Goal: Task Accomplishment & Management: Use online tool/utility

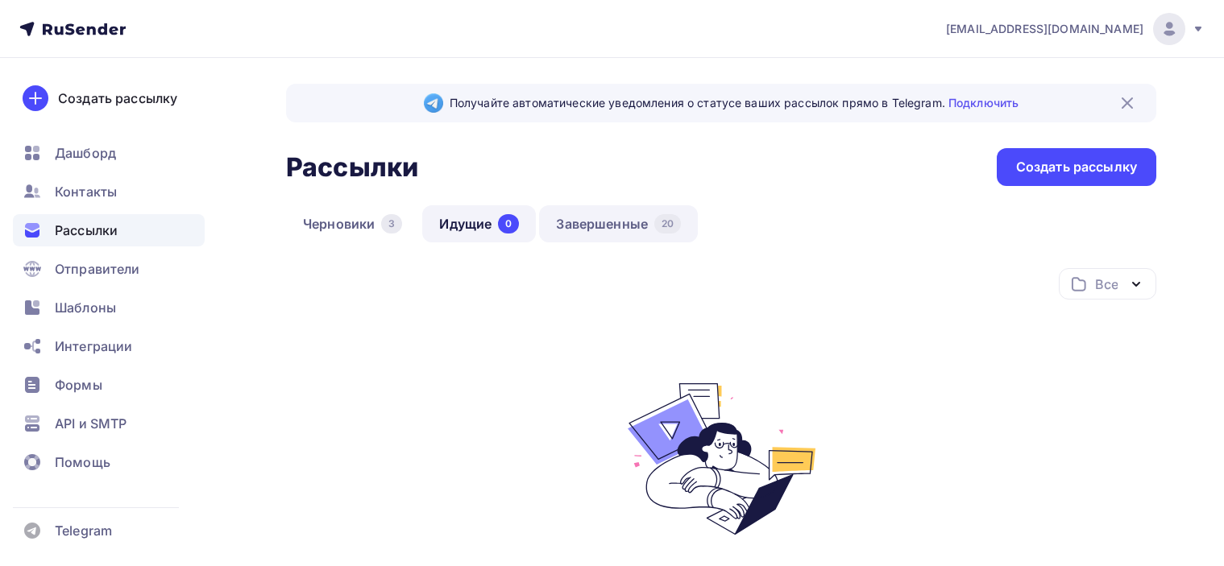
click at [616, 230] on link "Завершенные 20" at bounding box center [618, 223] width 159 height 37
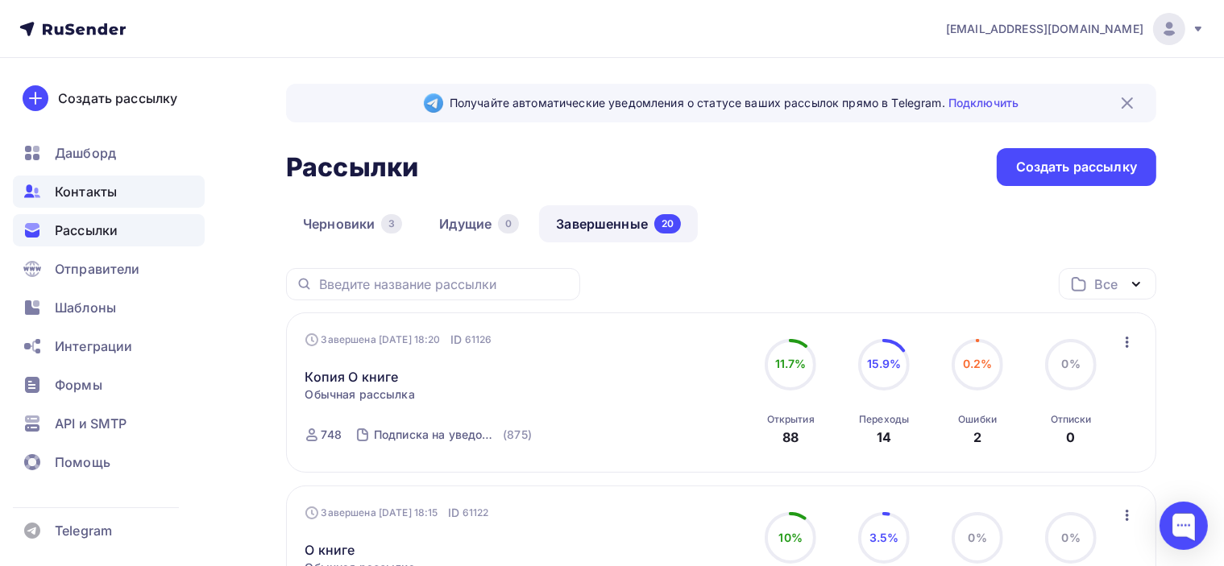
click at [96, 184] on span "Контакты" at bounding box center [86, 191] width 62 height 19
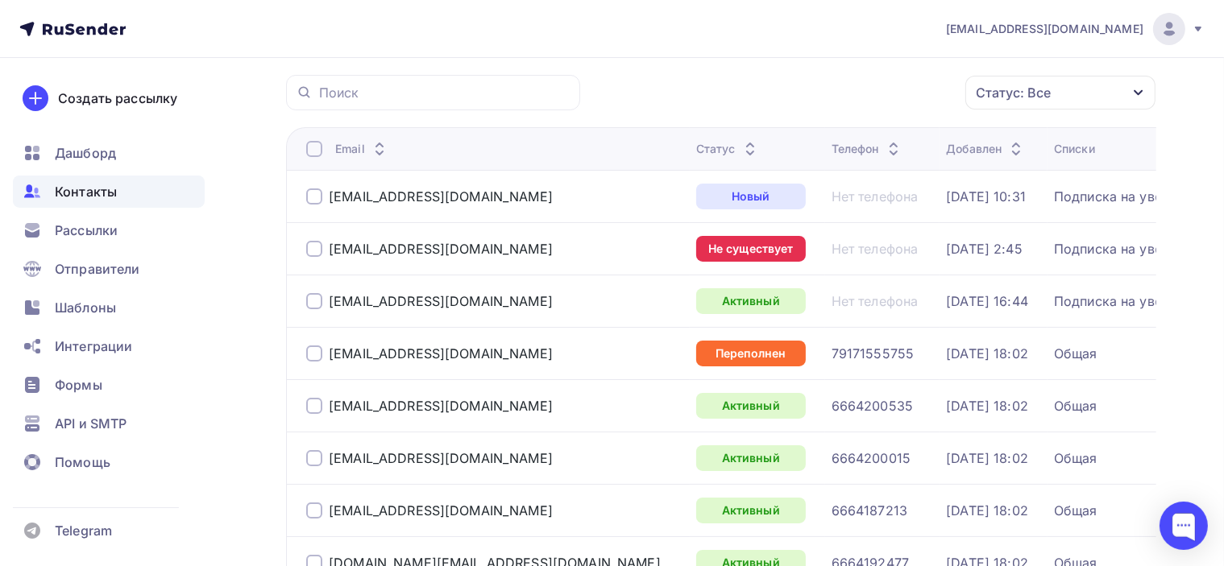
scroll to position [161, 0]
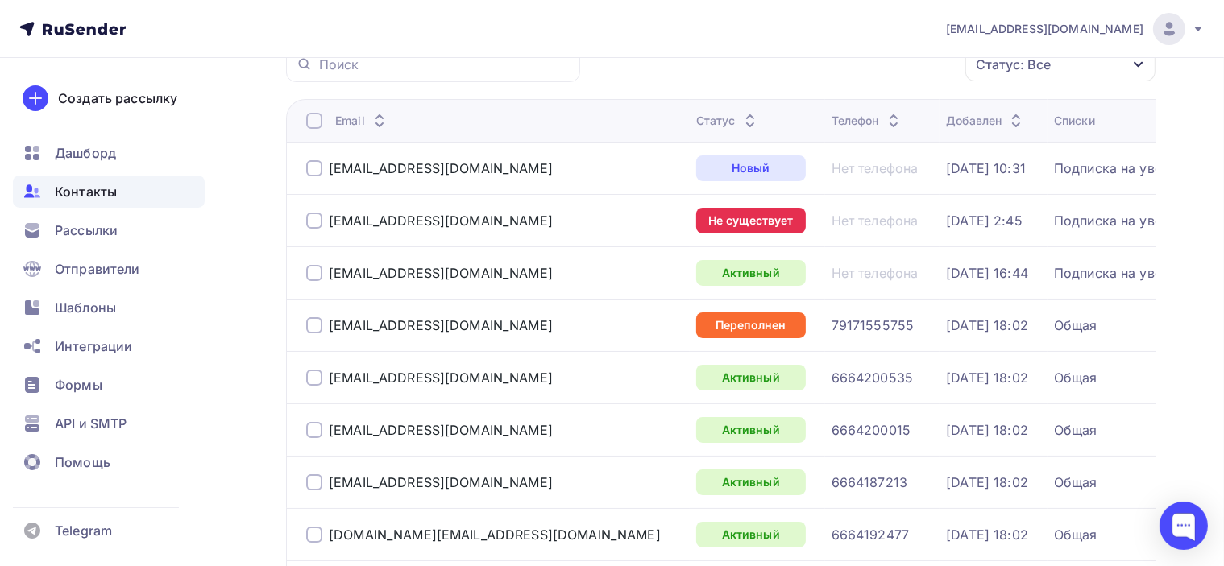
click at [310, 225] on div at bounding box center [314, 221] width 16 height 16
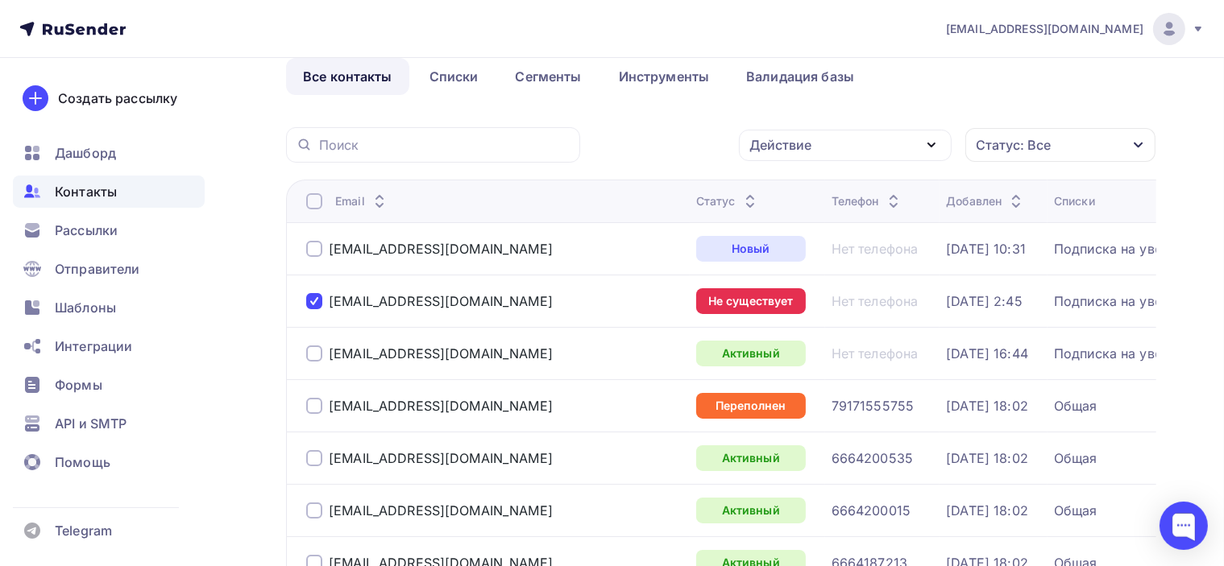
scroll to position [0, 0]
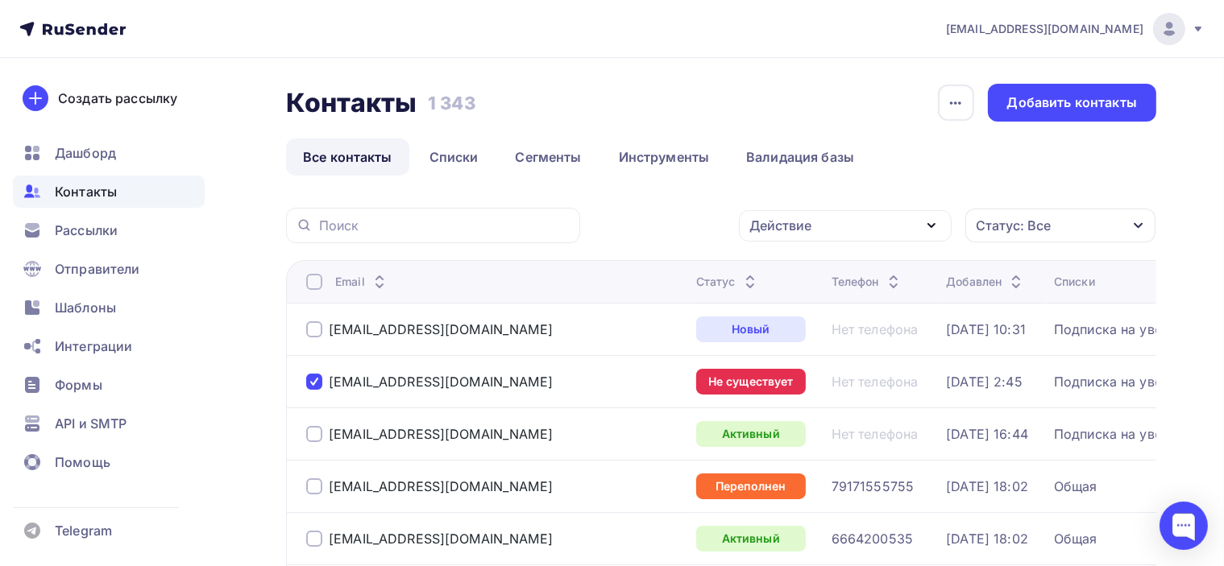
click at [367, 383] on div "[EMAIL_ADDRESS][DOMAIN_NAME]" at bounding box center [494, 382] width 377 height 26
click at [499, 373] on div "[EMAIL_ADDRESS][DOMAIN_NAME]" at bounding box center [494, 382] width 377 height 26
click at [393, 375] on div "[EMAIL_ADDRESS][DOMAIN_NAME]" at bounding box center [441, 382] width 224 height 16
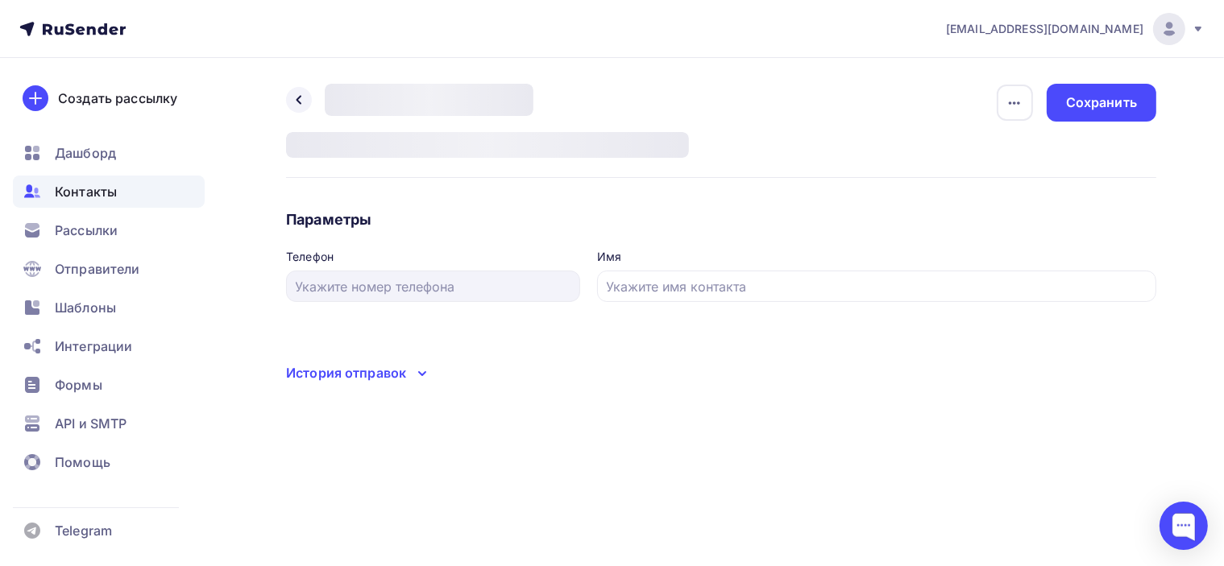
type input "Айлита"
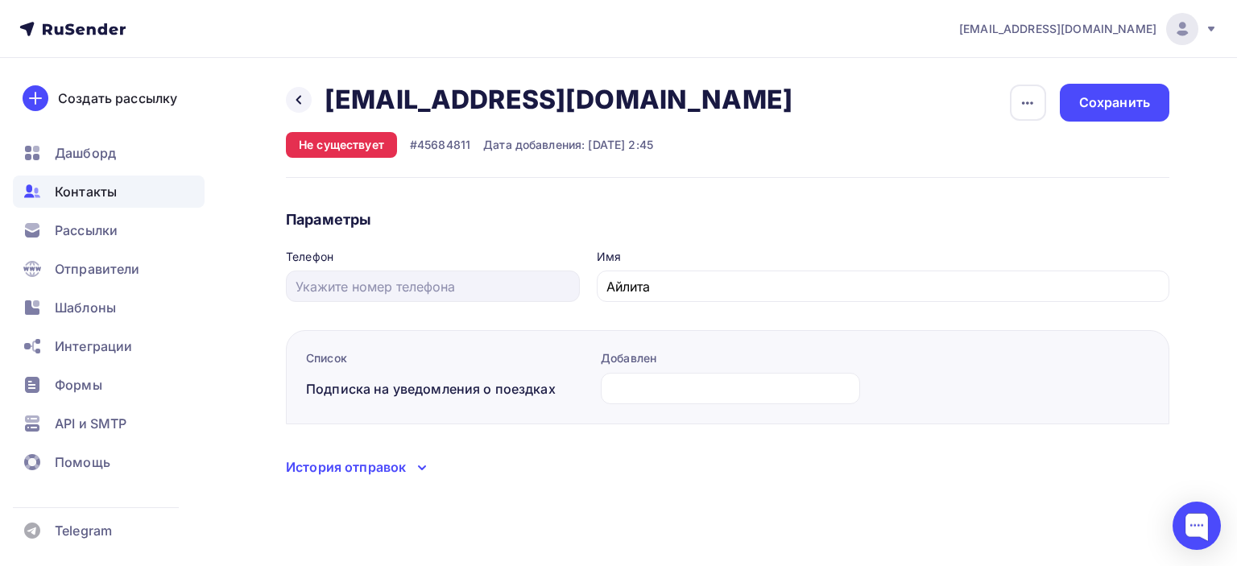
drag, startPoint x: 454, startPoint y: 101, endPoint x: 548, endPoint y: 103, distance: 93.5
click at [548, 103] on h2 "[EMAIL_ADDRESS][DOMAIN_NAME]" at bounding box center [559, 100] width 468 height 32
copy h2 "ailita05"
drag, startPoint x: 326, startPoint y: 102, endPoint x: 672, endPoint y: 97, distance: 345.6
click at [672, 97] on div "[EMAIL_ADDRESS][DOMAIN_NAME] [EMAIL_ADDRESS][DOMAIN_NAME]" at bounding box center [564, 100] width 479 height 32
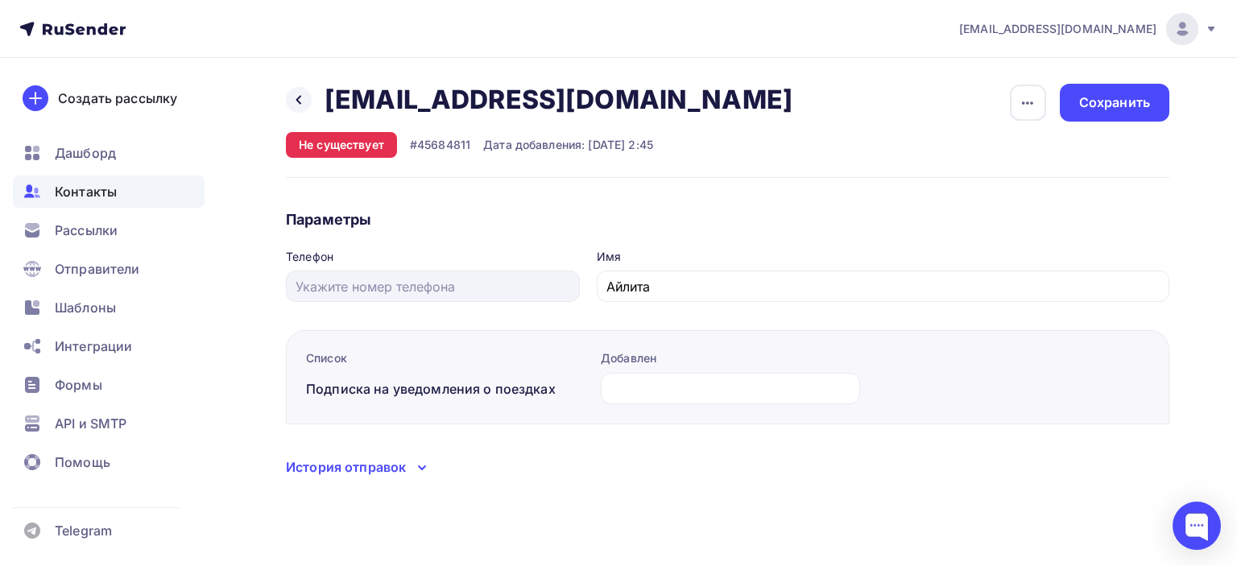
copy h2 "[EMAIL_ADDRESS][DOMAIN_NAME]"
click at [835, 172] on div "Назад [EMAIL_ADDRESS][DOMAIN_NAME] [EMAIL_ADDRESS][DOMAIN_NAME] Удалить Не суще…" at bounding box center [728, 131] width 884 height 94
click at [297, 99] on icon at bounding box center [298, 100] width 5 height 9
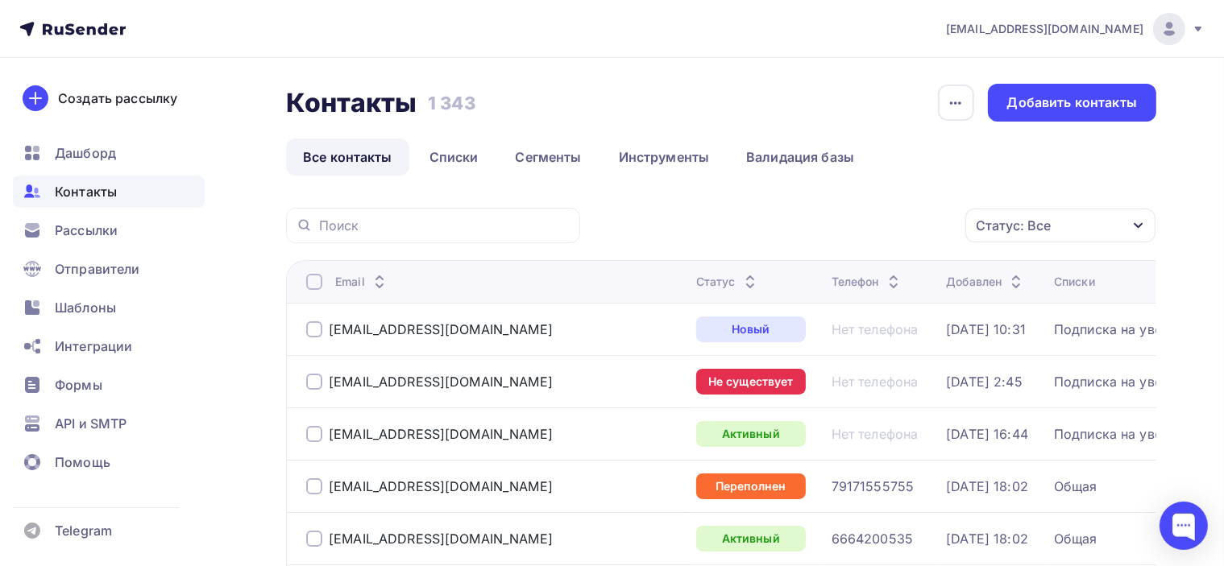
click at [483, 378] on div "[EMAIL_ADDRESS][DOMAIN_NAME]" at bounding box center [441, 382] width 224 height 16
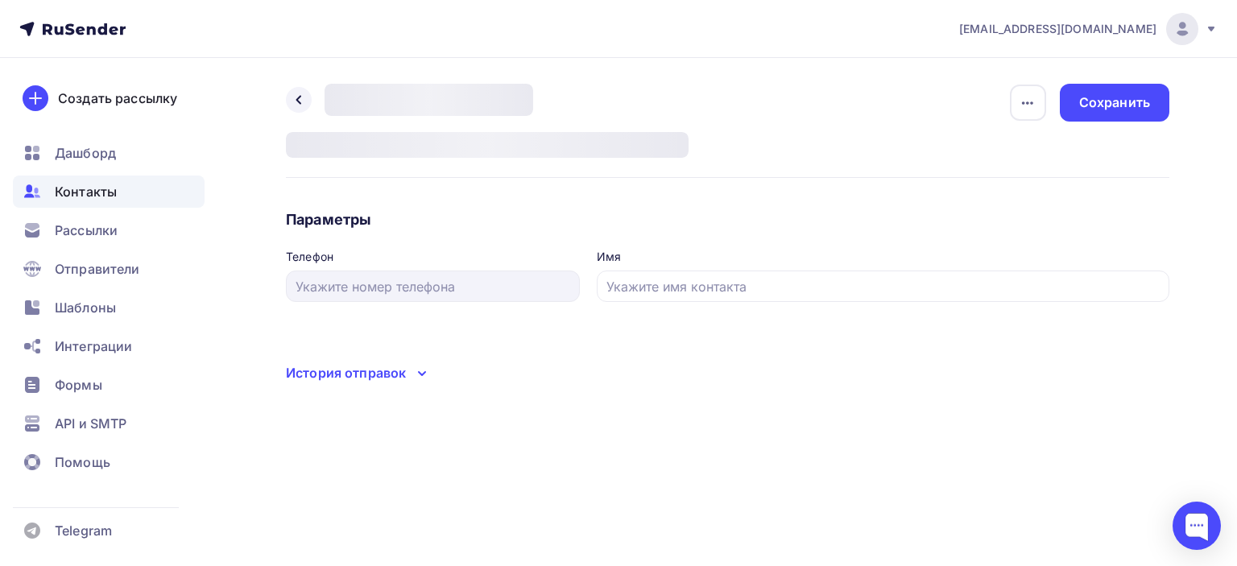
type input "Айлита"
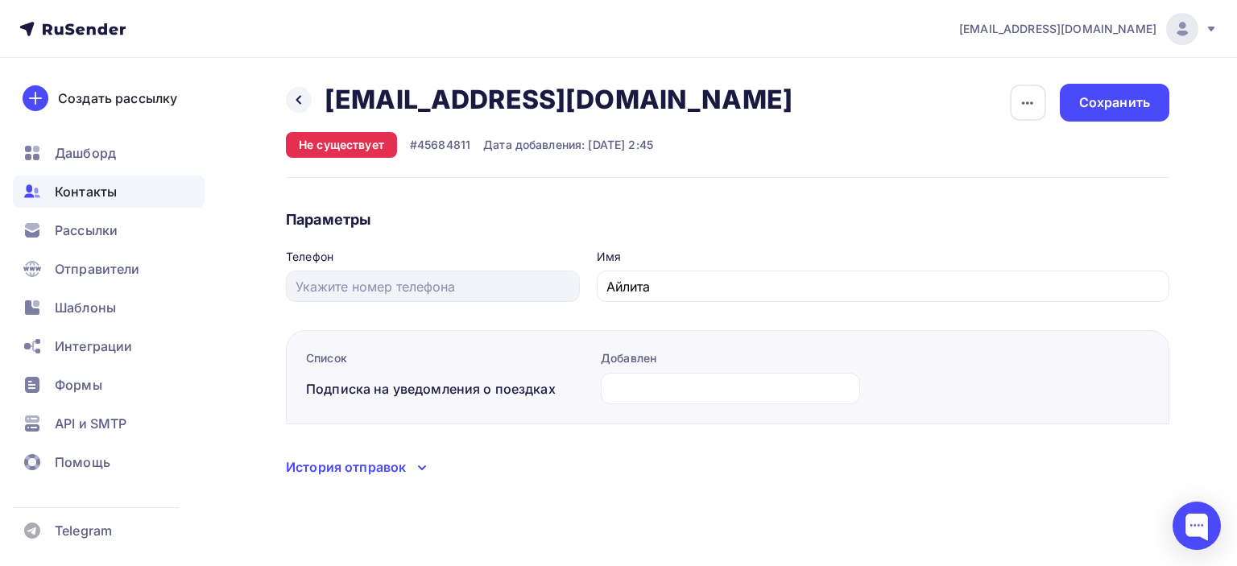
click at [370, 466] on div "История отправок" at bounding box center [346, 467] width 120 height 19
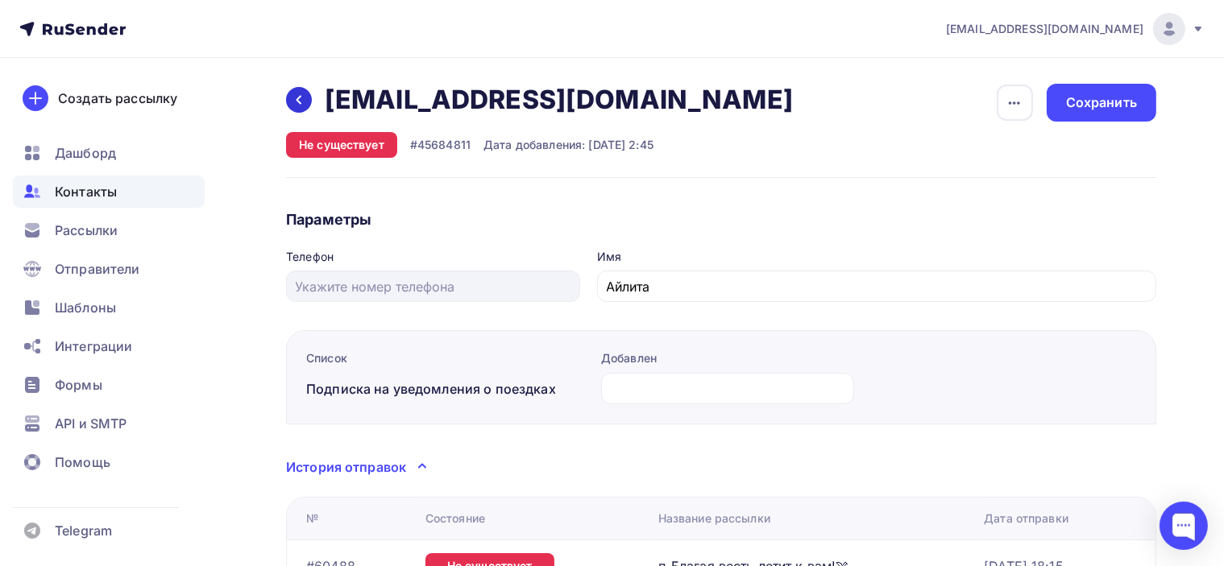
click at [300, 101] on icon at bounding box center [298, 99] width 13 height 13
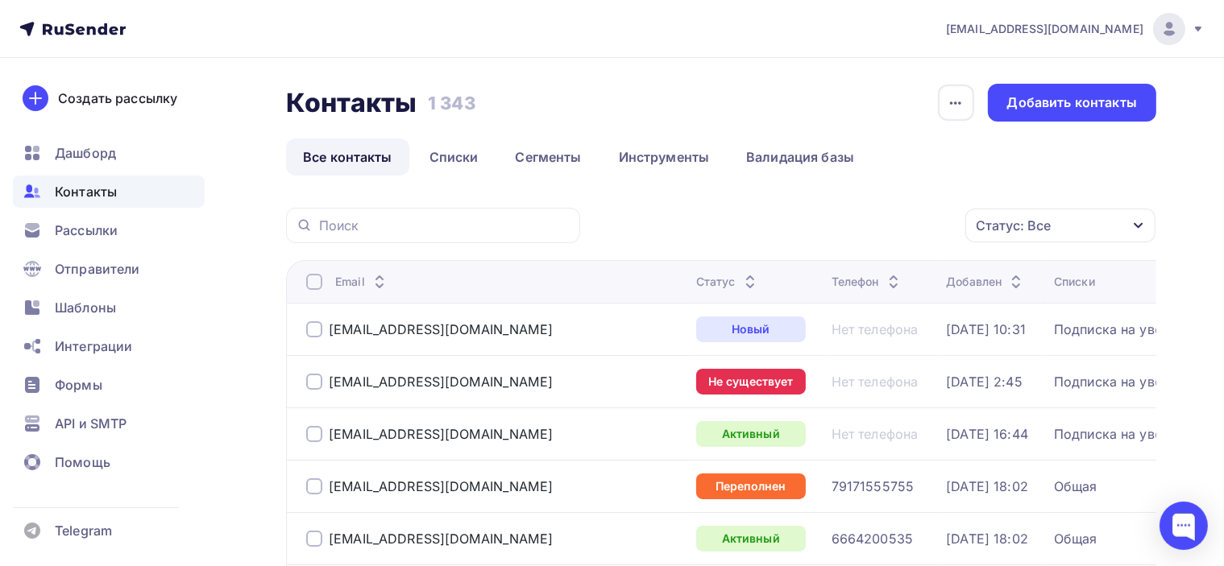
click at [696, 283] on div "Статус" at bounding box center [728, 282] width 64 height 16
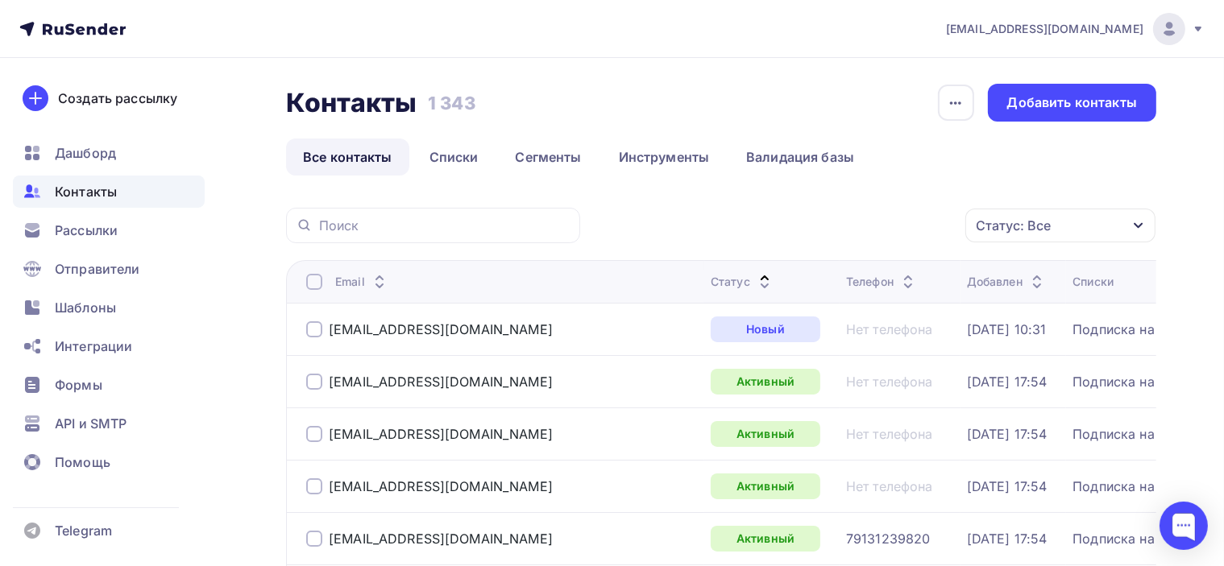
click at [710, 285] on div "Статус" at bounding box center [742, 282] width 64 height 16
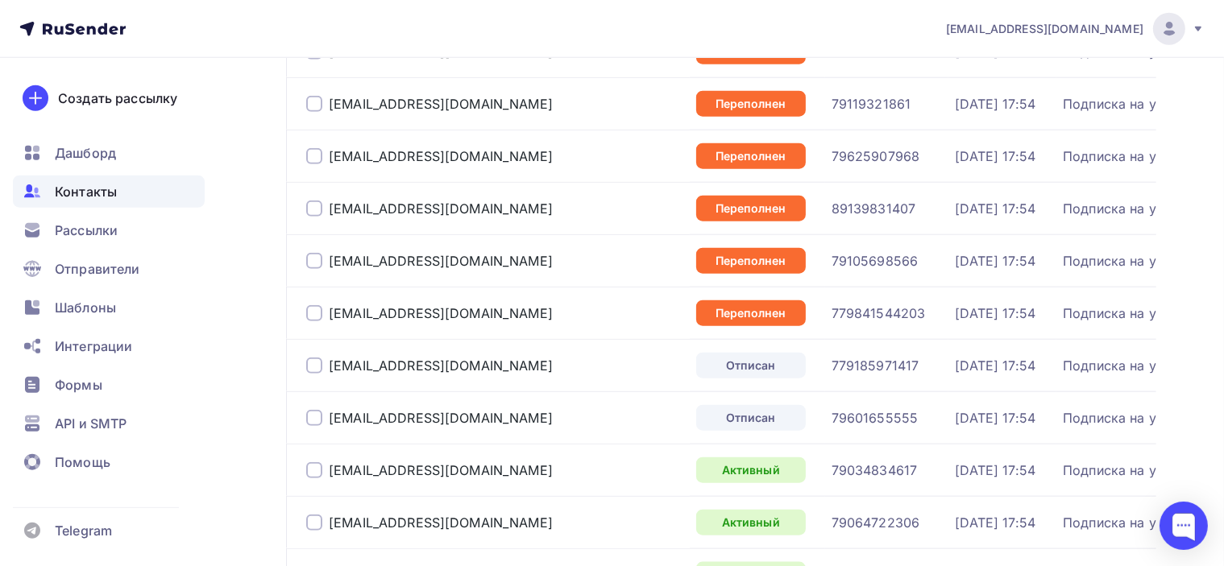
scroll to position [1772, 0]
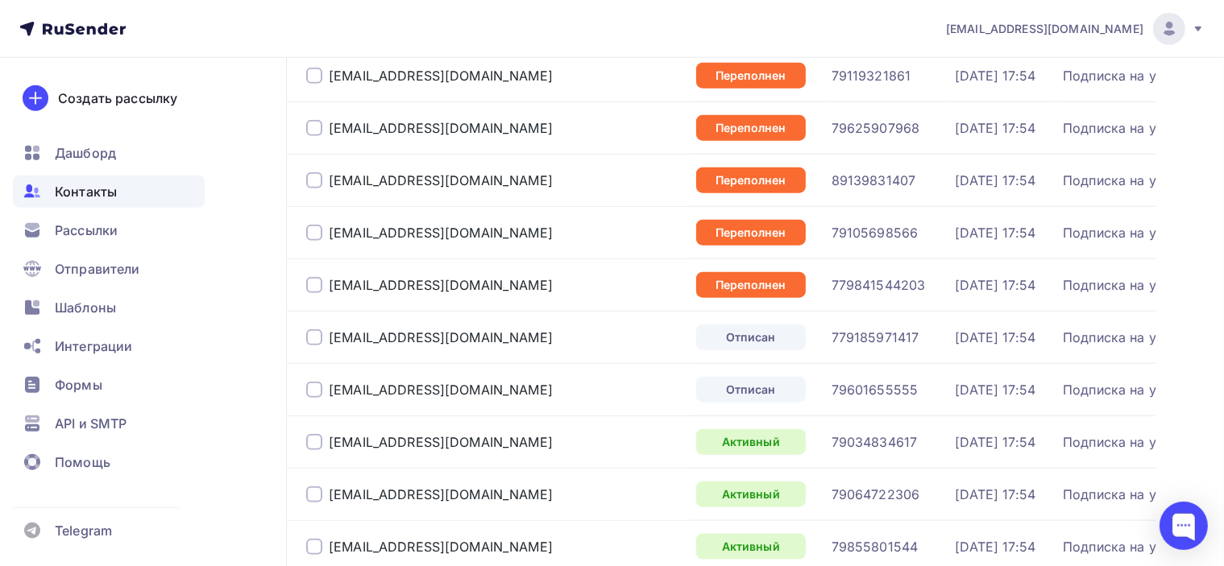
click at [315, 386] on div at bounding box center [314, 390] width 16 height 16
click at [314, 338] on div at bounding box center [314, 337] width 16 height 16
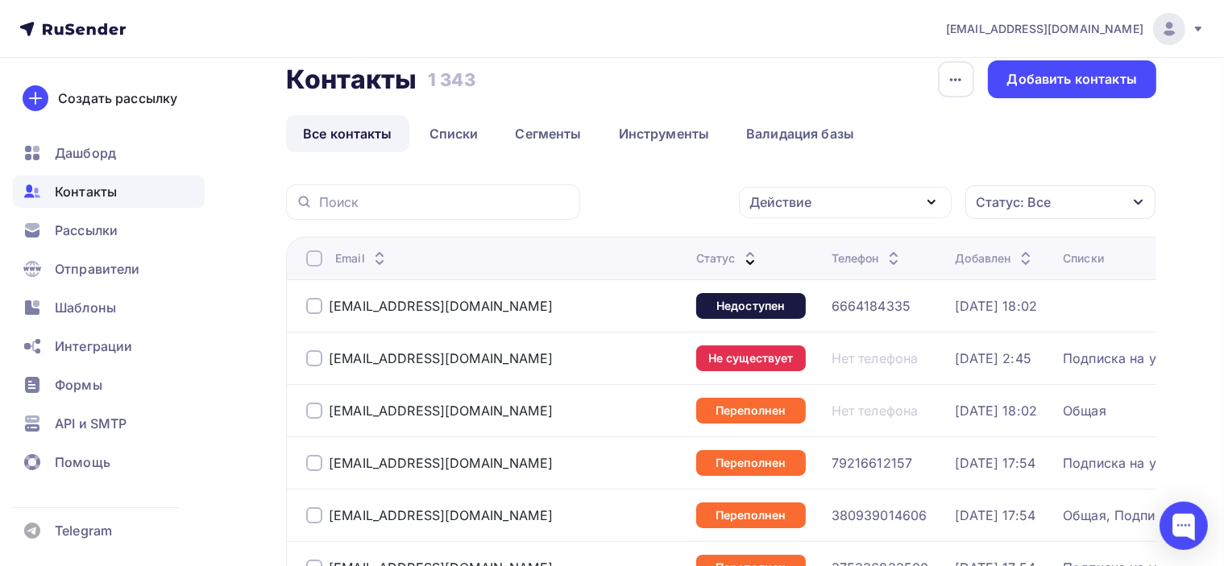
scroll to position [0, 0]
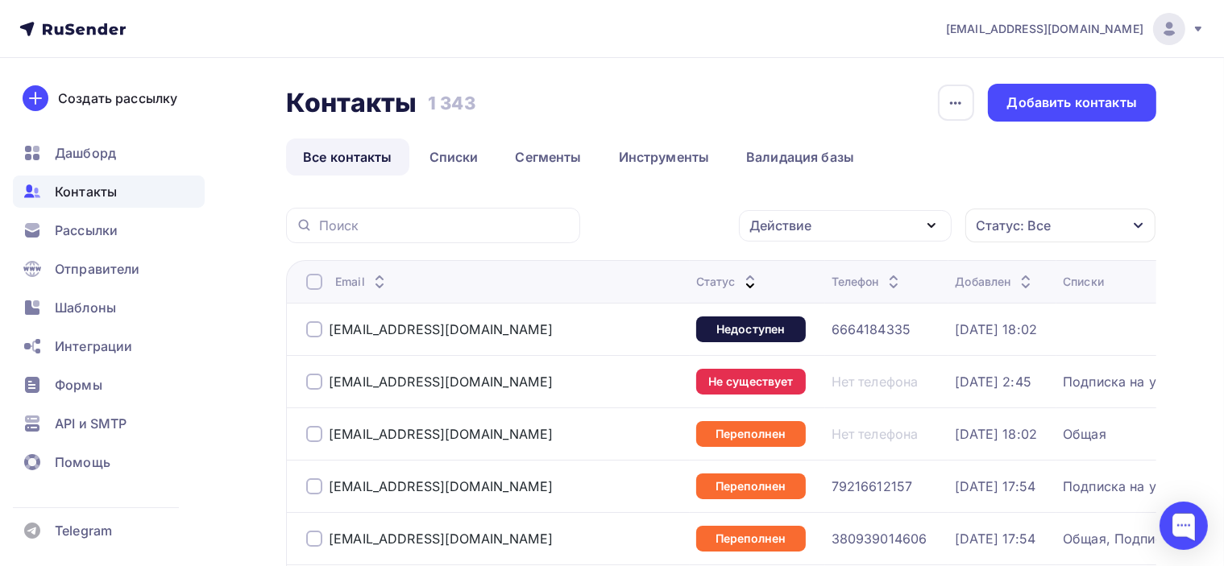
click at [316, 325] on div at bounding box center [314, 329] width 16 height 16
click at [918, 221] on div "Действие" at bounding box center [845, 225] width 213 height 31
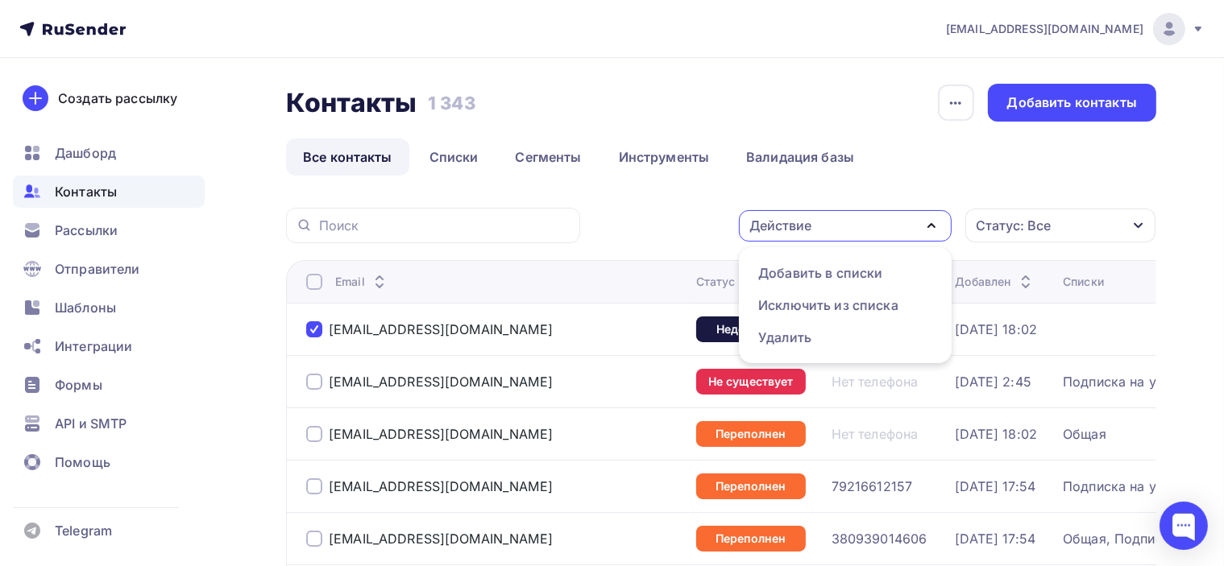
click at [930, 220] on icon "button" at bounding box center [931, 225] width 19 height 19
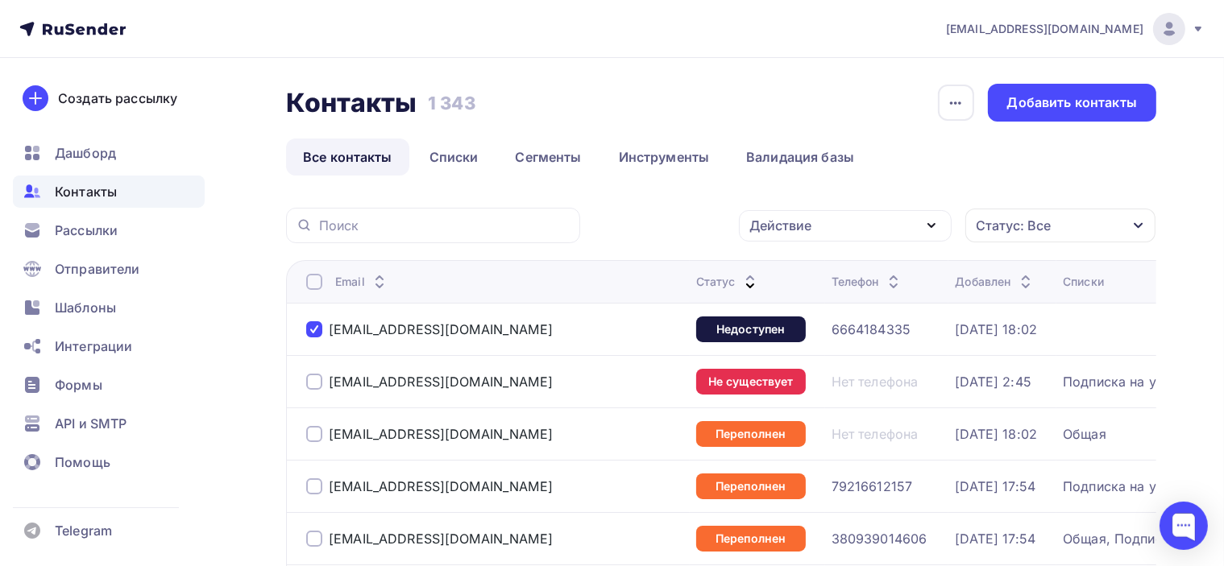
click at [1065, 226] on div "Статус: Все" at bounding box center [1060, 226] width 190 height 34
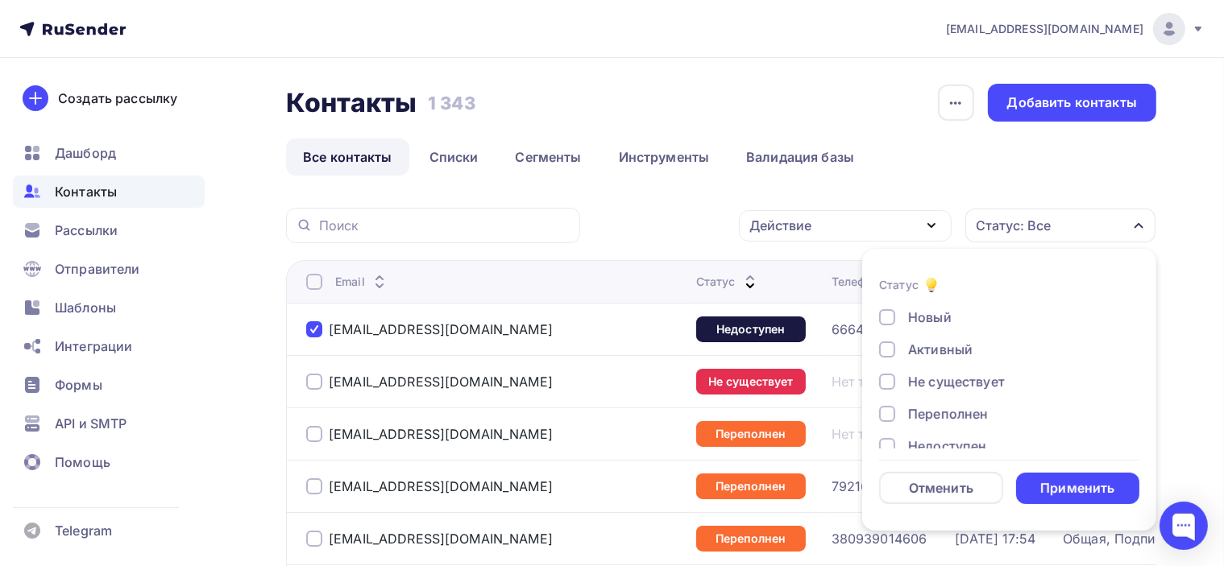
click at [859, 222] on div "Действие" at bounding box center [845, 225] width 213 height 31
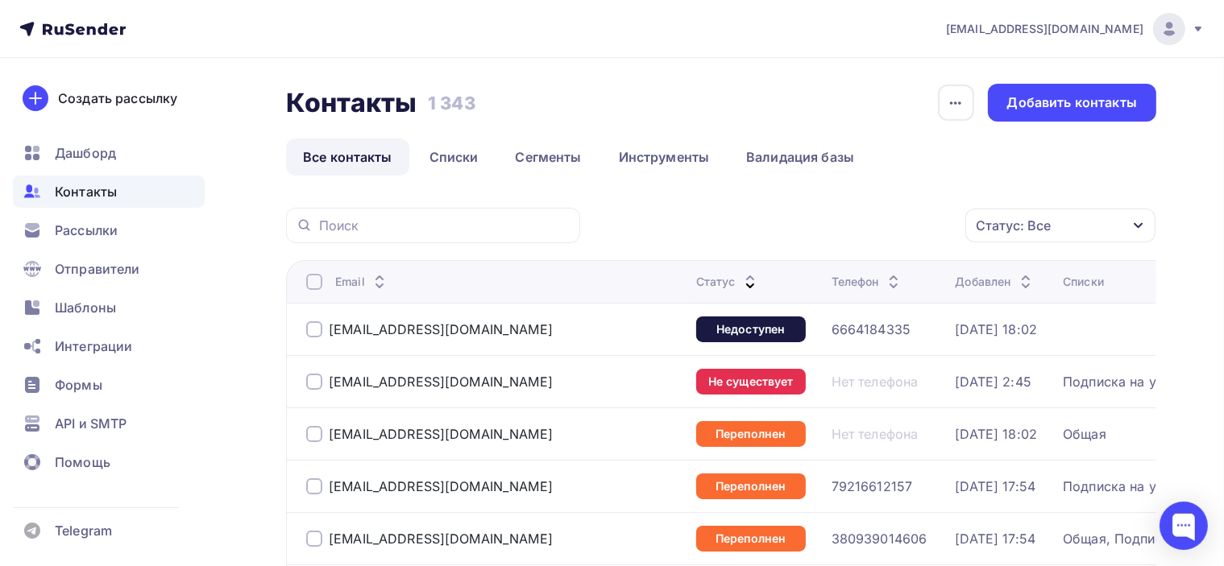
click at [303, 333] on td "[EMAIL_ADDRESS][DOMAIN_NAME]" at bounding box center [488, 329] width 404 height 52
click at [324, 321] on div "[EMAIL_ADDRESS][DOMAIN_NAME]" at bounding box center [429, 329] width 246 height 16
click at [316, 332] on div at bounding box center [314, 329] width 16 height 16
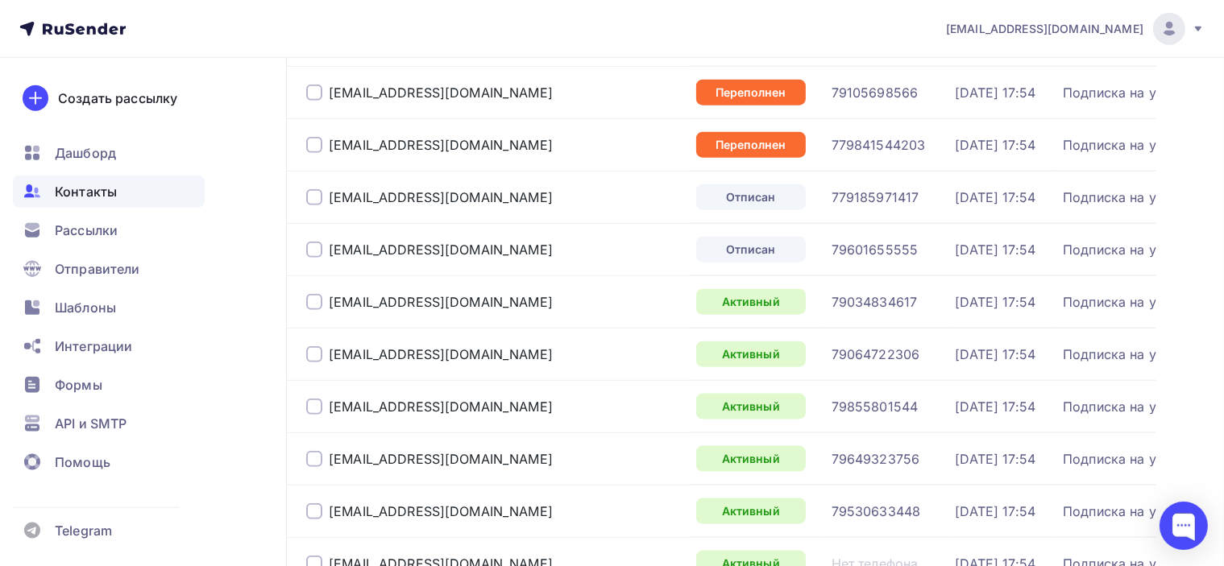
scroll to position [1933, 0]
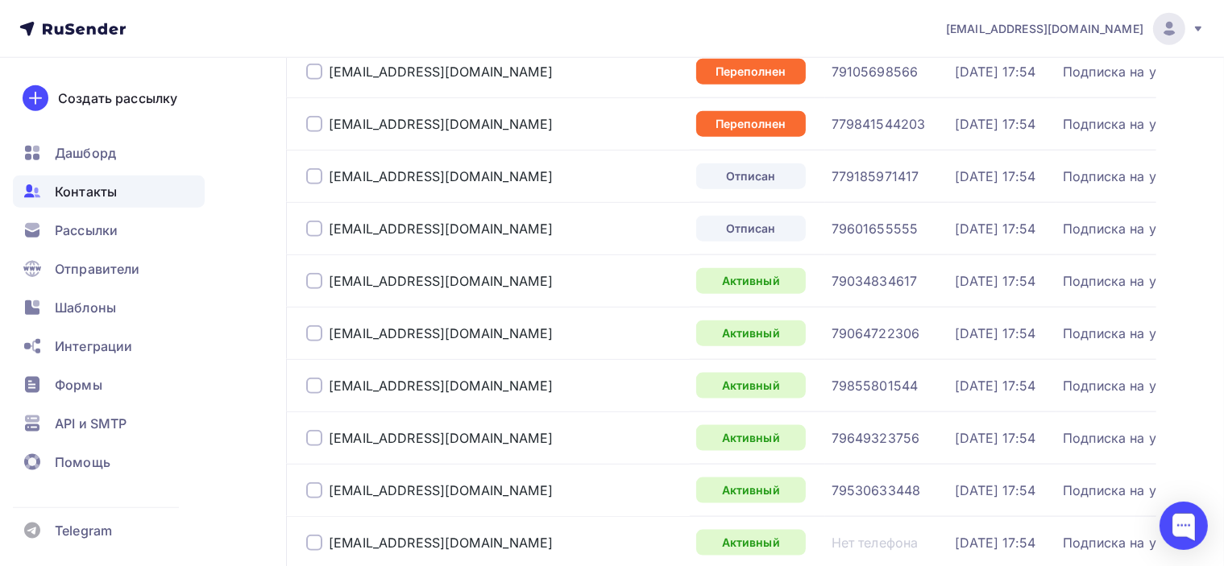
click at [314, 224] on div at bounding box center [314, 229] width 16 height 16
click at [316, 172] on div at bounding box center [314, 176] width 16 height 16
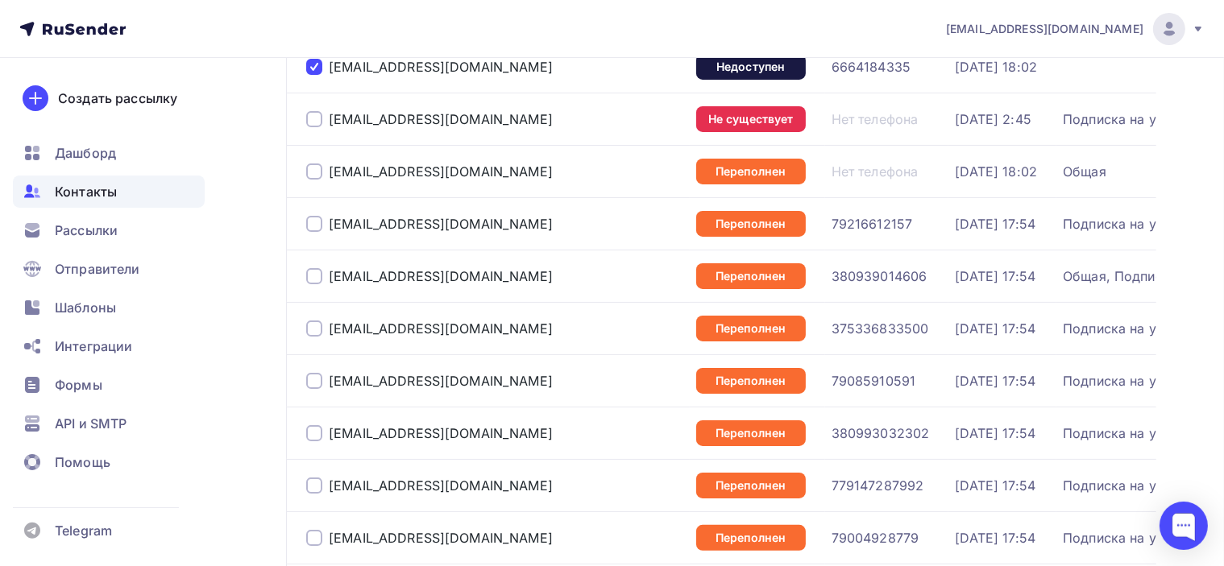
scroll to position [0, 0]
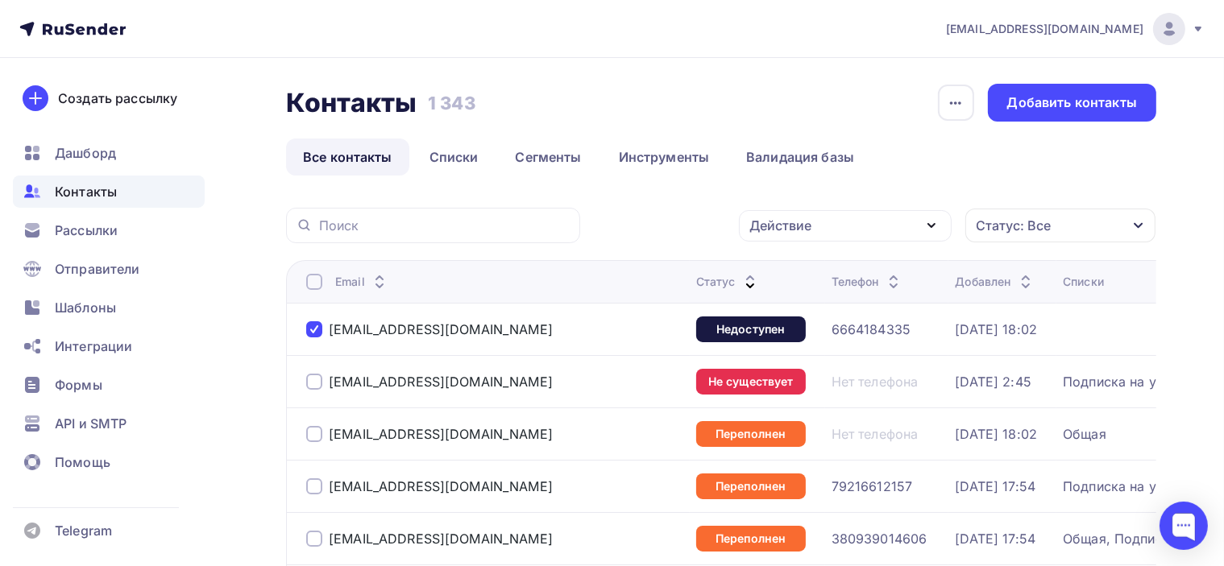
click at [932, 226] on icon "button" at bounding box center [931, 225] width 6 height 3
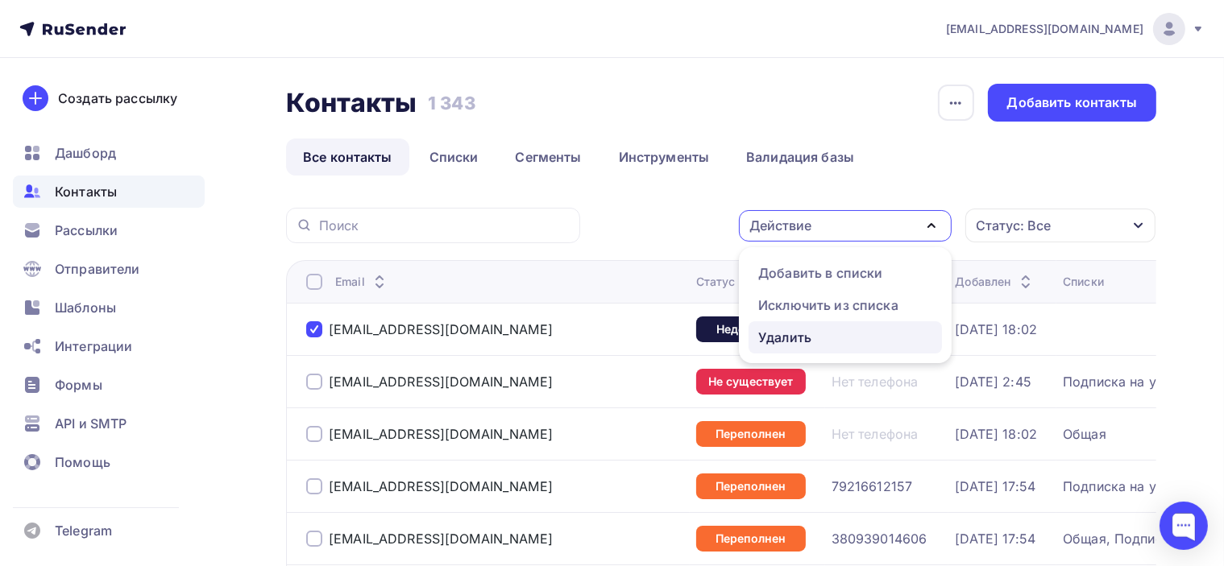
click at [789, 332] on div "Удалить" at bounding box center [784, 337] width 53 height 19
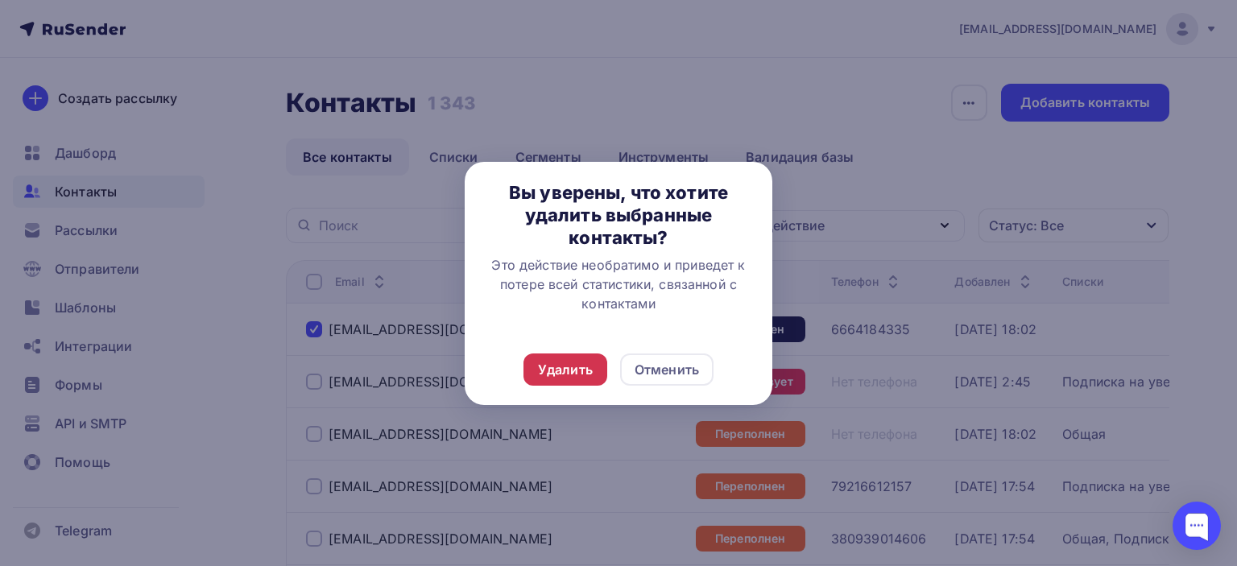
click at [577, 370] on div "Удалить" at bounding box center [565, 369] width 55 height 19
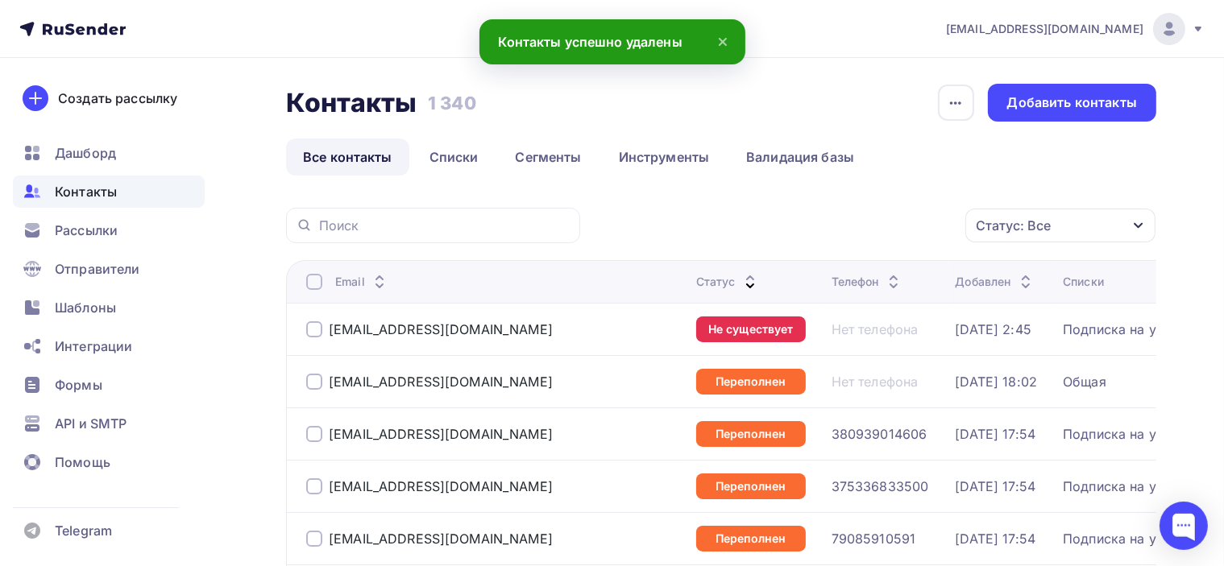
click at [614, 215] on div "Статус: Все Статус Новый Активный Не существует Переполнен Недоступен Отписан О…" at bounding box center [873, 225] width 565 height 35
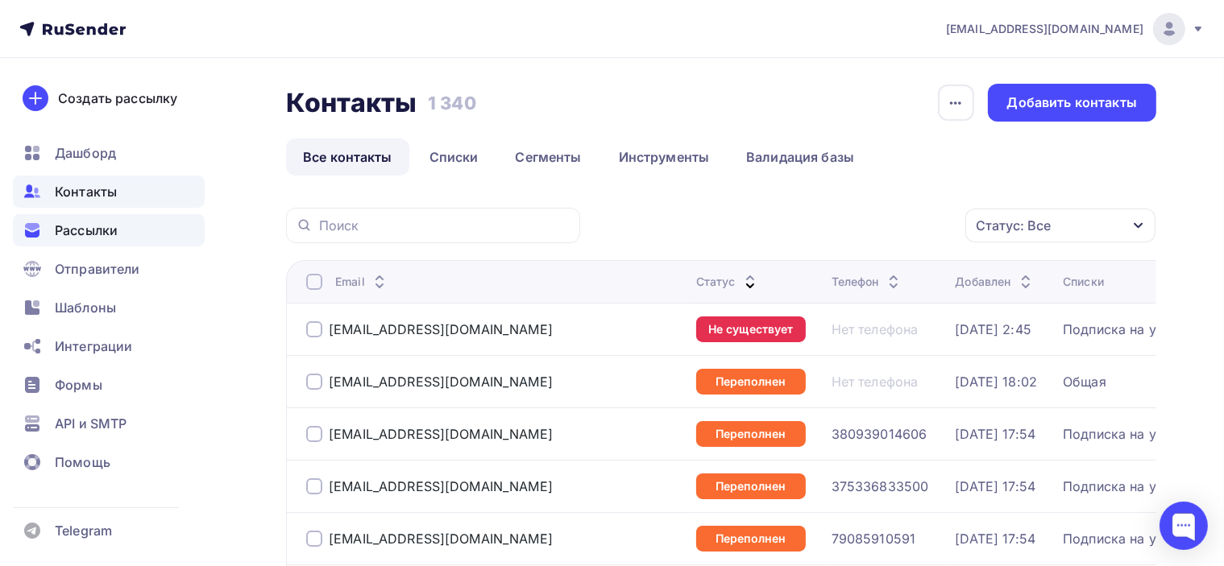
click at [101, 230] on span "Рассылки" at bounding box center [86, 230] width 63 height 19
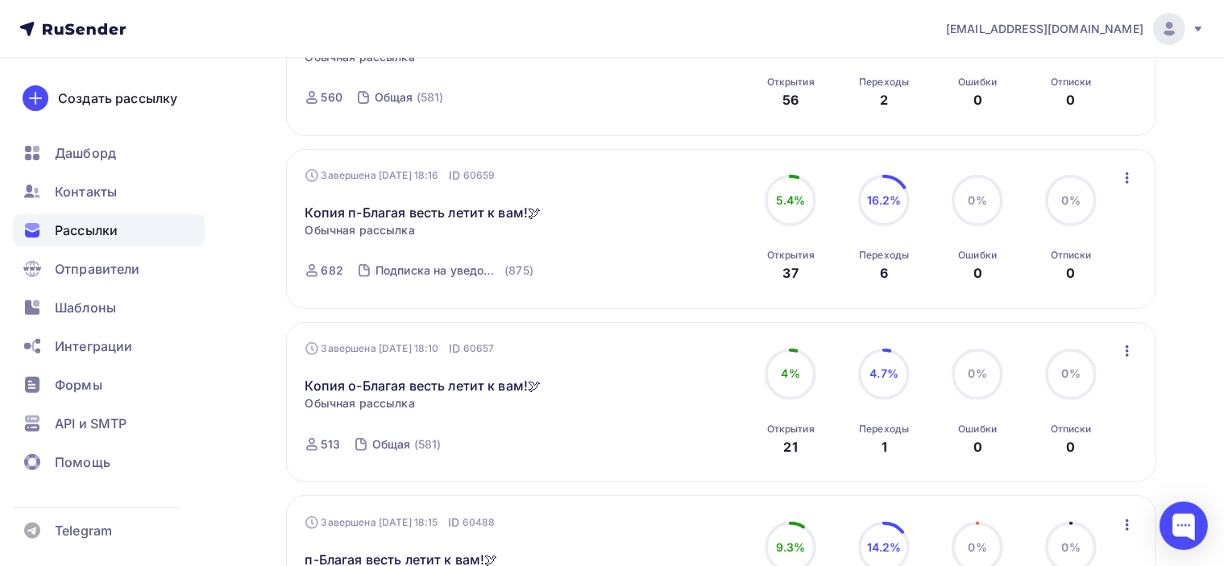
scroll to position [483, 0]
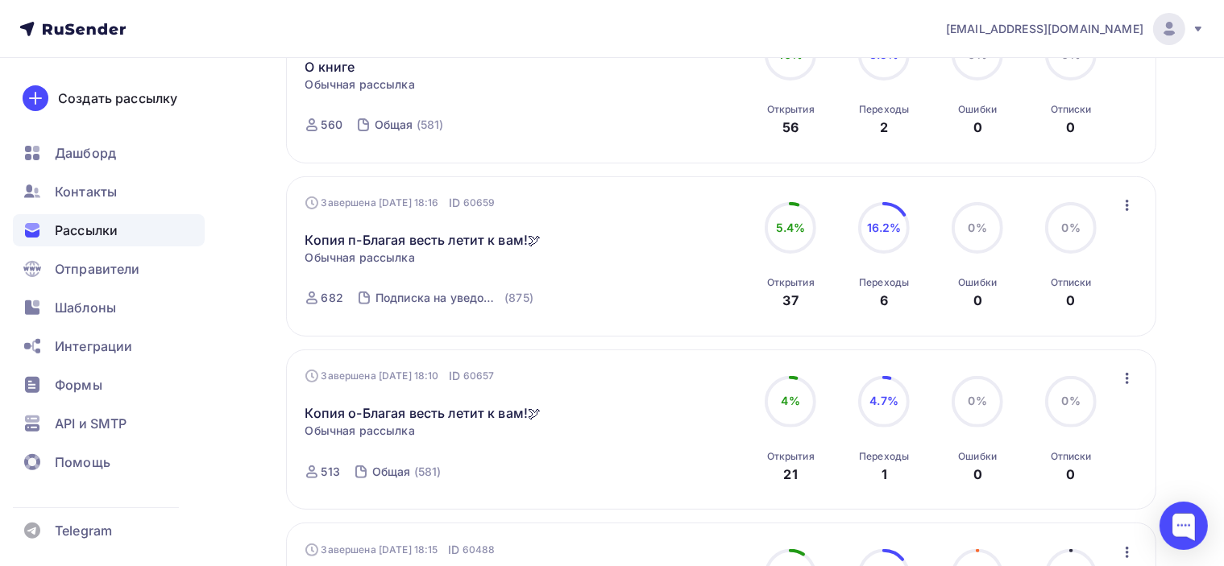
click at [1128, 203] on icon "button" at bounding box center [1126, 205] width 3 height 11
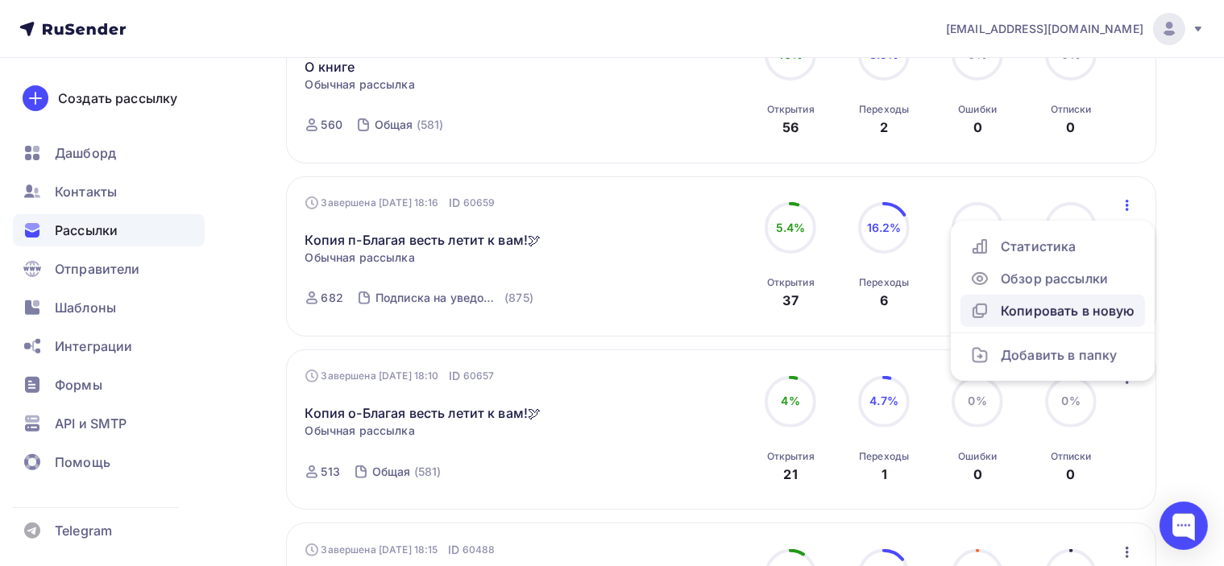
click at [1054, 313] on div "Копировать в новую" at bounding box center [1052, 310] width 165 height 19
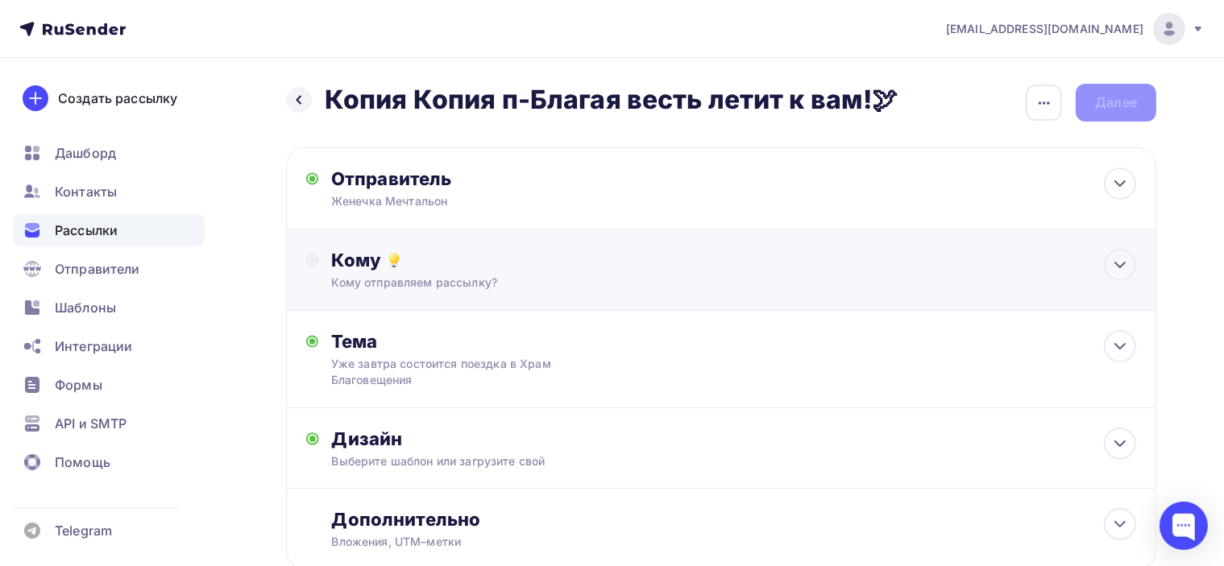
click at [625, 263] on div "Кому" at bounding box center [734, 260] width 804 height 23
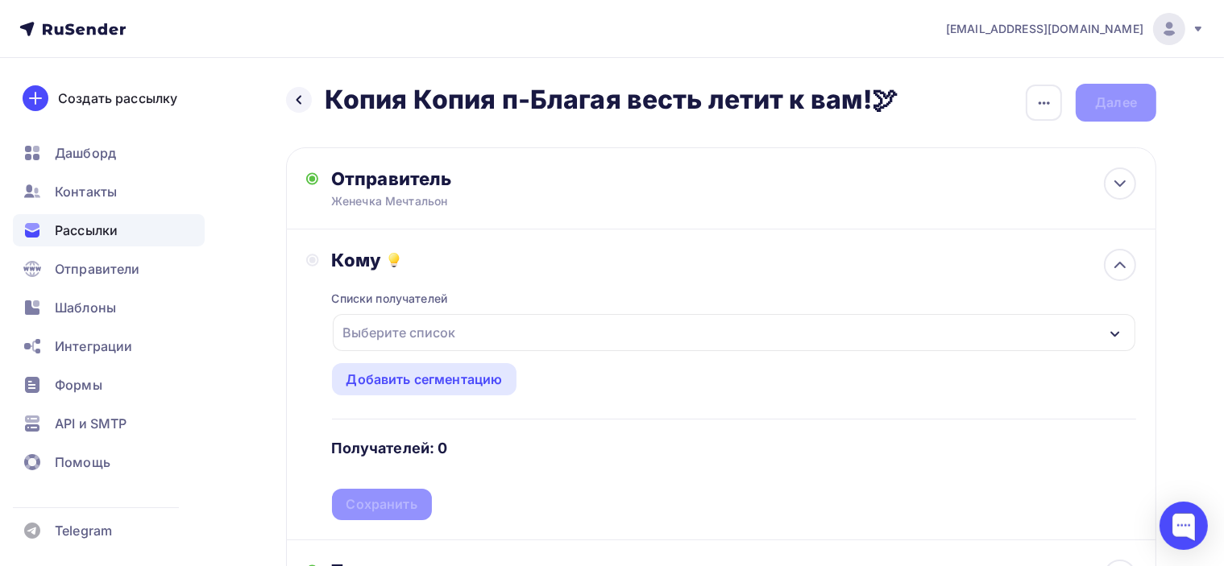
click at [491, 332] on div "Выберите список" at bounding box center [734, 332] width 802 height 37
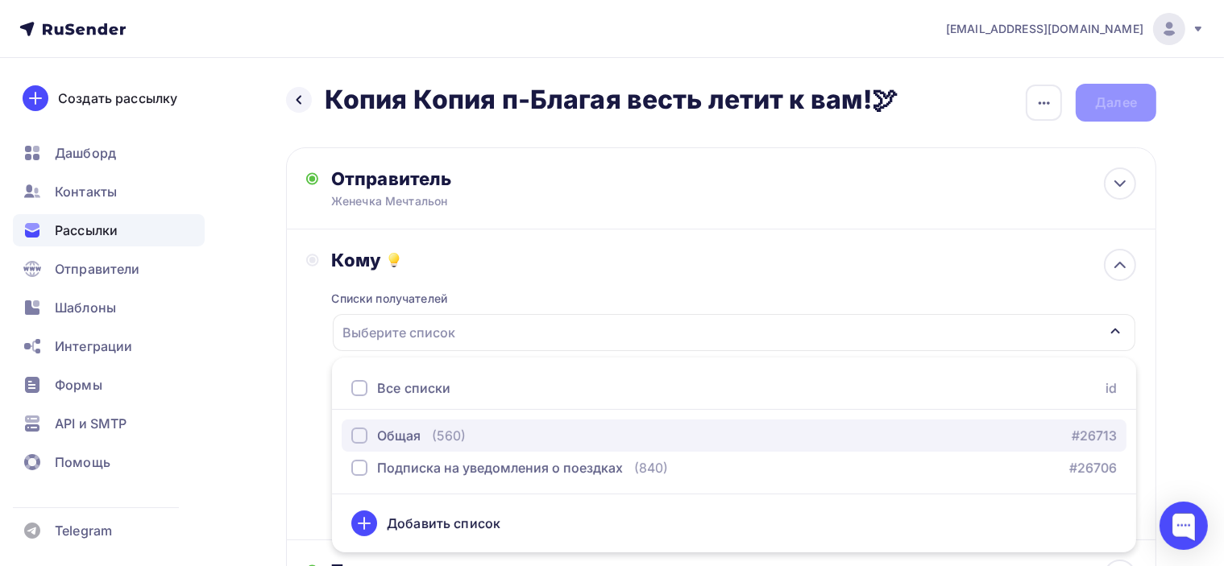
click at [455, 433] on div "(560)" at bounding box center [449, 435] width 34 height 19
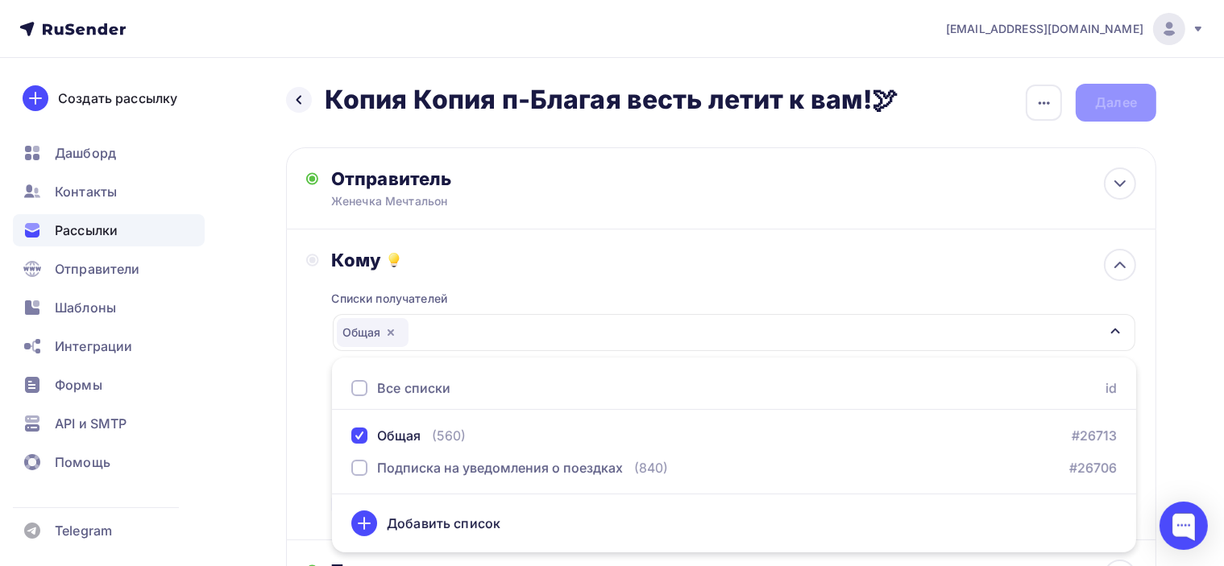
click at [322, 381] on div "Кому Списки получателей Общая Все списки id Общая (560) #26713 Подписка на увед…" at bounding box center [721, 384] width 830 height 271
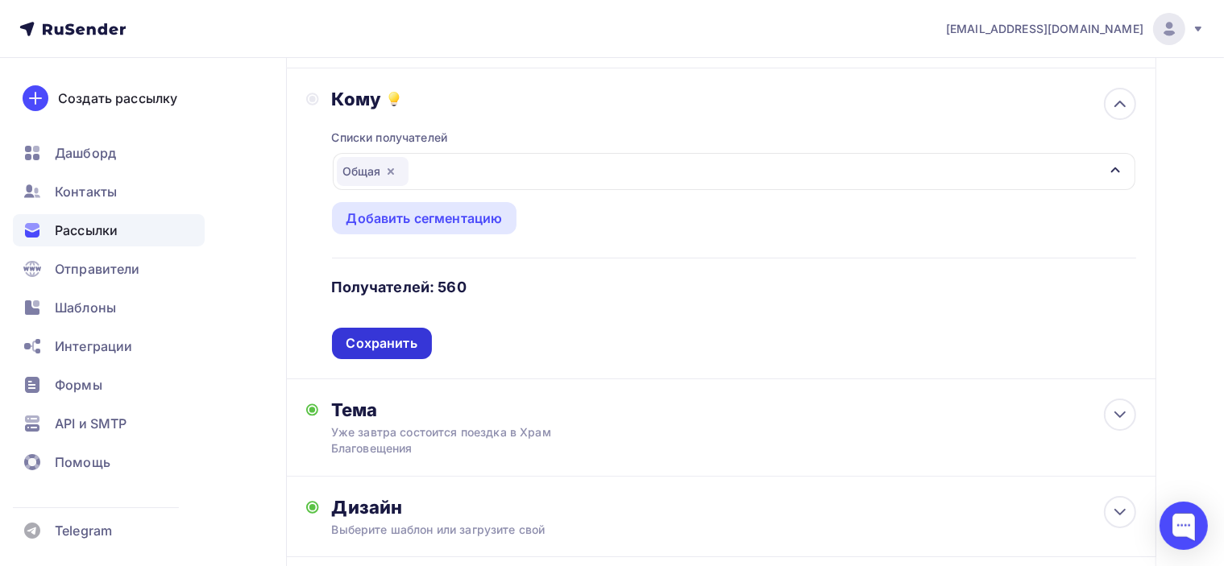
click at [398, 341] on div "Сохранить" at bounding box center [381, 343] width 71 height 19
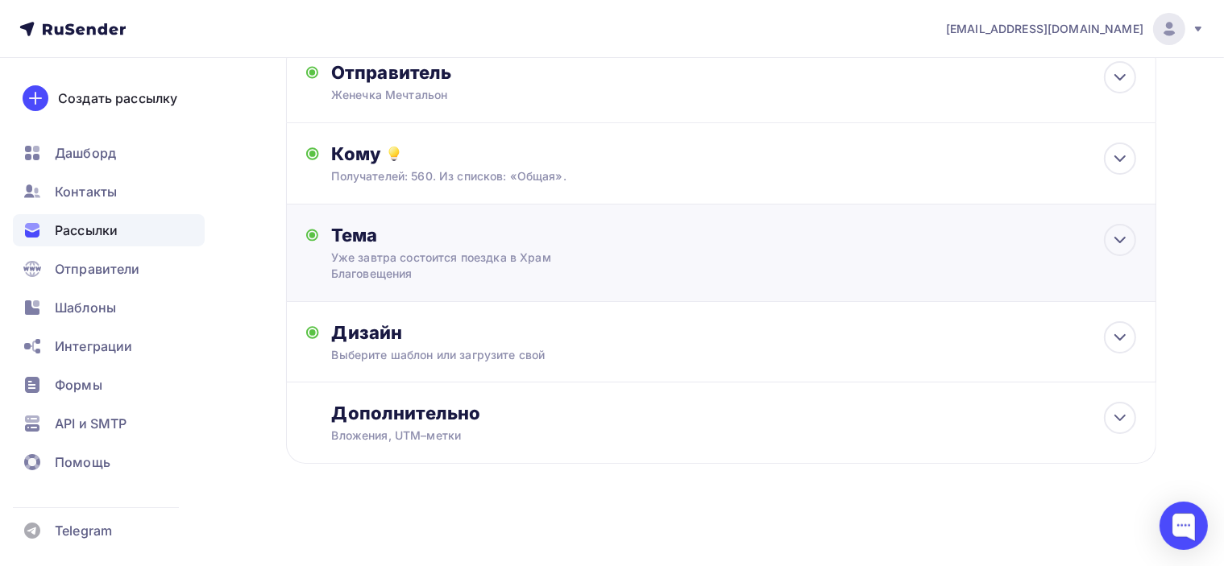
click at [410, 255] on div "Уже завтра состоится поездка в Храм Благовещения" at bounding box center [474, 266] width 287 height 32
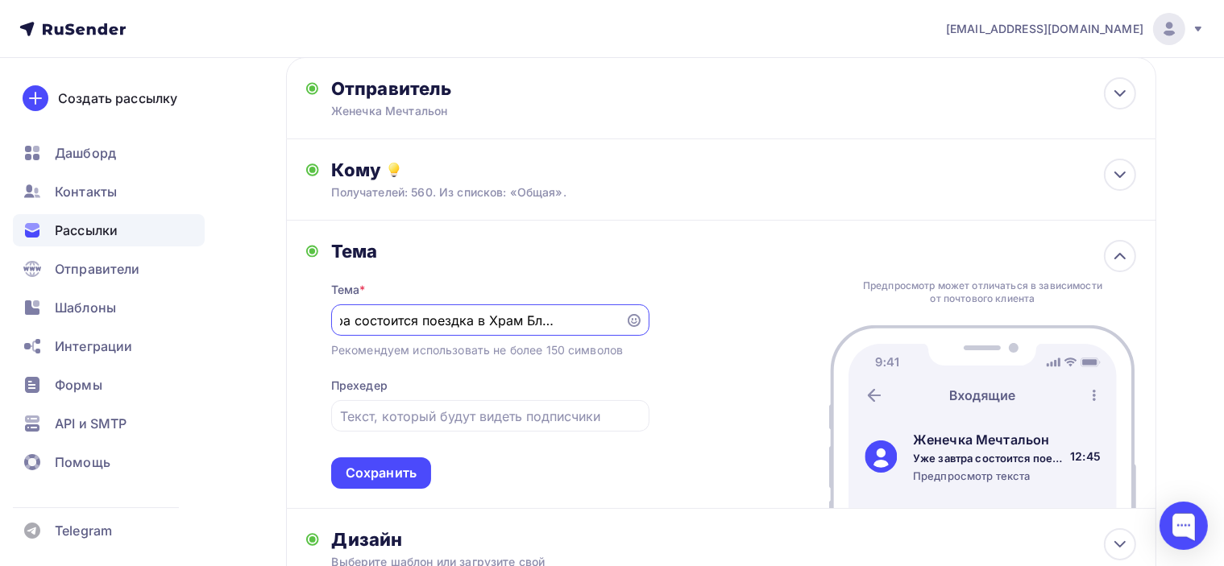
click at [407, 312] on input "Уже завтра состоится поездка в Храм Благовещения" at bounding box center [477, 320] width 275 height 19
type input "7 октября - поездка в [GEOGRAPHIC_DATA] в [GEOGRAPHIC_DATA]"
click at [603, 265] on div "Тема * 7 октября - поездка в [GEOGRAPHIC_DATA] в [GEOGRAPHIC_DATA] Рекомендуем …" at bounding box center [490, 376] width 318 height 226
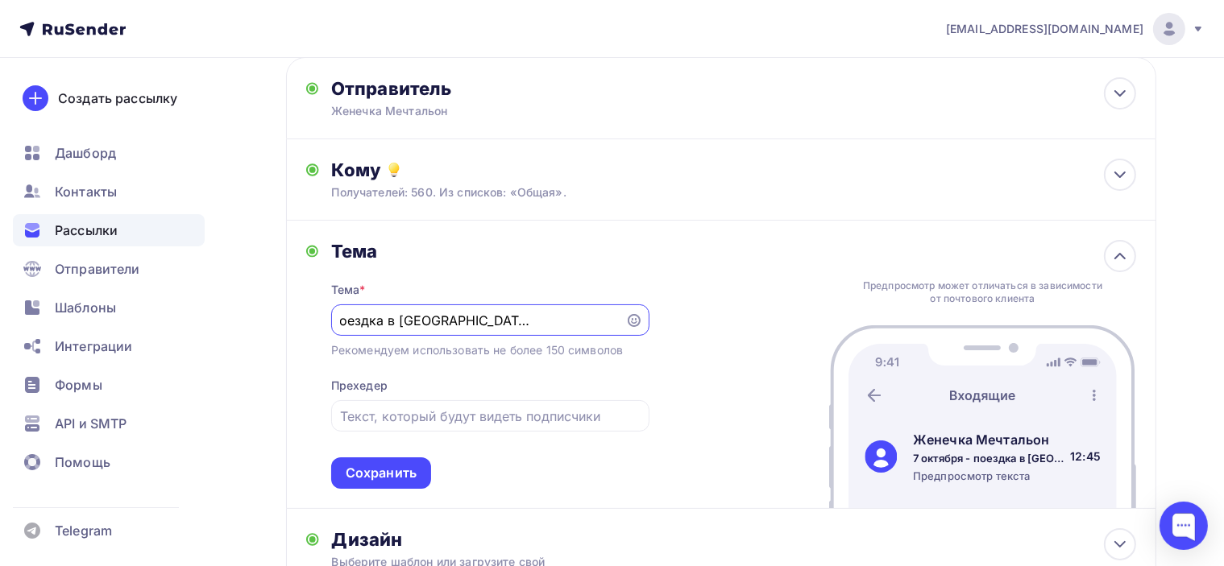
drag, startPoint x: 558, startPoint y: 321, endPoint x: 610, endPoint y: 355, distance: 62.1
click at [623, 333] on div "7 октября - поездка в [GEOGRAPHIC_DATA] в [GEOGRAPHIC_DATA]" at bounding box center [490, 319] width 318 height 31
click at [686, 295] on div "Тема Тема * 7 октября - поездка в [GEOGRAPHIC_DATA] в [GEOGRAPHIC_DATA] Рекомен…" at bounding box center [721, 365] width 870 height 288
click at [656, 250] on div "Тема Тема * 7 октября - поездка в [GEOGRAPHIC_DATA] в [GEOGRAPHIC_DATA] Рекомен…" at bounding box center [721, 365] width 870 height 288
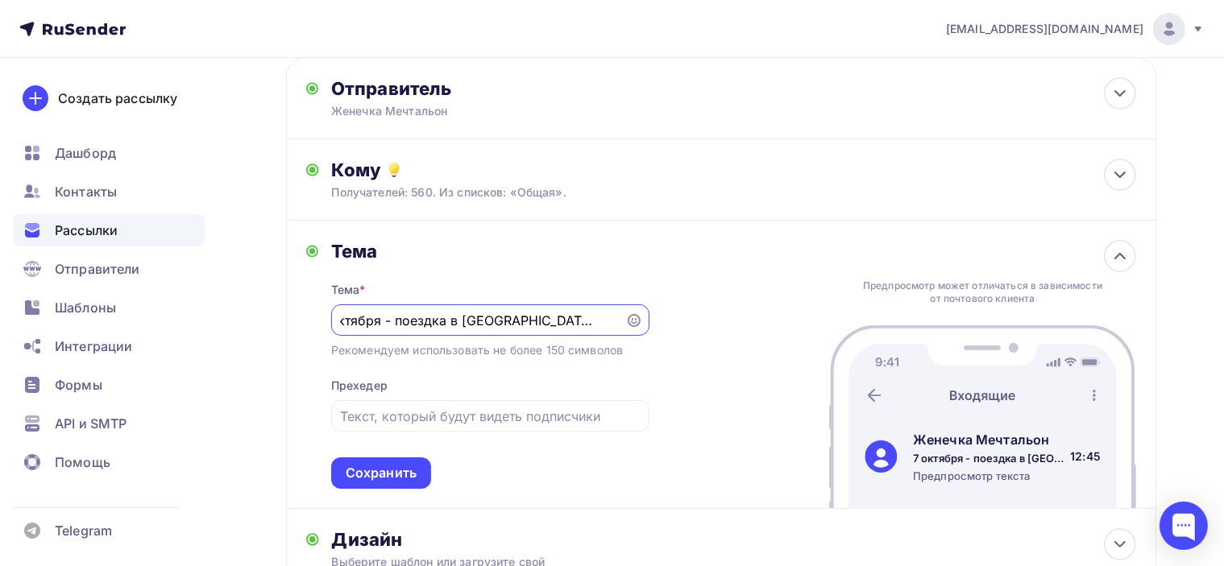
scroll to position [0, 85]
drag, startPoint x: 549, startPoint y: 324, endPoint x: 618, endPoint y: 336, distance: 69.5
click at [618, 336] on div "Тема * 7 октября - поездка в [GEOGRAPHIC_DATA] в [GEOGRAPHIC_DATA] Рекомендуем …" at bounding box center [490, 376] width 318 height 226
click at [688, 240] on div "Тема Тема * 7 октября - поездка в [GEOGRAPHIC_DATA] в [GEOGRAPHIC_DATA] Рекомен…" at bounding box center [721, 365] width 870 height 288
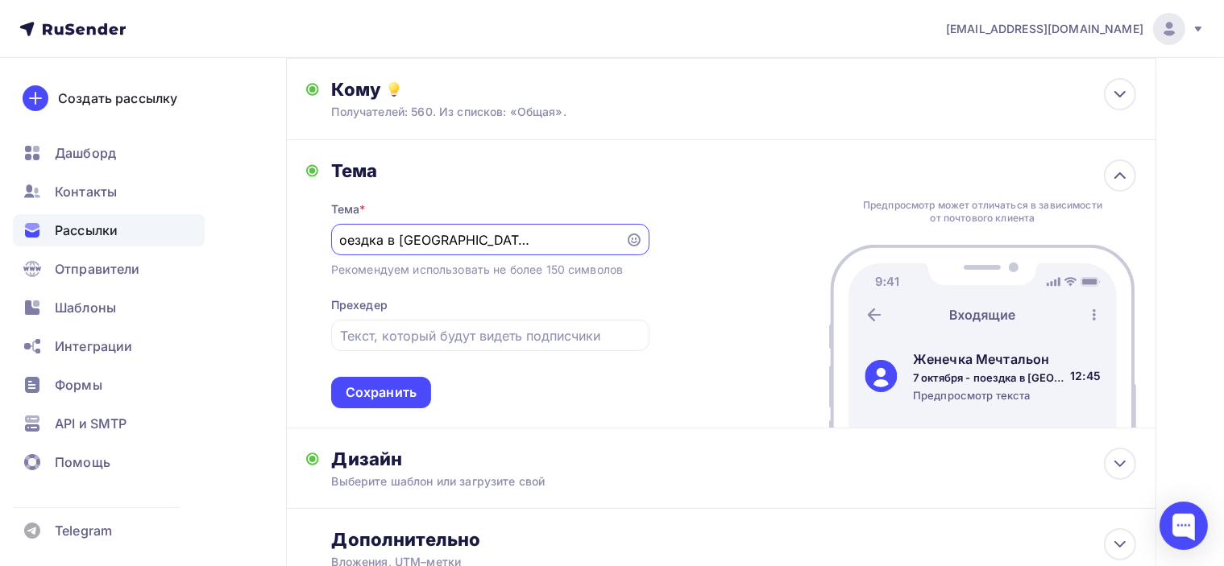
drag, startPoint x: 565, startPoint y: 238, endPoint x: 670, endPoint y: 276, distance: 111.6
click at [640, 248] on div "7 октября - поездка в [GEOGRAPHIC_DATA] в [GEOGRAPHIC_DATA]" at bounding box center [490, 239] width 318 height 31
click at [714, 184] on div "Тема Тема * 7 октября - поездка в [GEOGRAPHIC_DATA] в [GEOGRAPHIC_DATA] Рекомен…" at bounding box center [721, 284] width 870 height 288
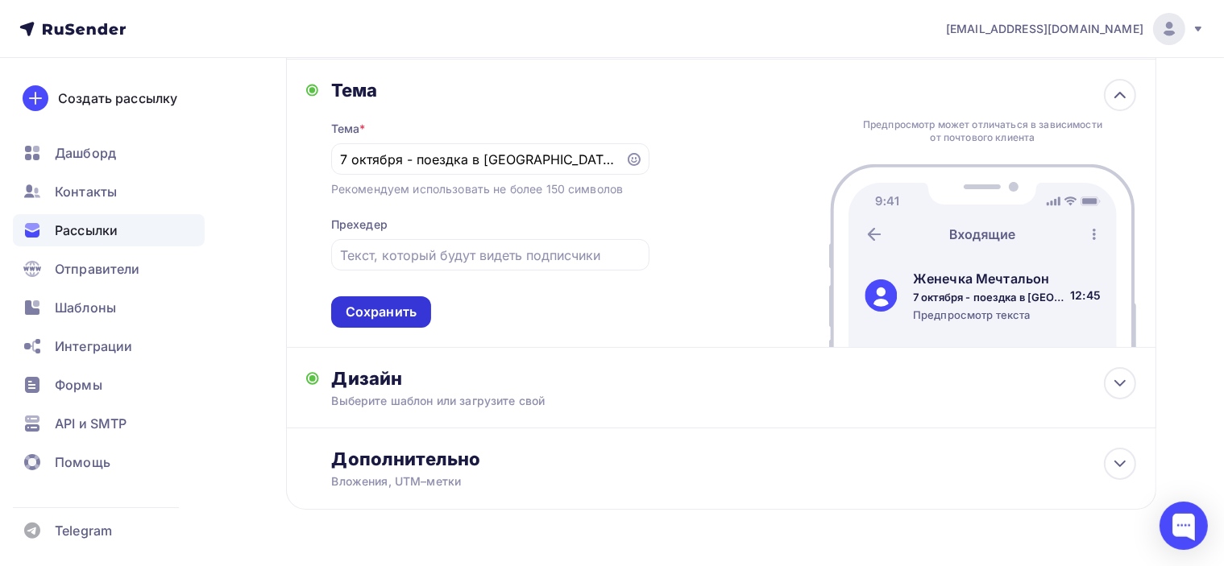
click at [404, 308] on div "Сохранить" at bounding box center [381, 312] width 71 height 19
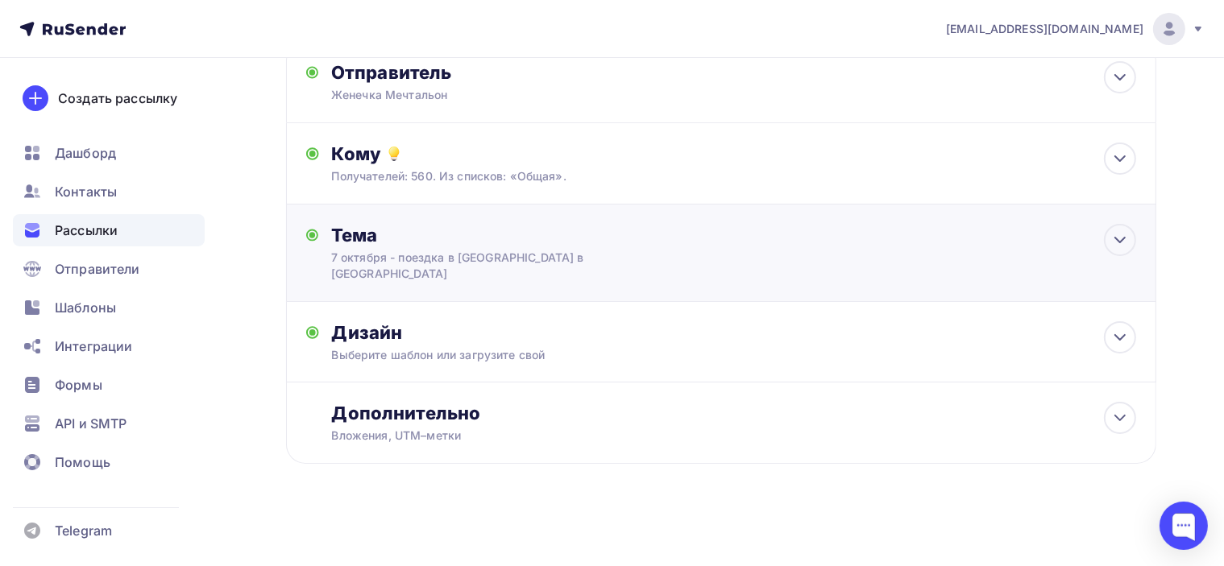
click at [638, 257] on div "Тема 7 октября - поездка в [GEOGRAPHIC_DATA] в [GEOGRAPHIC_DATA] Тема * 7 октяб…" at bounding box center [490, 253] width 318 height 58
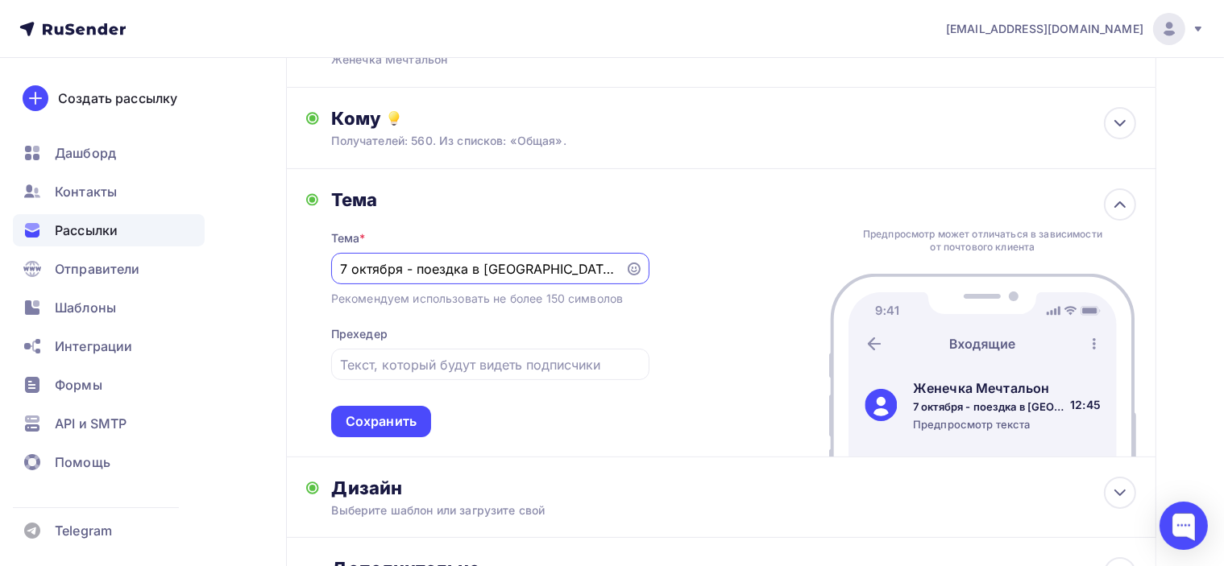
scroll to position [171, 0]
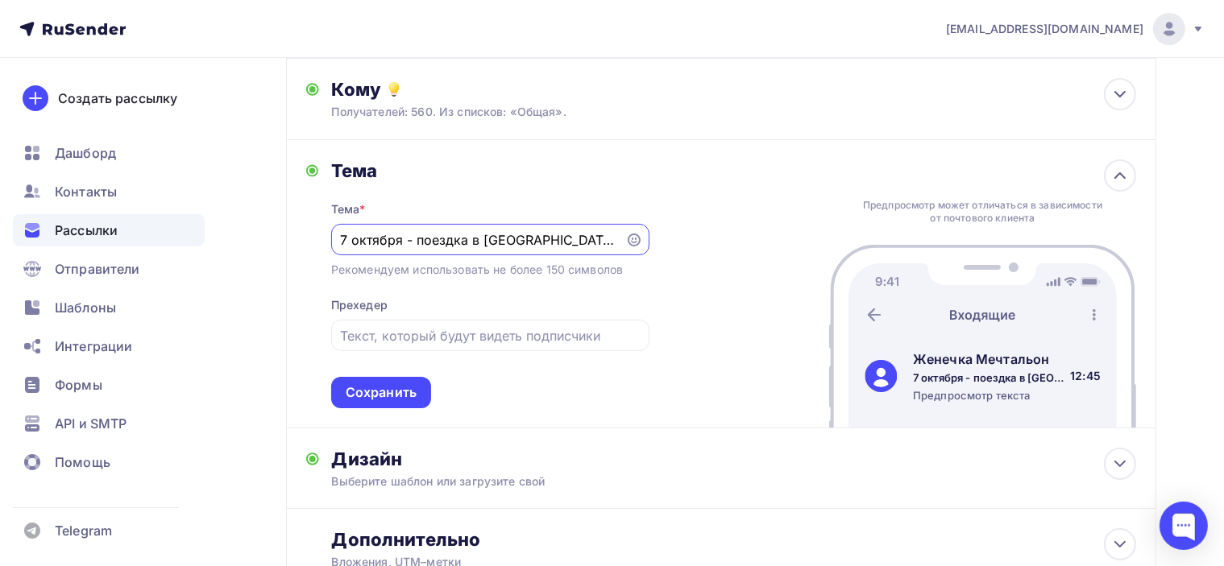
click at [662, 255] on div "Тема Тема * 7 октября - поездка в [GEOGRAPHIC_DATA] в [GEOGRAPHIC_DATA] Рекомен…" at bounding box center [721, 284] width 870 height 288
drag, startPoint x: 580, startPoint y: 236, endPoint x: 693, endPoint y: 241, distance: 112.9
click at [693, 241] on div "Тема Тема * 7 октября - поездка в [GEOGRAPHIC_DATA] в [GEOGRAPHIC_DATA] Рекомен…" at bounding box center [721, 284] width 870 height 288
click at [735, 237] on div "Тема Тема * 7 октября - поездка в [GEOGRAPHIC_DATA] в [GEOGRAPHIC_DATA] Рекомен…" at bounding box center [721, 284] width 870 height 288
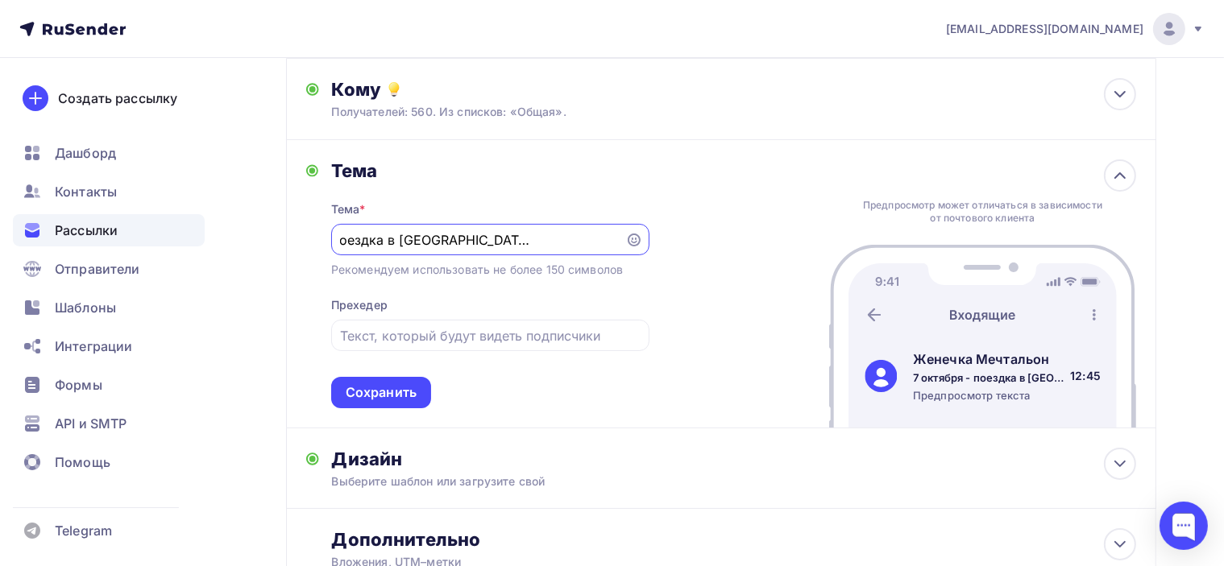
scroll to position [0, 0]
click at [351, 396] on div "Сохранить" at bounding box center [381, 392] width 71 height 19
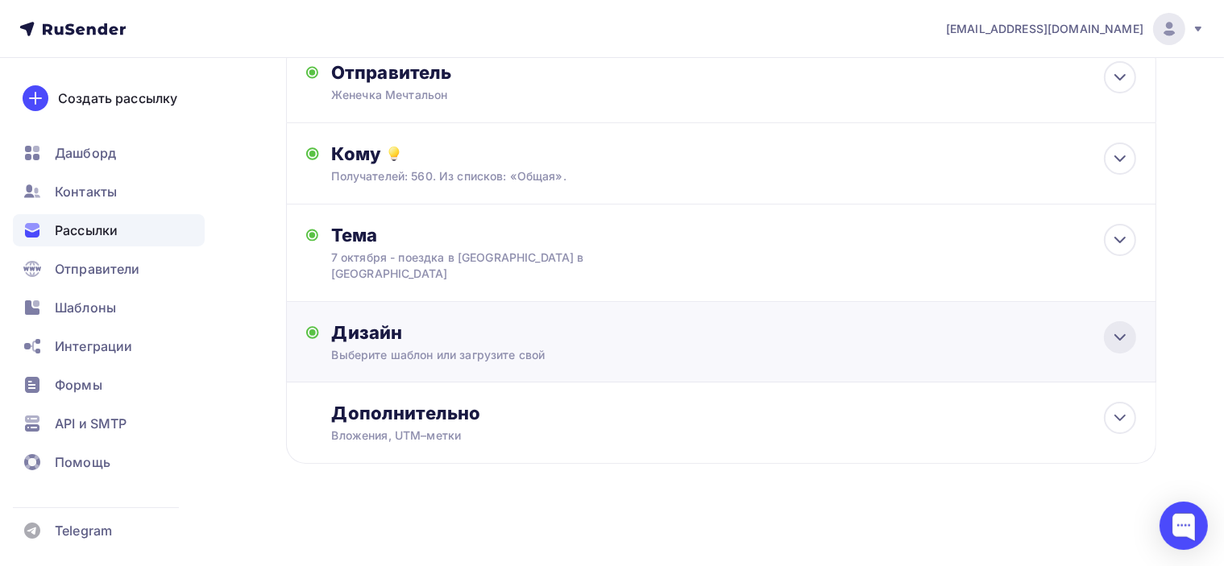
click at [1115, 337] on icon at bounding box center [1119, 337] width 19 height 19
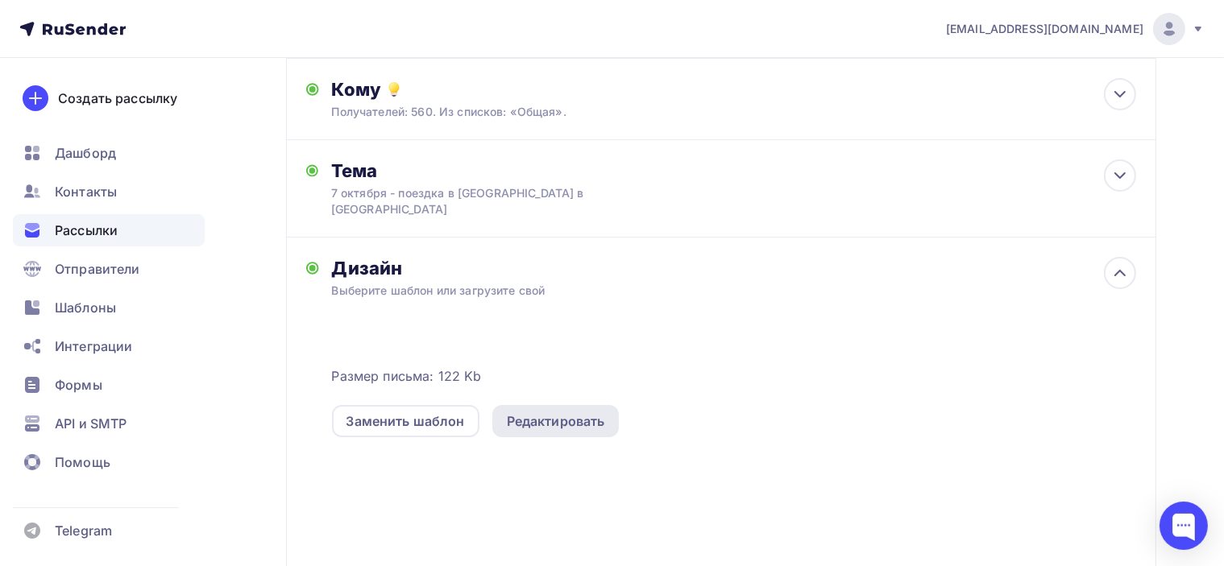
click at [564, 418] on div "Редактировать" at bounding box center [556, 421] width 98 height 19
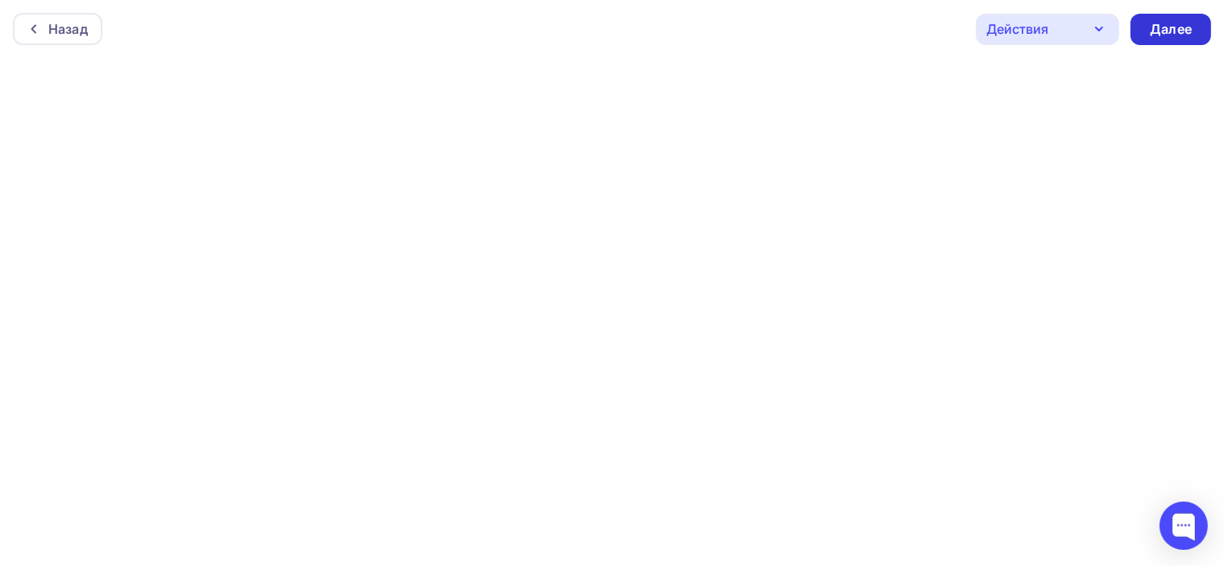
click at [1186, 28] on div "Далее" at bounding box center [1171, 29] width 42 height 19
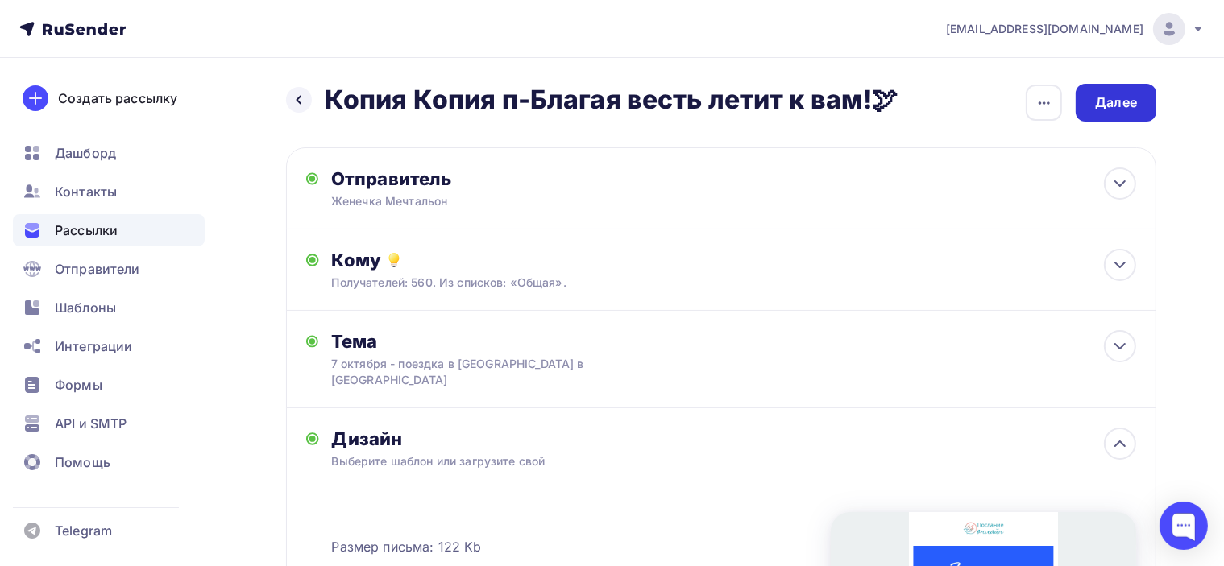
click at [1141, 102] on div "Далее" at bounding box center [1115, 103] width 81 height 38
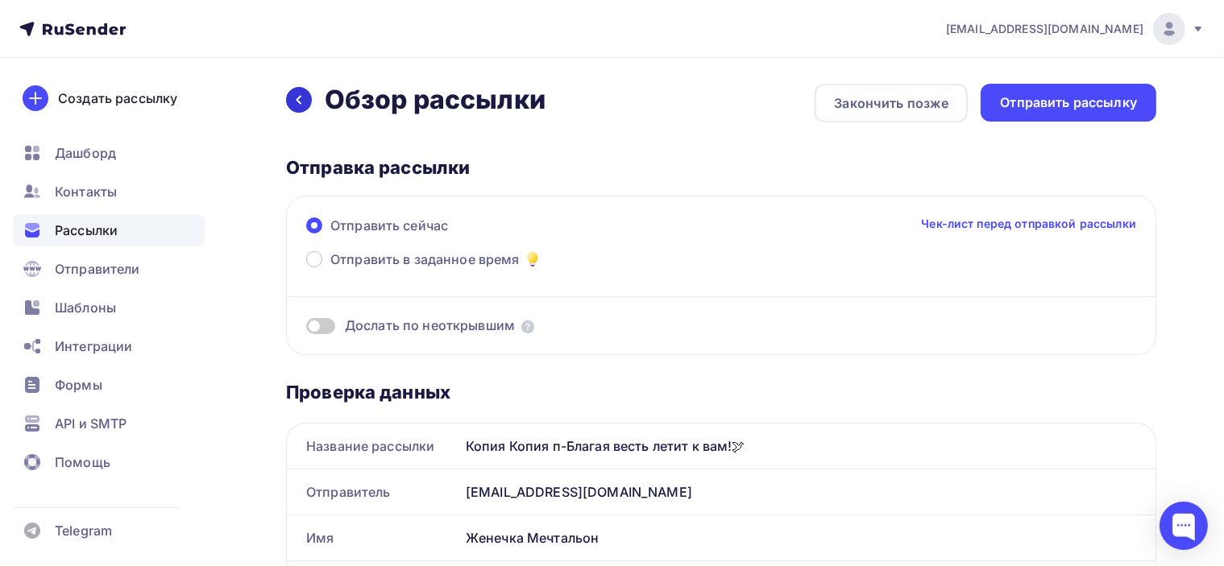
click at [304, 101] on icon at bounding box center [298, 99] width 13 height 13
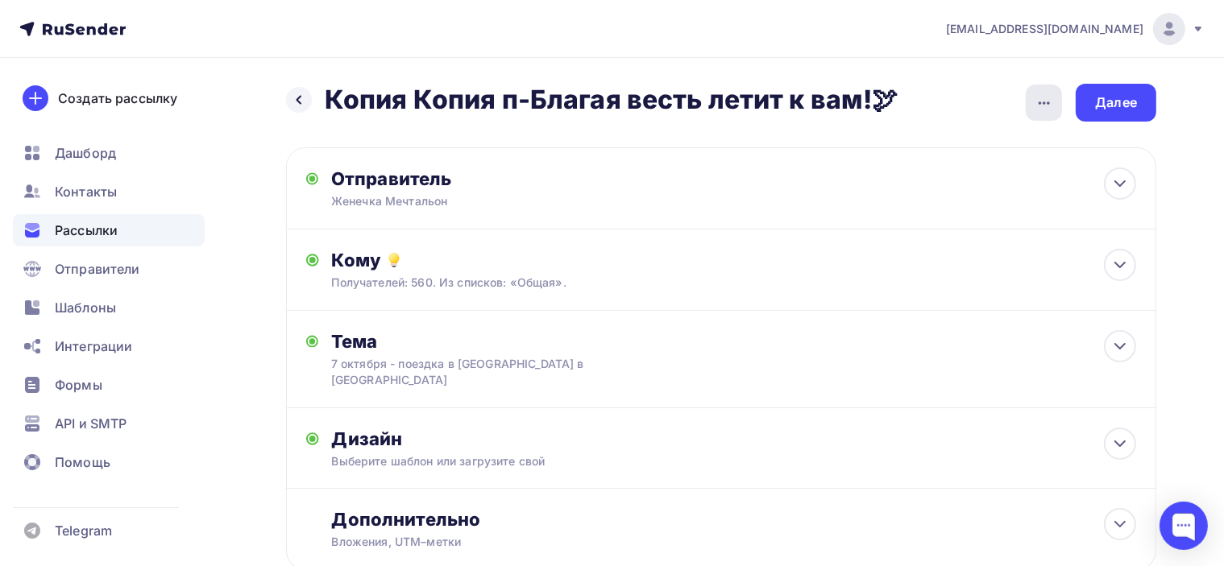
click at [1038, 101] on icon "button" at bounding box center [1043, 102] width 19 height 19
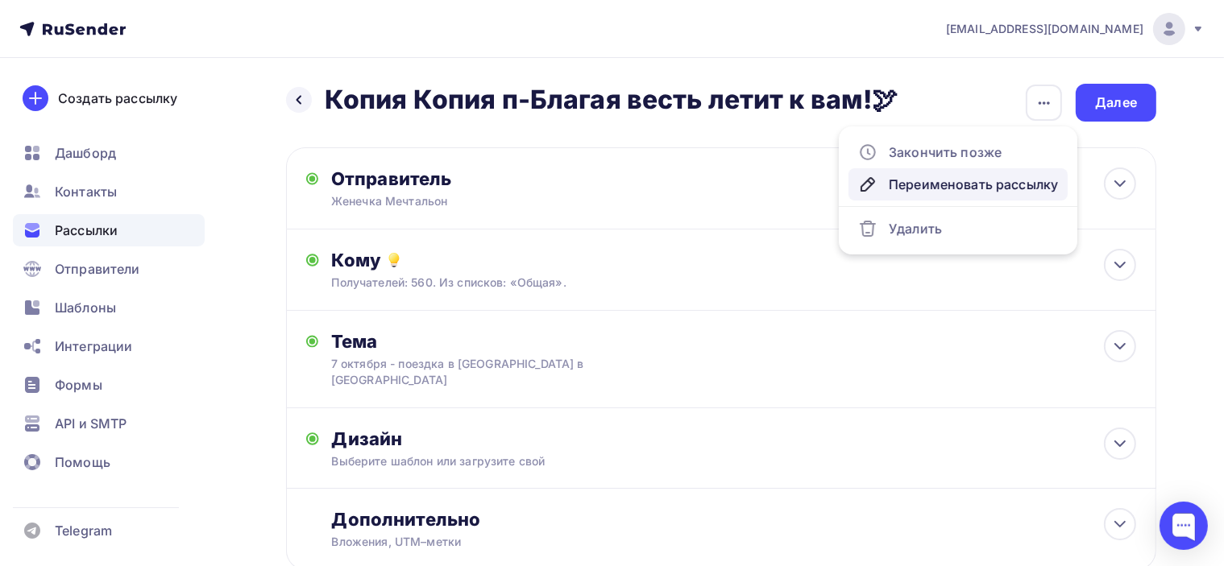
click at [987, 187] on div "Переименовать рассылку" at bounding box center [958, 184] width 200 height 19
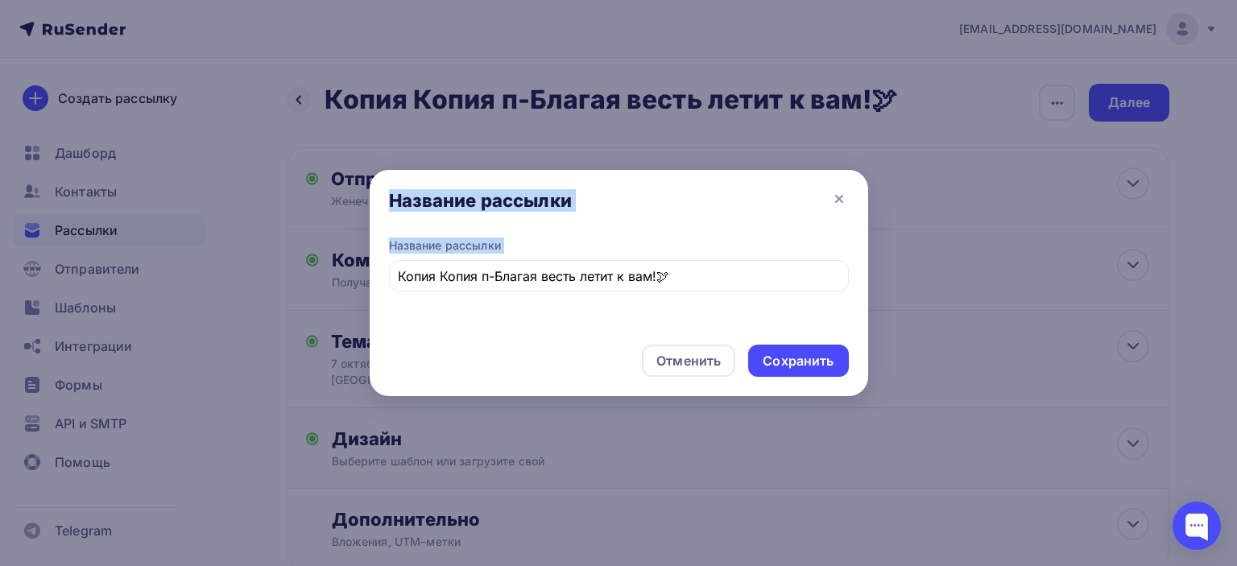
drag, startPoint x: 706, startPoint y: 267, endPoint x: 255, endPoint y: 263, distance: 451.1
click at [255, 263] on div "Название рассылки Название рассылки Копия Копия п-Благая весть летит к вам!🕊 От…" at bounding box center [618, 283] width 1237 height 566
click at [673, 256] on div "Название рассылки Копия Копия п-Благая весть летит к вам!🕊" at bounding box center [619, 265] width 460 height 54
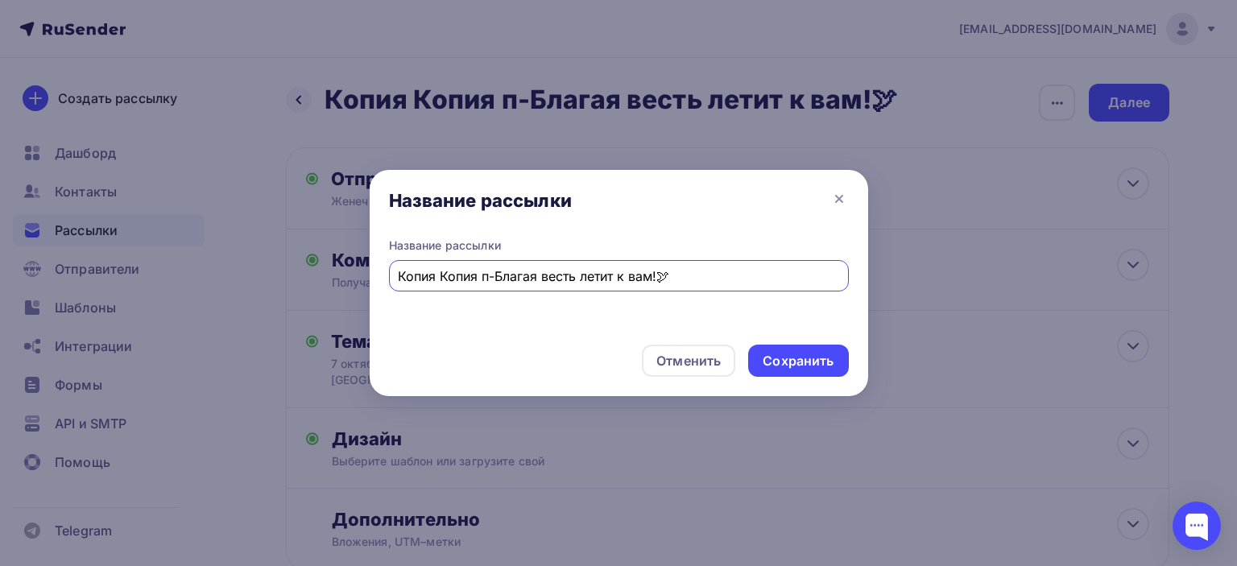
drag, startPoint x: 686, startPoint y: 276, endPoint x: 390, endPoint y: 275, distance: 296.4
click at [390, 275] on div "Копия Копия п-Благая весть летит к вам!🕊" at bounding box center [619, 275] width 460 height 31
click at [392, 275] on div "Монтсеррат" at bounding box center [619, 275] width 460 height 31
click at [400, 273] on input "Монтсеррат" at bounding box center [618, 276] width 441 height 19
type input "7 октября - Монтсеррат"
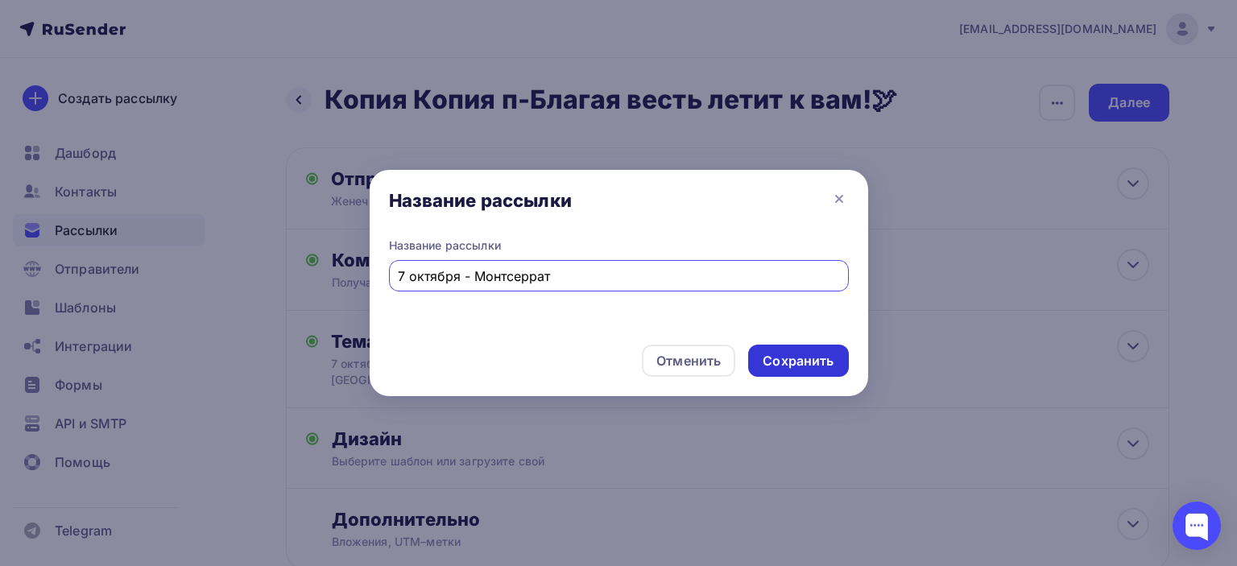
click at [805, 361] on div "Сохранить" at bounding box center [798, 361] width 71 height 19
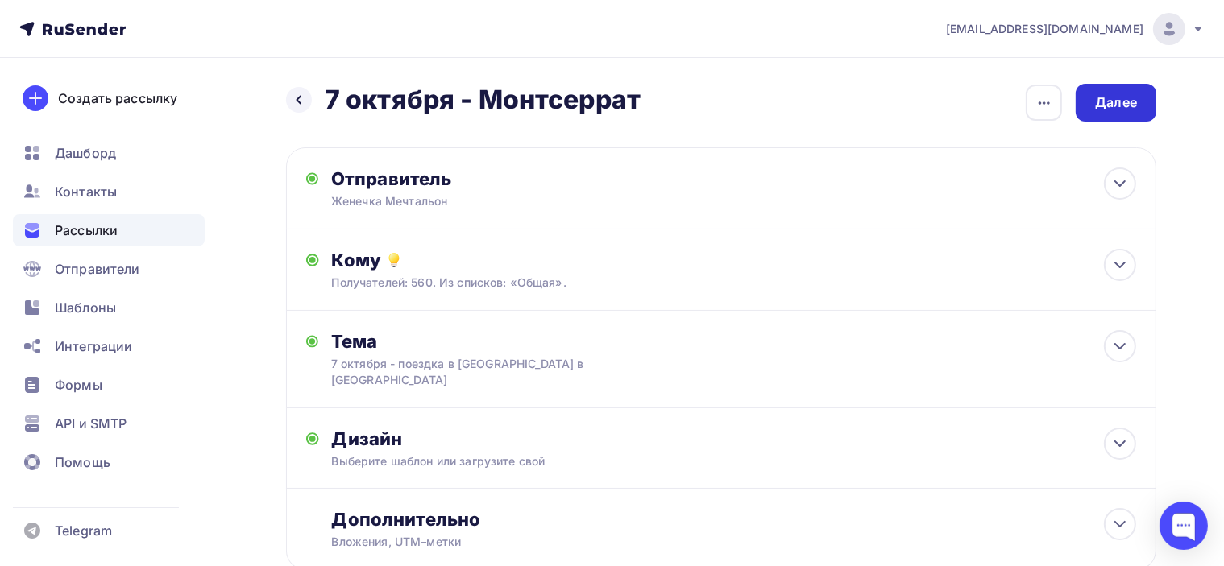
click at [1128, 93] on div "Далее" at bounding box center [1115, 103] width 81 height 38
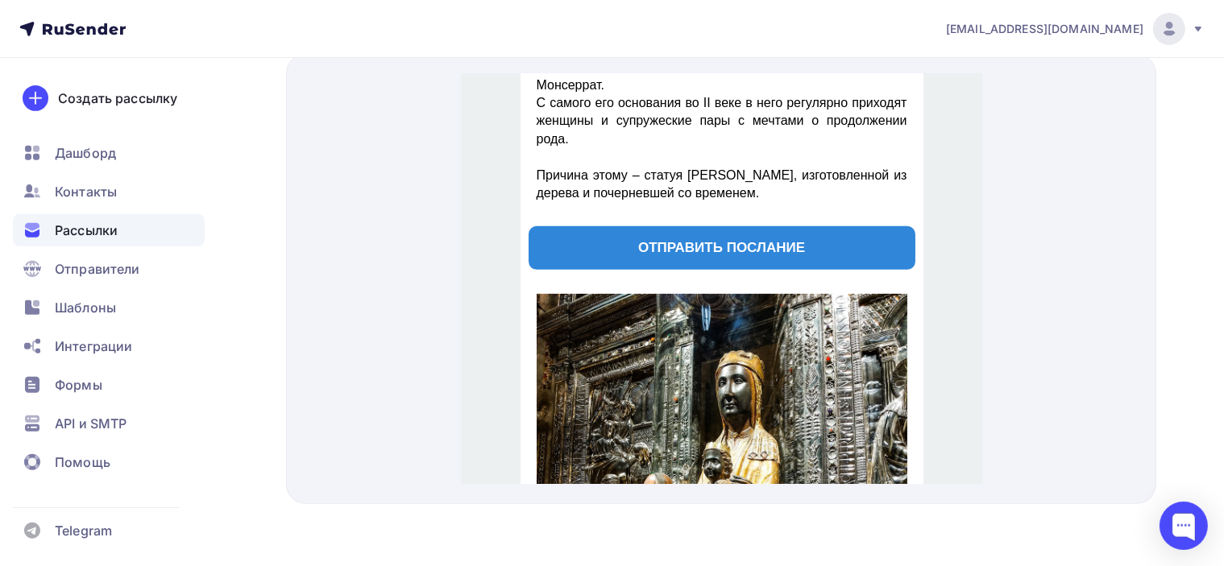
scroll to position [644, 0]
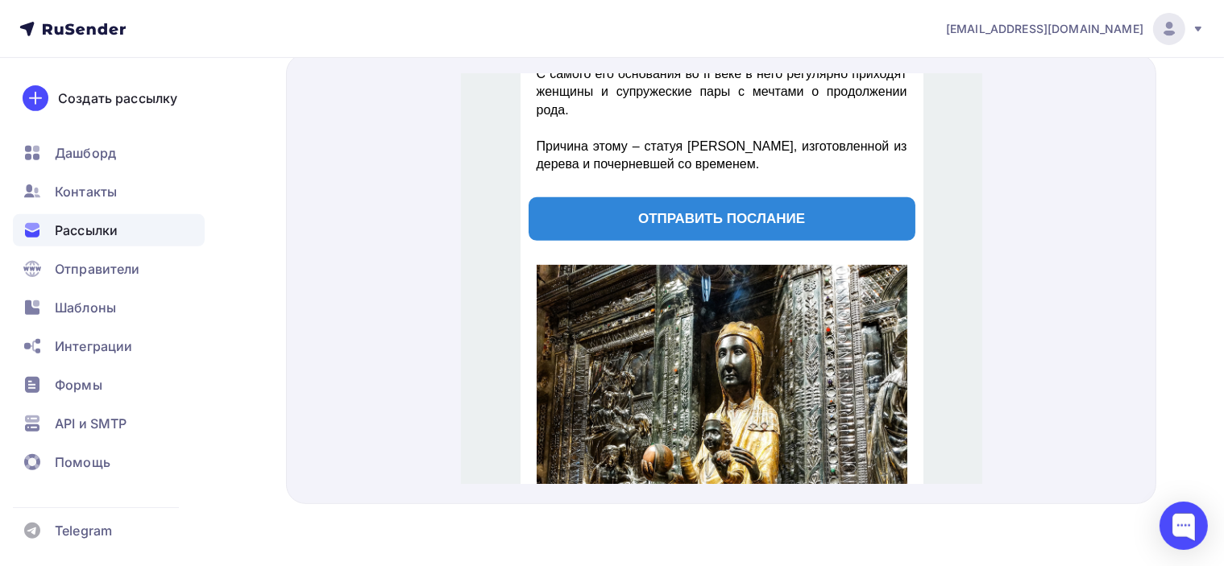
click at [744, 178] on span "ОТПРАВИТЬ ПОСЛАНИЕ" at bounding box center [721, 199] width 387 height 43
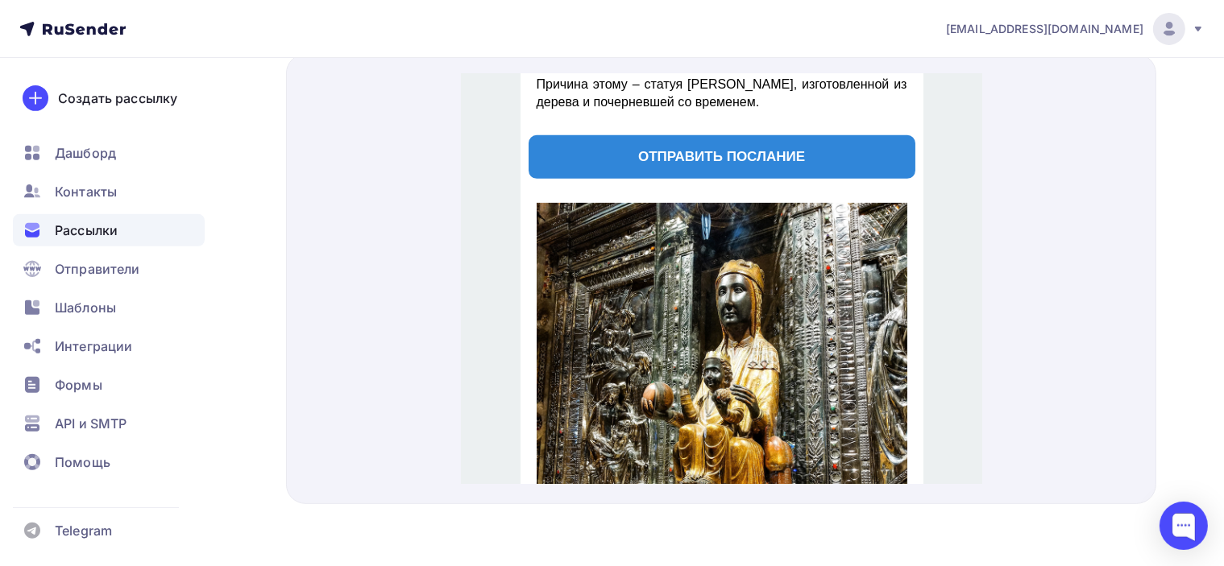
scroll to position [806, 0]
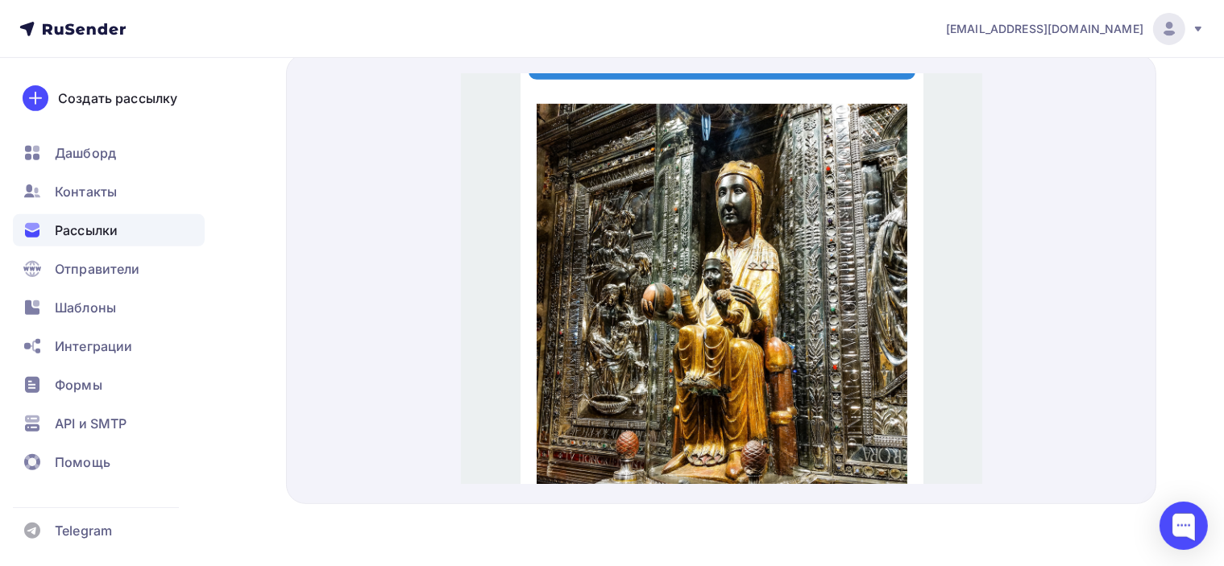
click at [769, 207] on img at bounding box center [721, 316] width 371 height 463
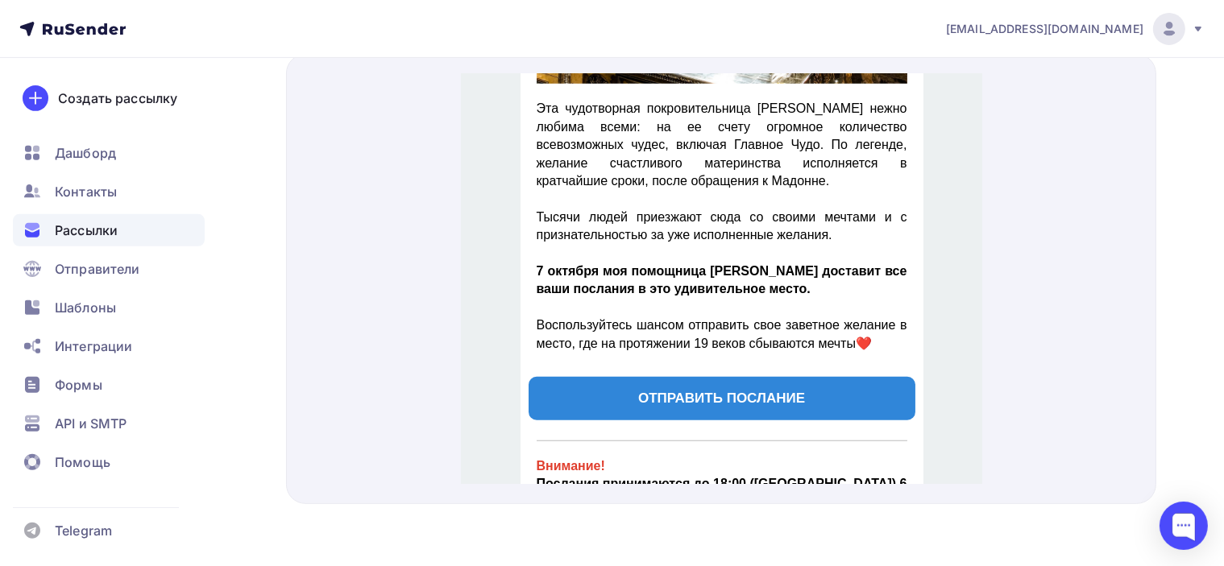
scroll to position [1369, 0]
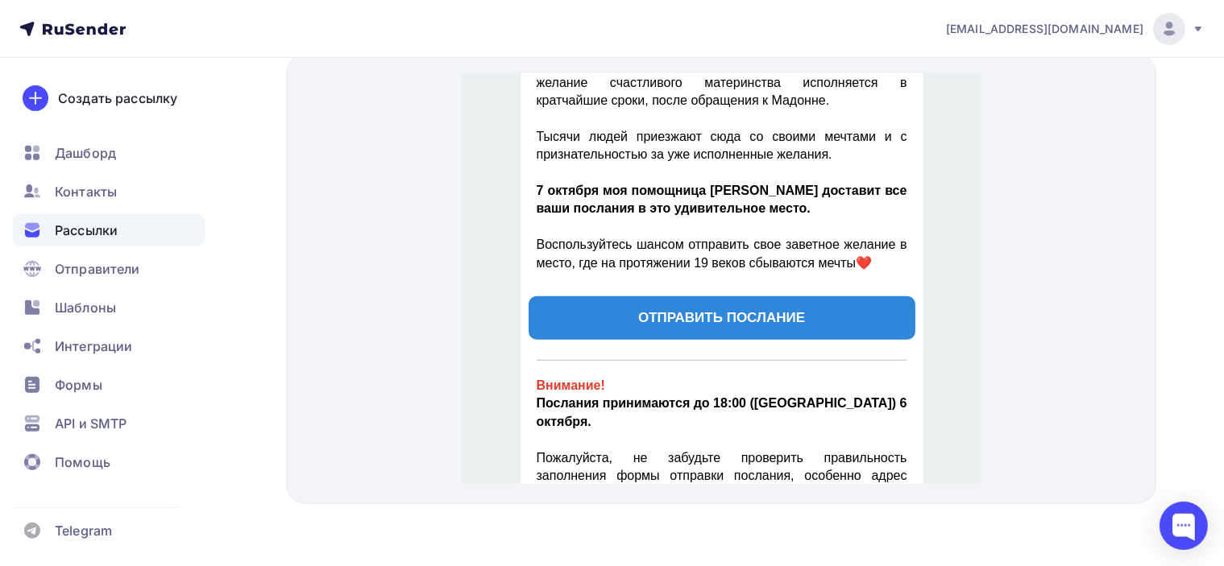
click at [761, 277] on span "ОТПРАВИТЬ ПОСЛАНИЕ" at bounding box center [721, 298] width 387 height 43
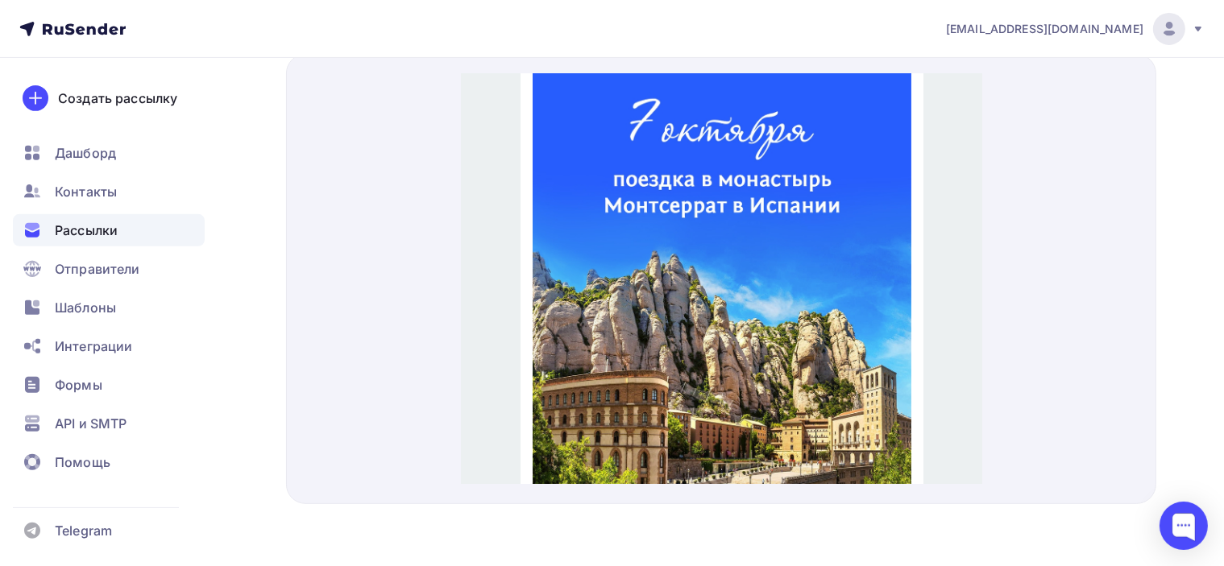
scroll to position [0, 0]
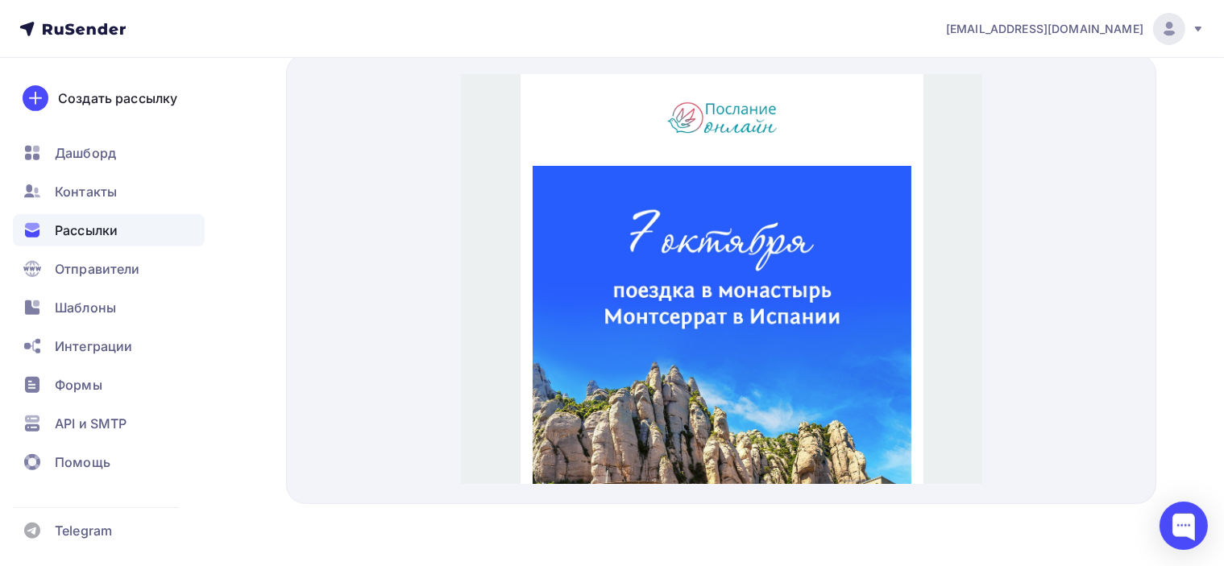
click at [1099, 208] on div at bounding box center [721, 279] width 870 height 450
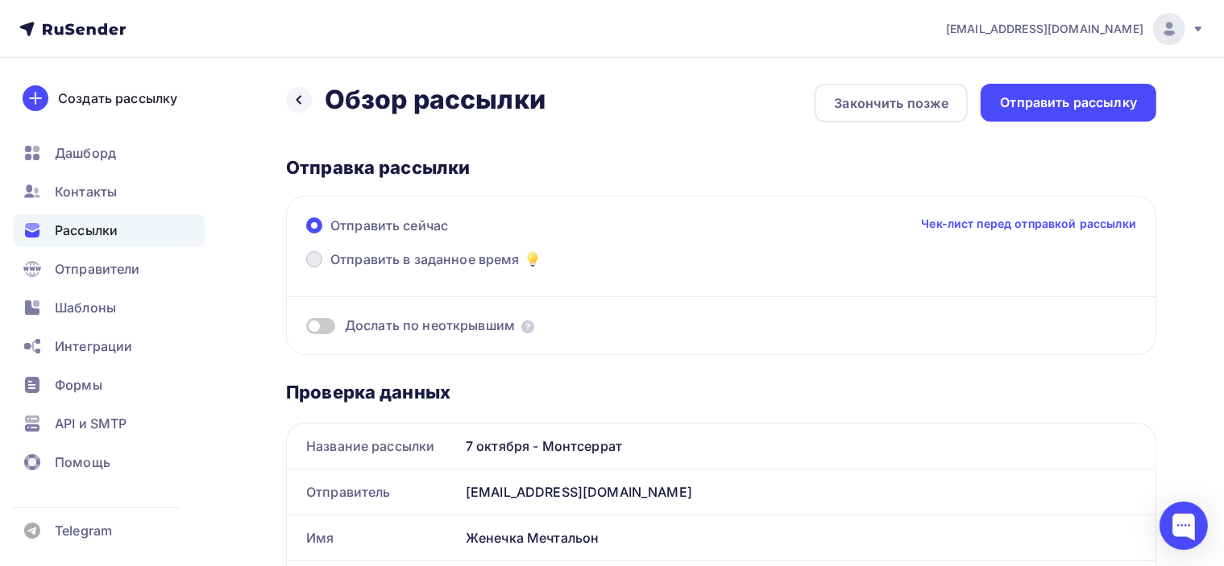
click at [400, 267] on span "Отправить в заданное время" at bounding box center [424, 259] width 189 height 19
click at [330, 269] on input "Отправить в заданное время" at bounding box center [330, 269] width 0 height 0
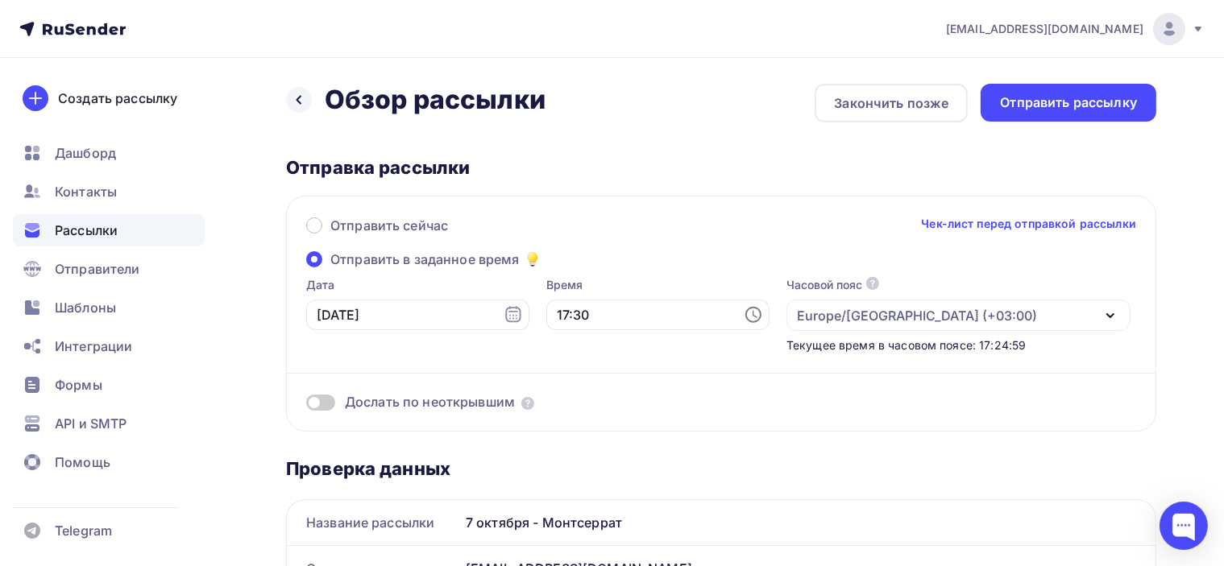
click at [632, 197] on div "Отправить сейчас Чек-лист перед отправкой рассылки Отправить в заданное время Д…" at bounding box center [721, 314] width 870 height 236
click at [332, 406] on span at bounding box center [320, 403] width 29 height 16
click at [306, 405] on input "checkbox" at bounding box center [306, 405] width 0 height 0
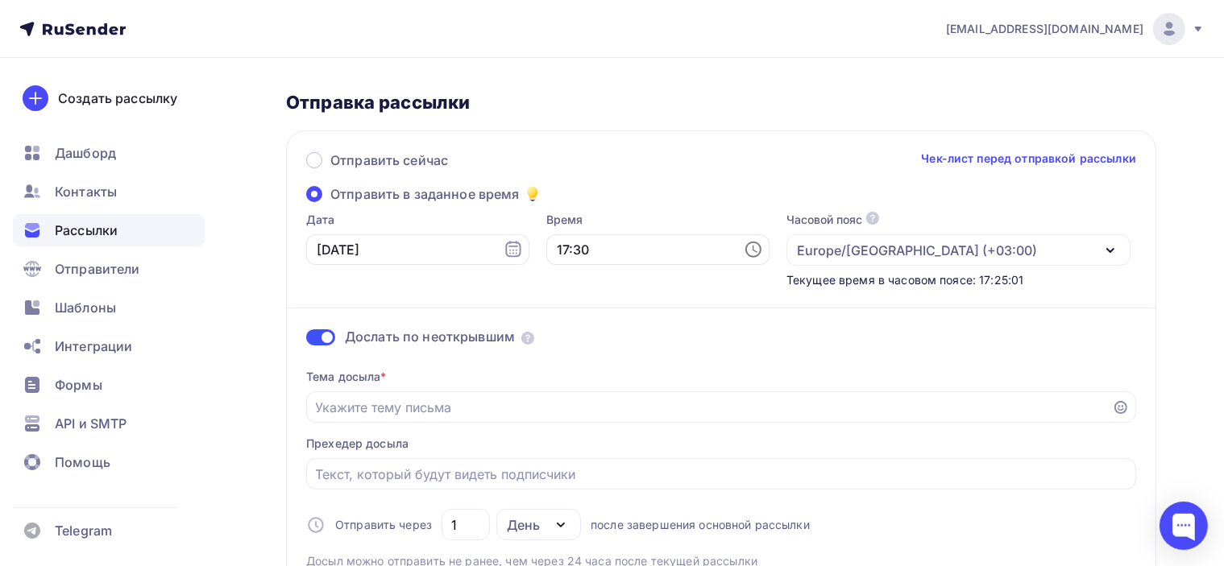
scroll to position [161, 0]
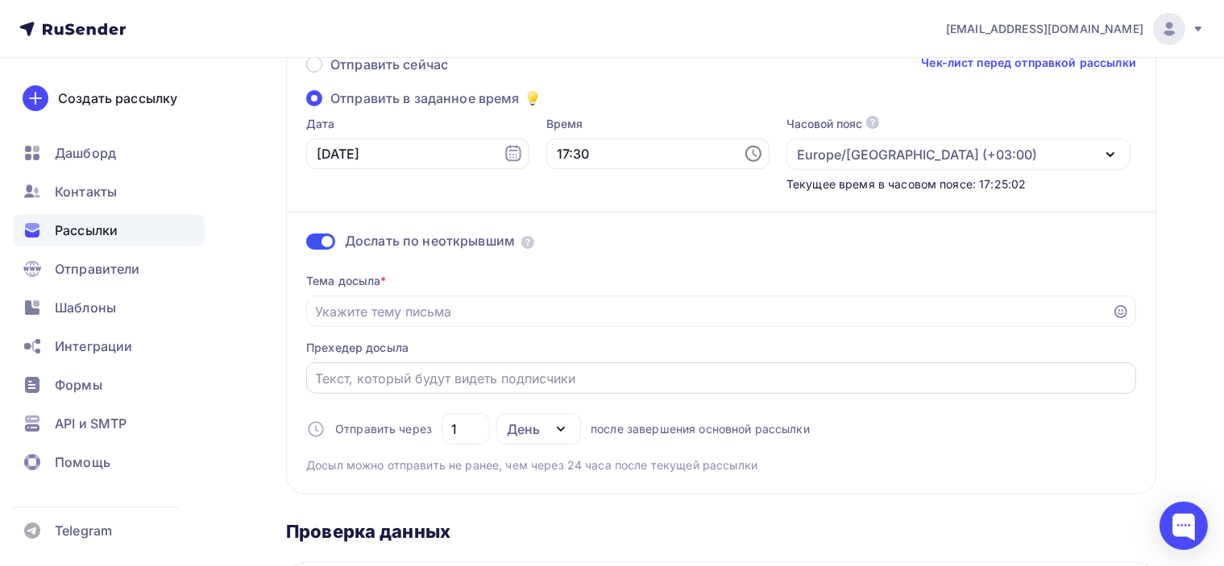
click at [566, 378] on input "Отправить в заданное время" at bounding box center [721, 378] width 811 height 19
drag, startPoint x: 321, startPoint y: 246, endPoint x: 333, endPoint y: 246, distance: 12.9
click at [321, 246] on span at bounding box center [320, 242] width 29 height 16
click at [306, 244] on input "checkbox" at bounding box center [306, 244] width 0 height 0
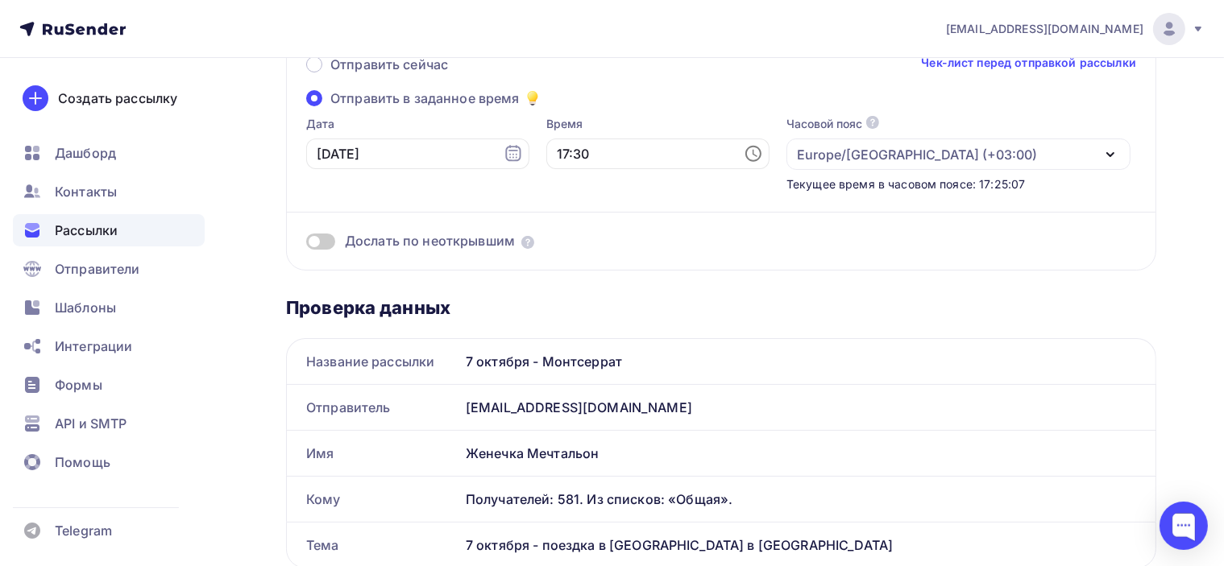
scroll to position [81, 0]
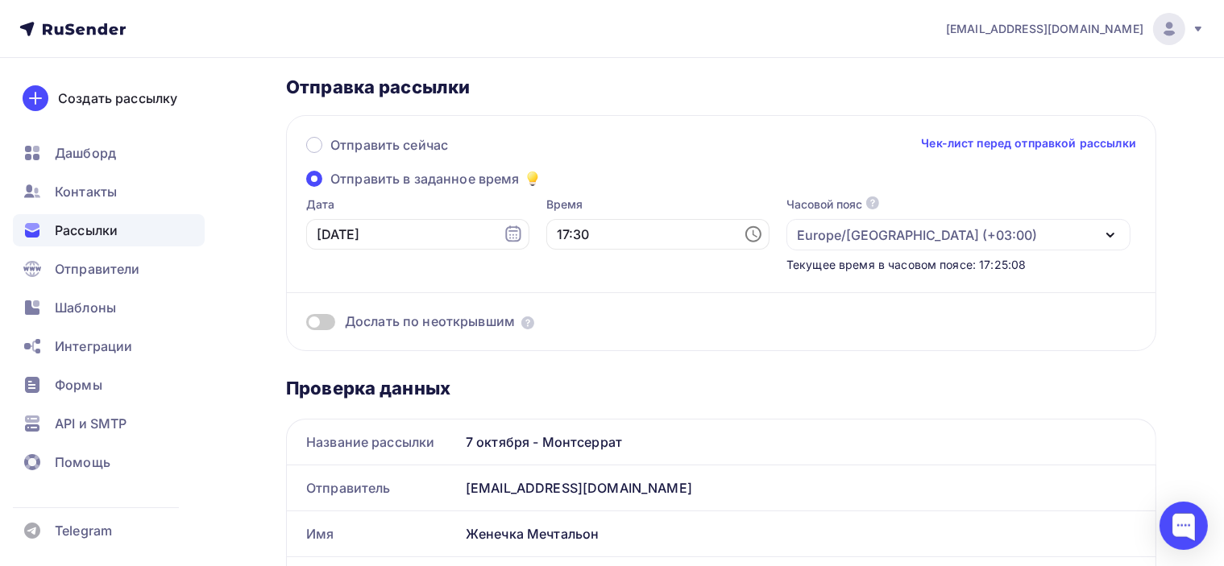
click at [744, 234] on icon at bounding box center [753, 234] width 19 height 19
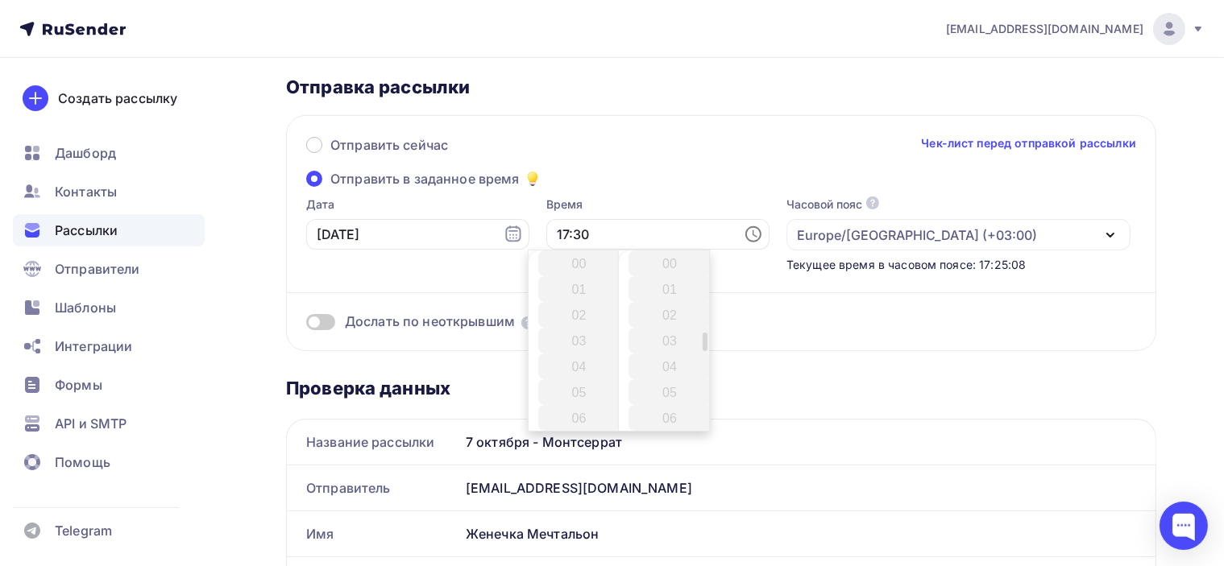
scroll to position [773, 0]
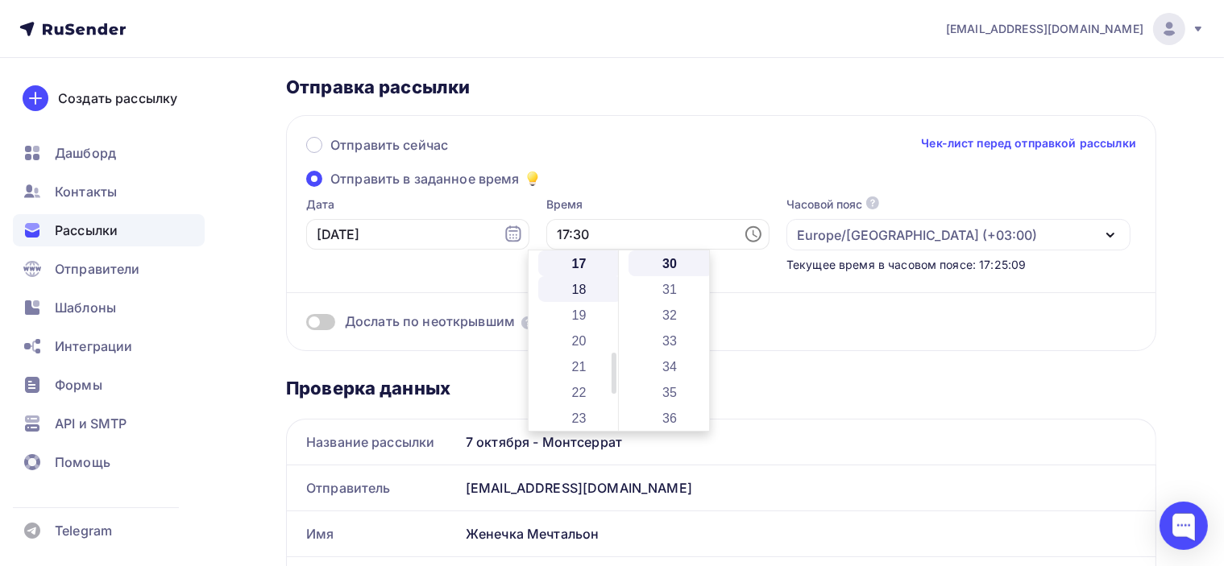
click at [578, 290] on li "18" at bounding box center [580, 289] width 85 height 26
click at [670, 305] on li "10" at bounding box center [670, 312] width 85 height 26
type input "18:10"
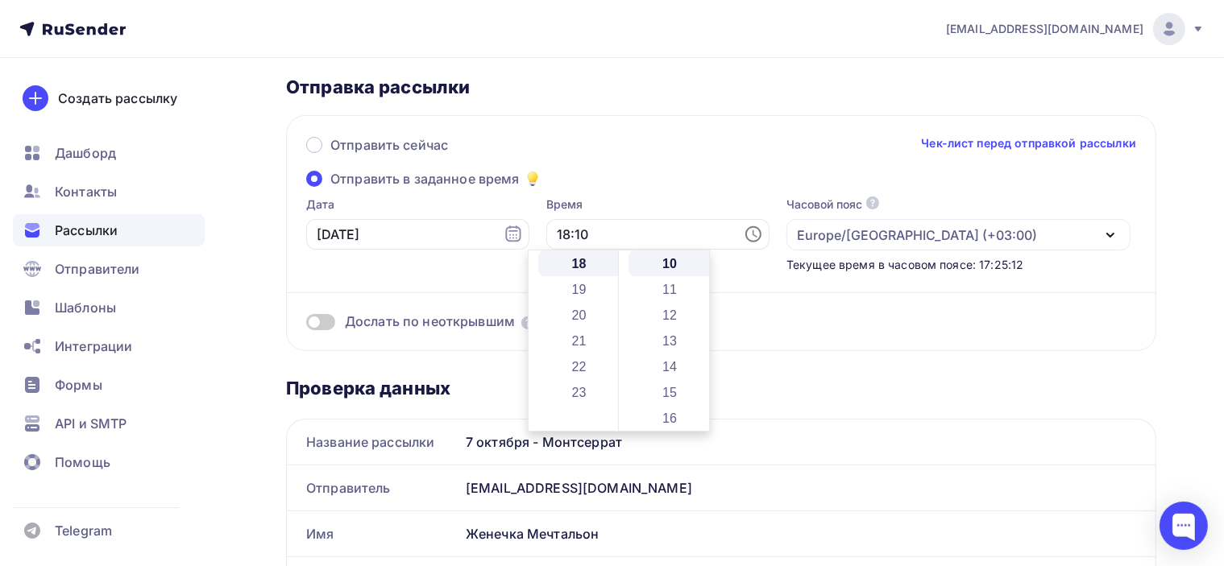
click at [624, 189] on div "Отправить сейчас Чек-лист перед отправкой рассылки Отправить в заданное время Д…" at bounding box center [721, 233] width 870 height 236
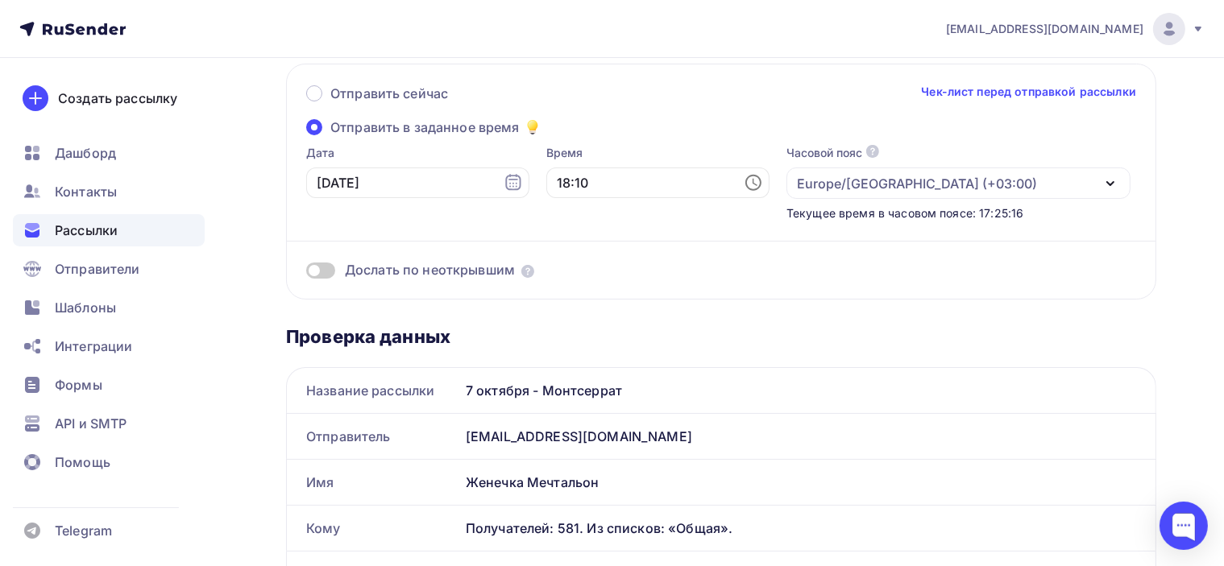
scroll to position [0, 0]
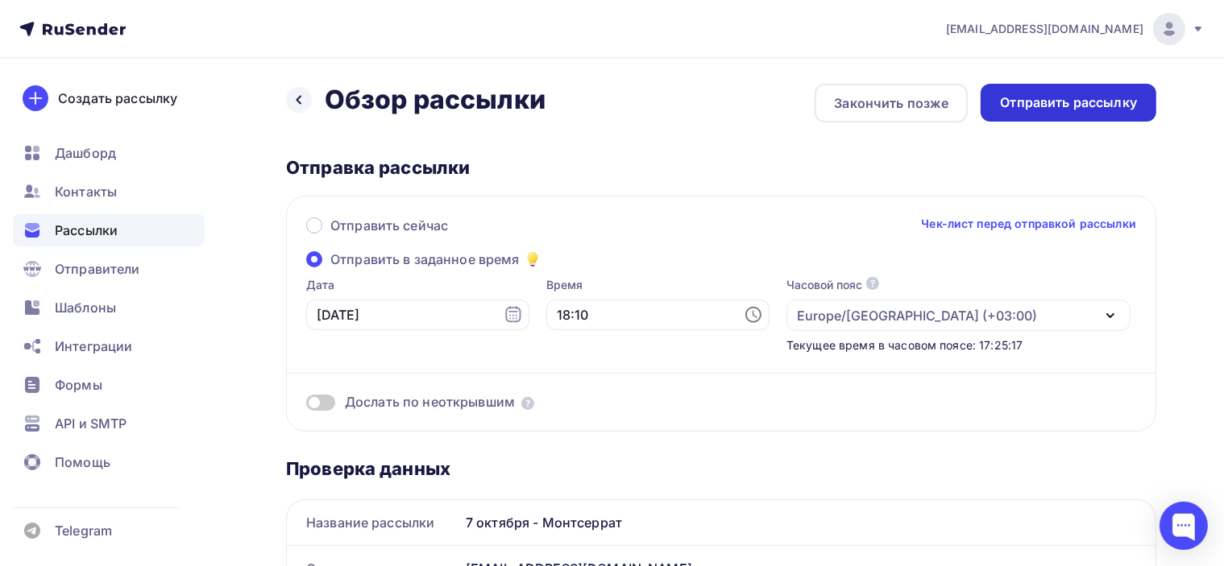
click at [1058, 102] on div "Отправить рассылку" at bounding box center [1068, 102] width 137 height 19
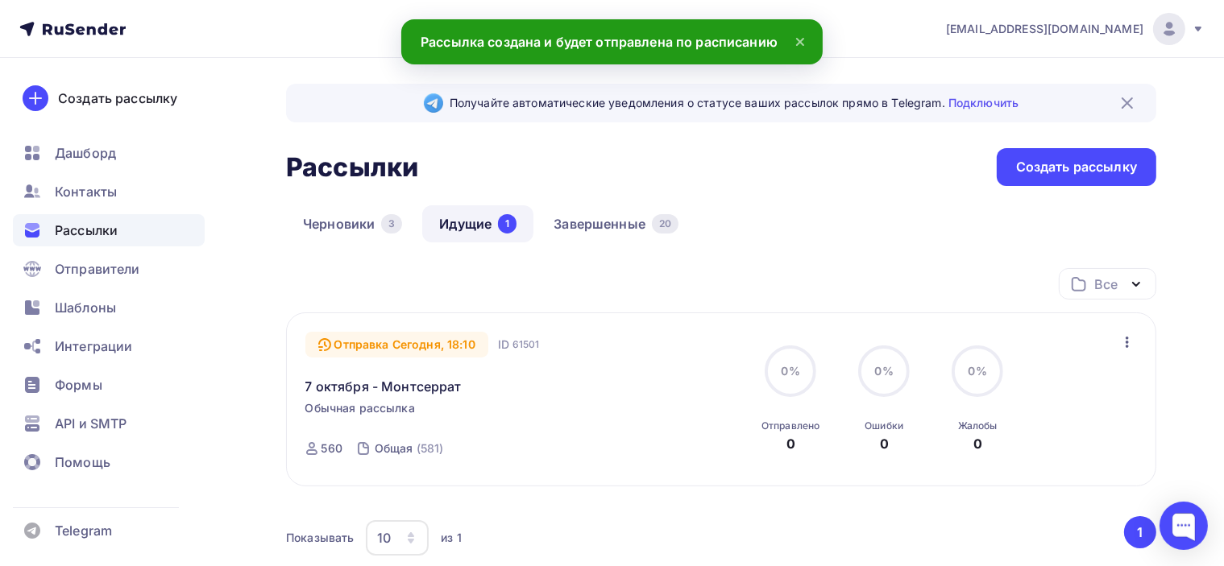
scroll to position [81, 0]
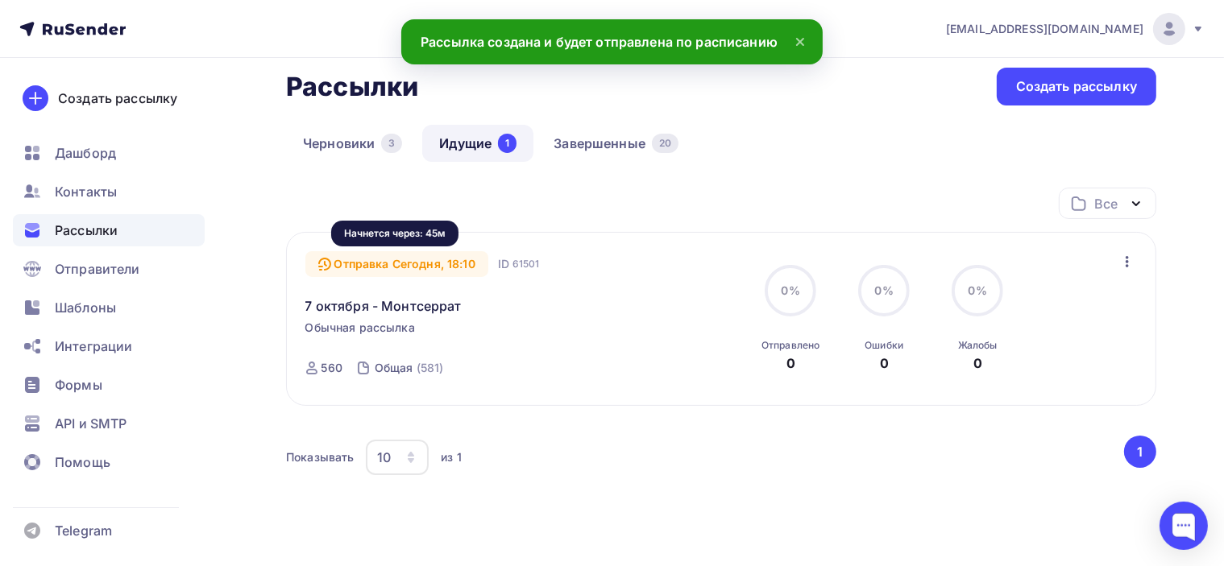
click at [445, 262] on div "Отправка Сегодня, 18:10" at bounding box center [396, 264] width 183 height 26
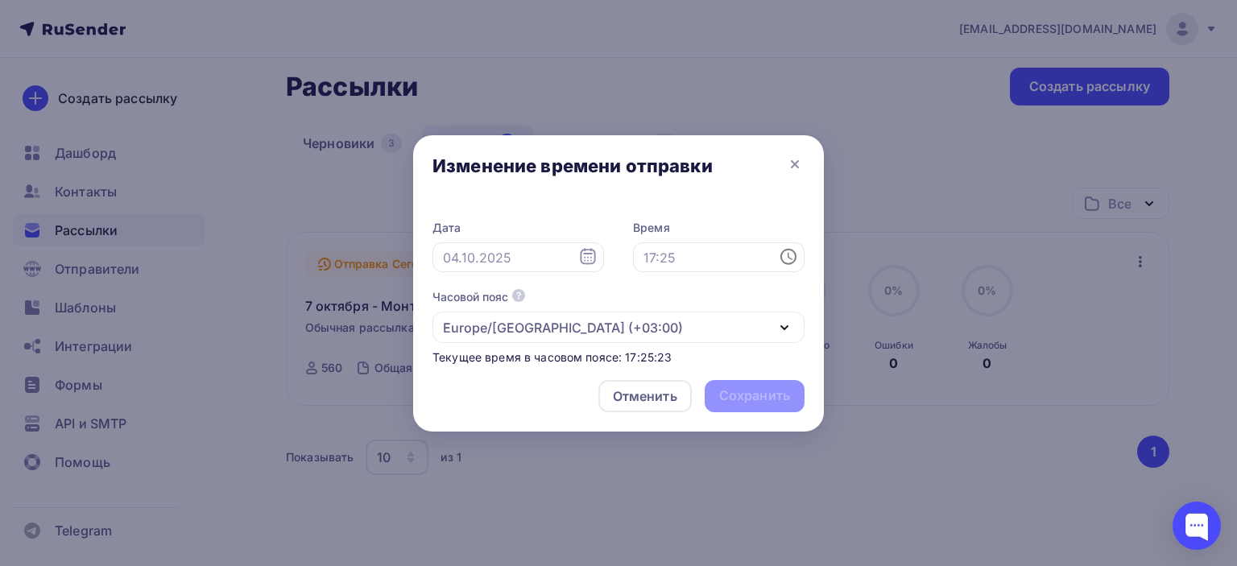
click at [928, 186] on div at bounding box center [618, 283] width 1237 height 566
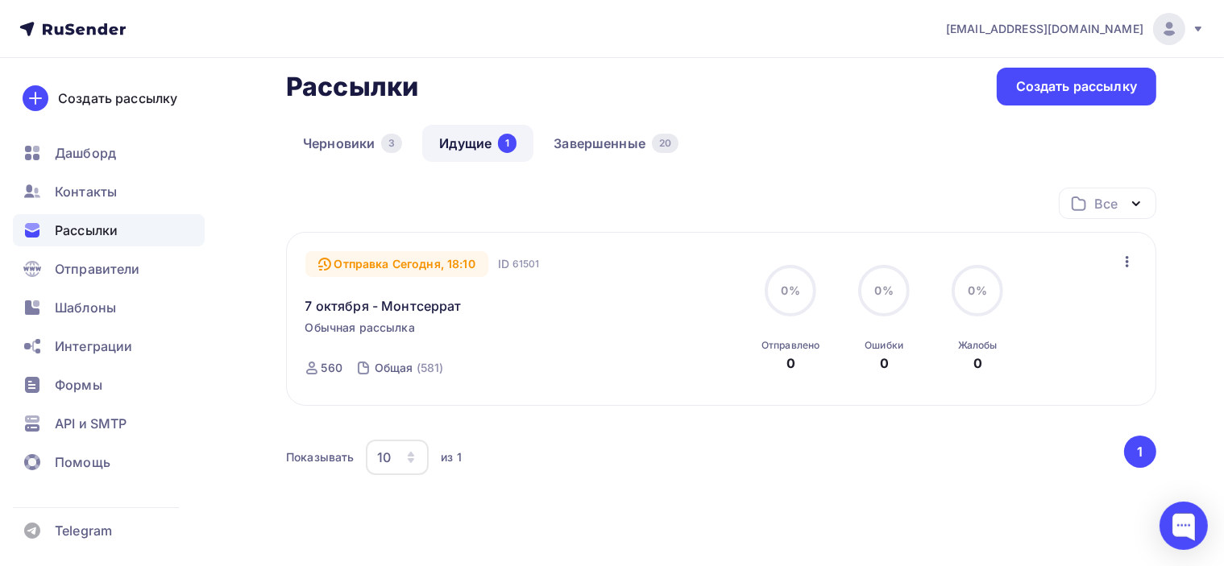
click at [1137, 258] on button "button" at bounding box center [1126, 261] width 21 height 21
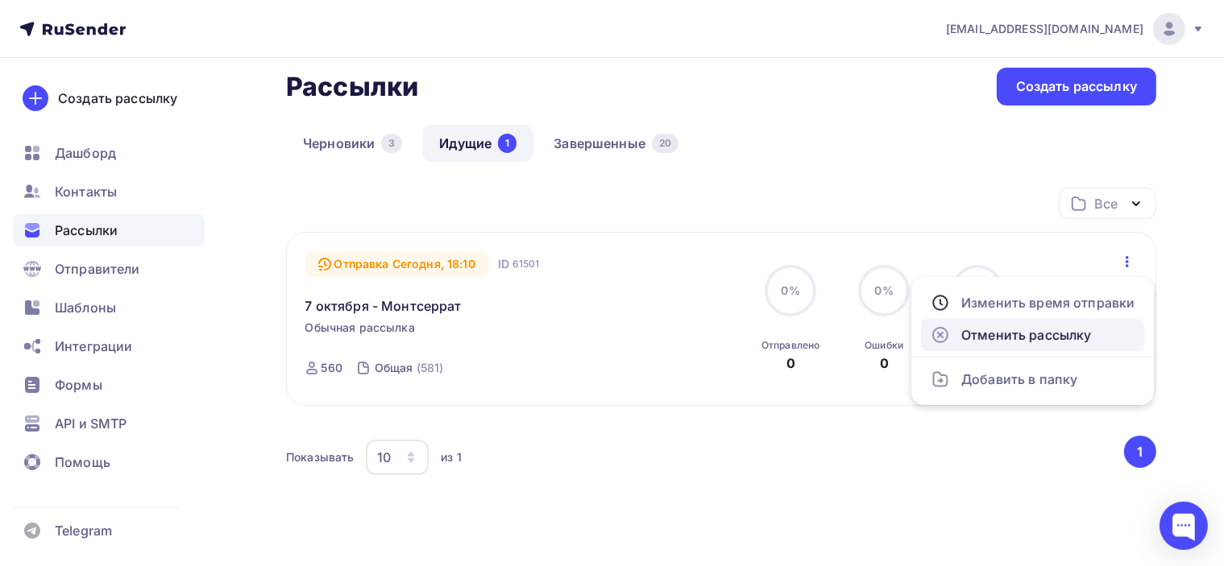
click at [1058, 331] on div "Отменить рассылку" at bounding box center [1032, 334] width 204 height 19
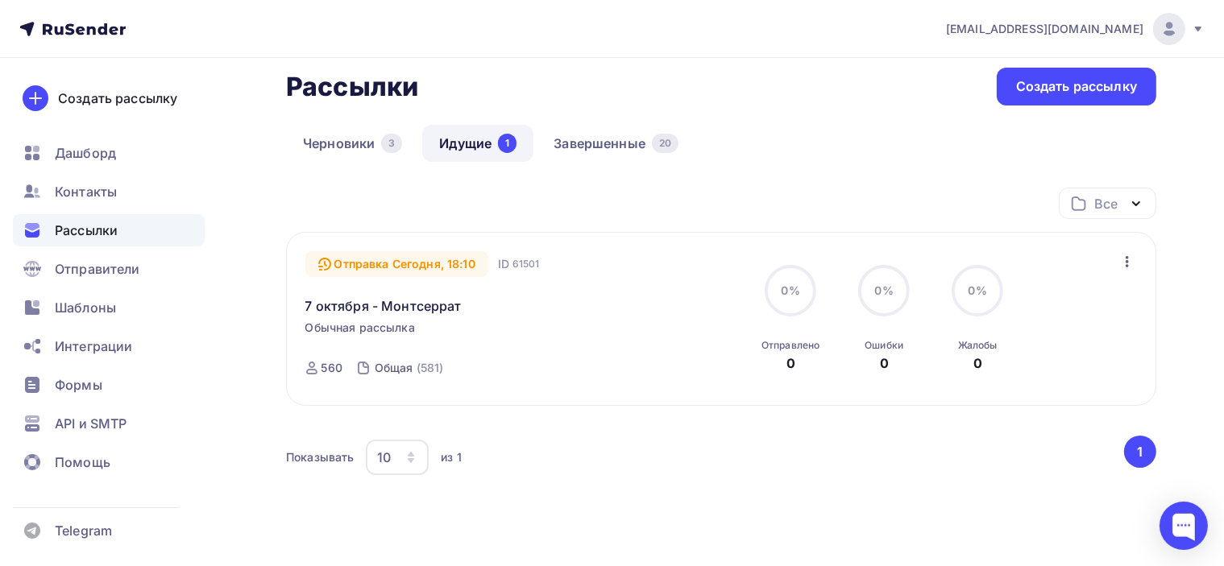
scroll to position [6, 0]
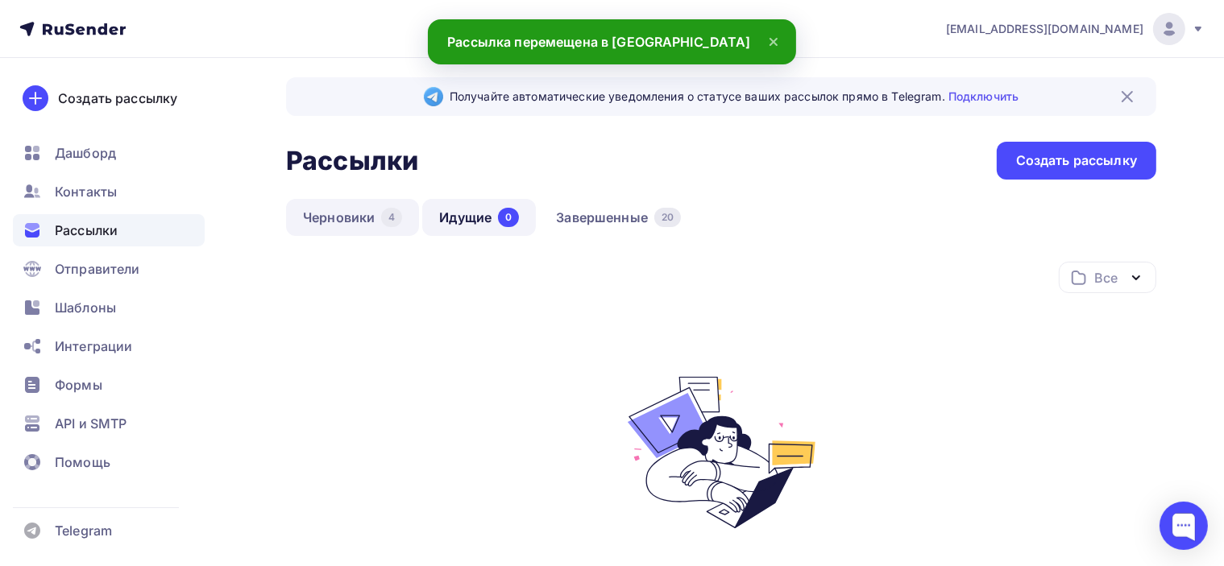
click at [300, 222] on link "Черновики 4" at bounding box center [352, 217] width 133 height 37
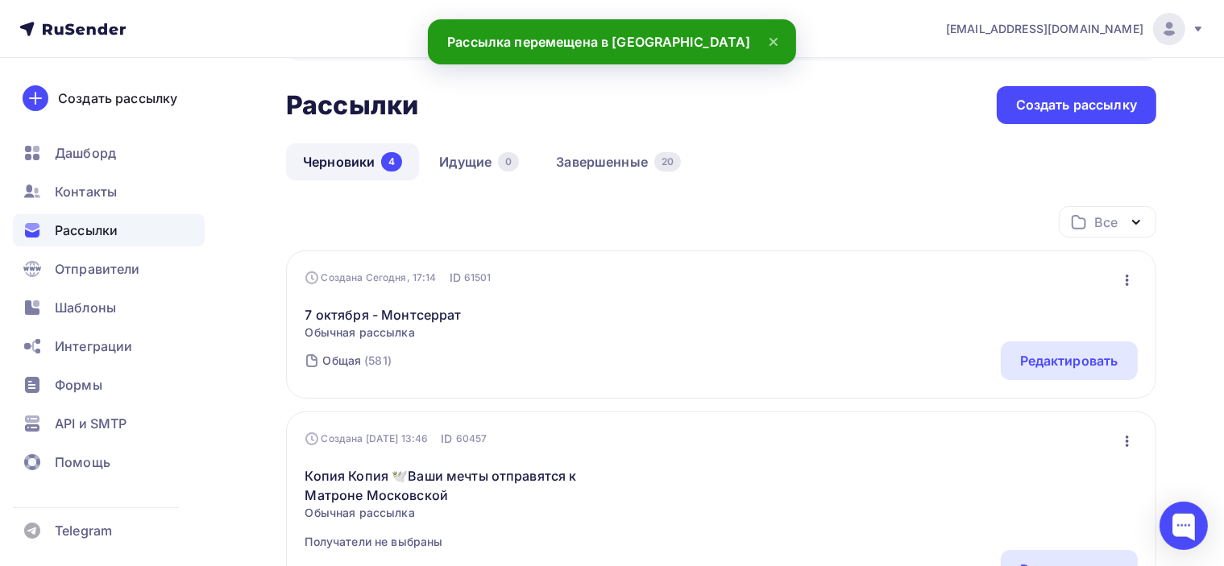
scroll to position [81, 0]
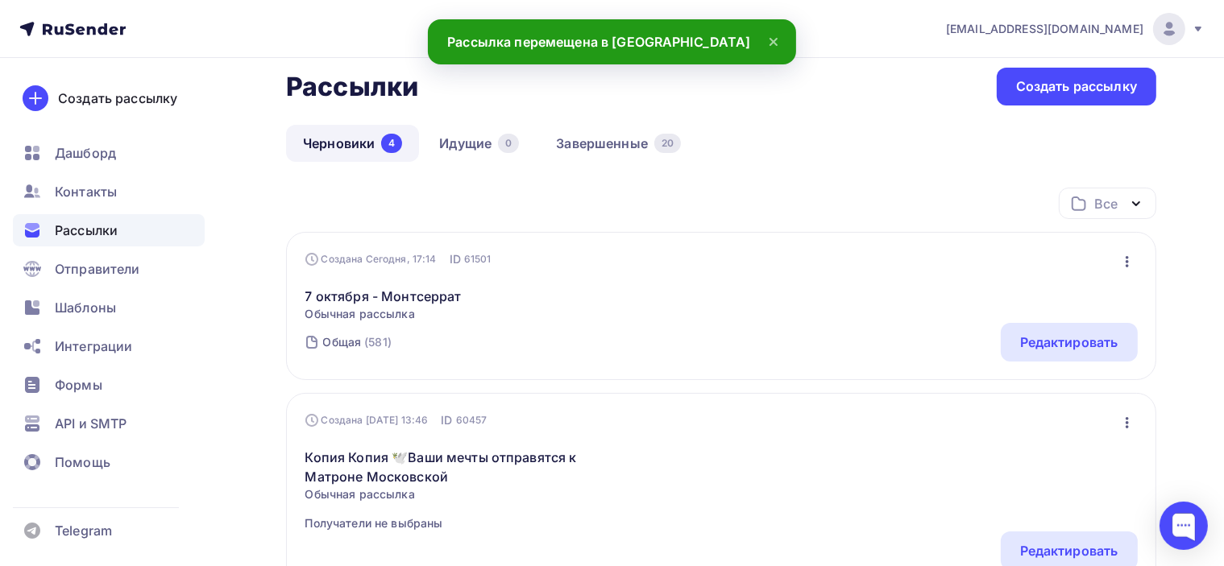
click at [1131, 261] on icon "button" at bounding box center [1126, 261] width 19 height 19
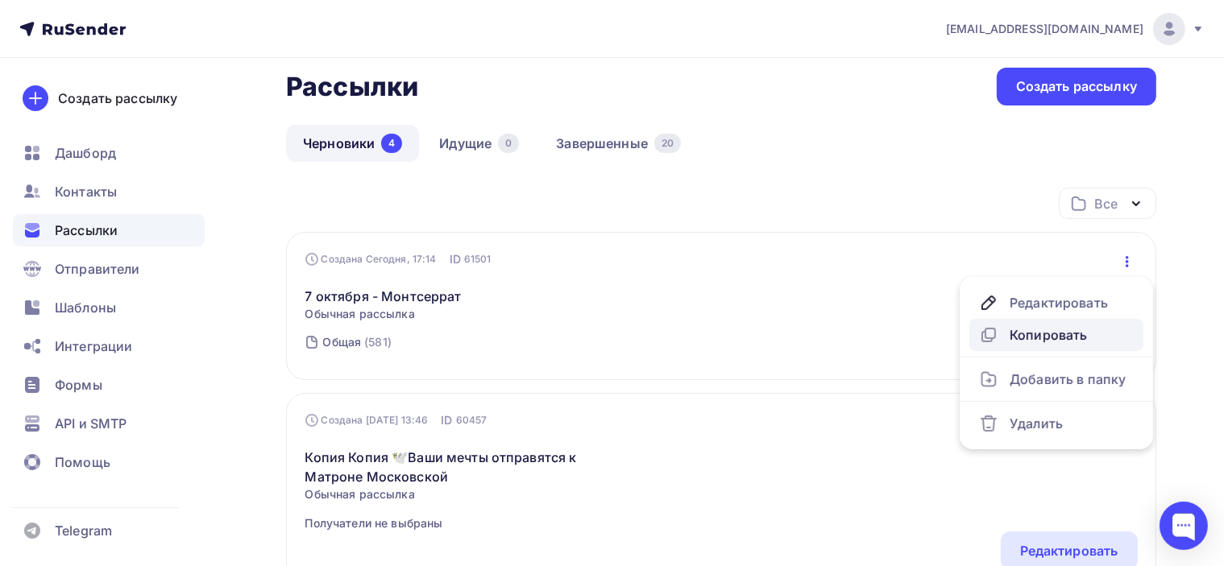
click at [1028, 334] on div "Копировать" at bounding box center [1056, 334] width 155 height 19
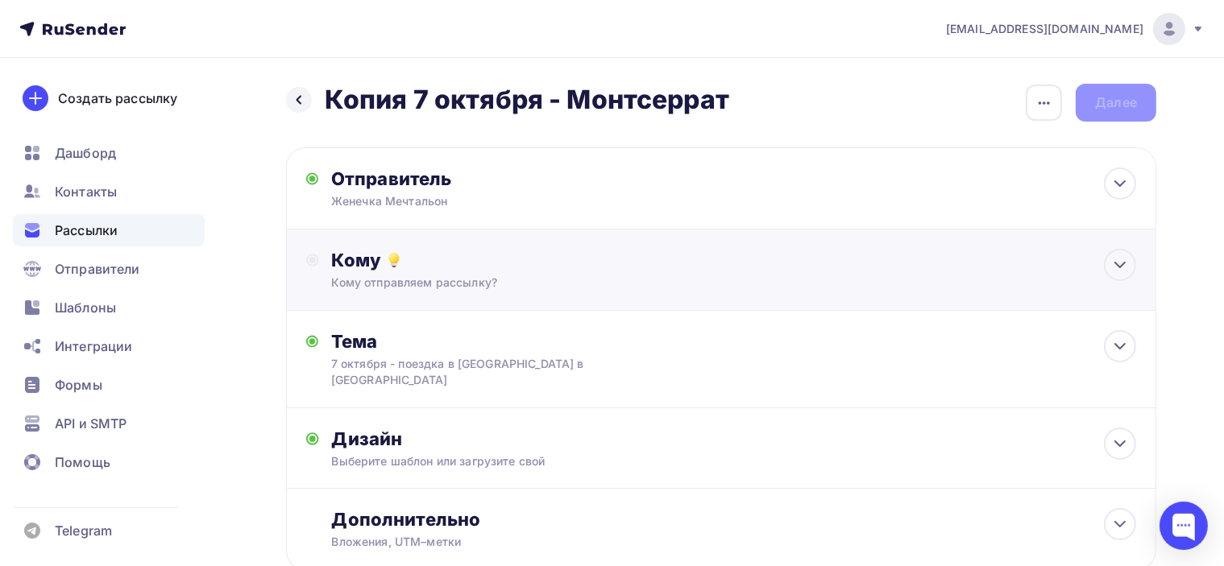
click at [503, 266] on div "Кому" at bounding box center [734, 260] width 804 height 23
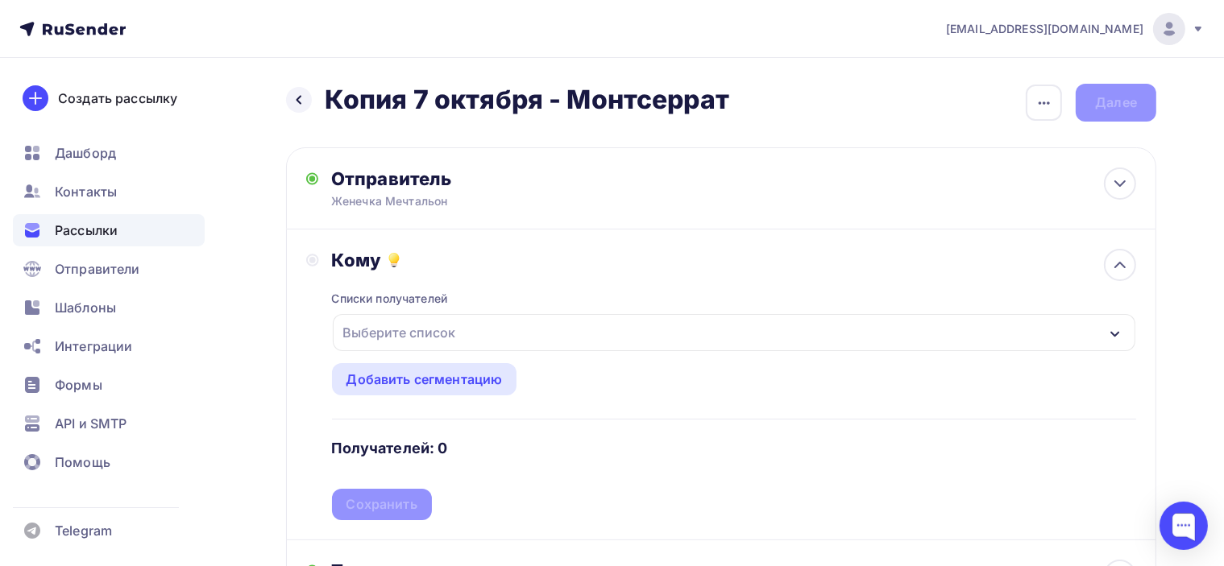
click at [455, 329] on div "Выберите список" at bounding box center [400, 332] width 126 height 29
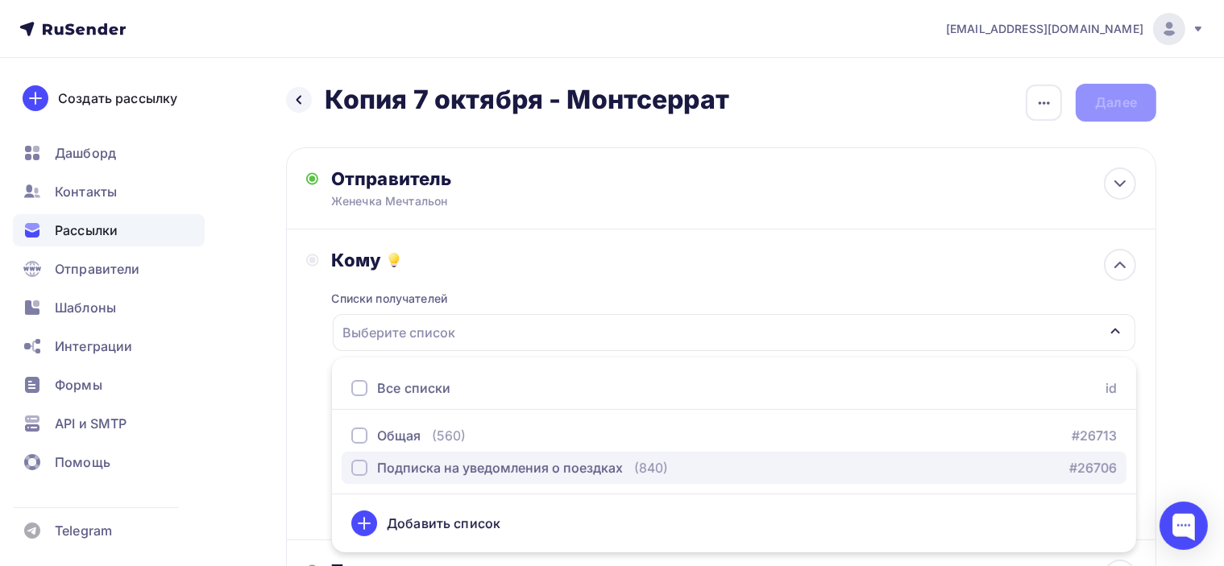
click at [419, 457] on button "Подписка на уведомления о поездках (840) #26706" at bounding box center [734, 468] width 785 height 32
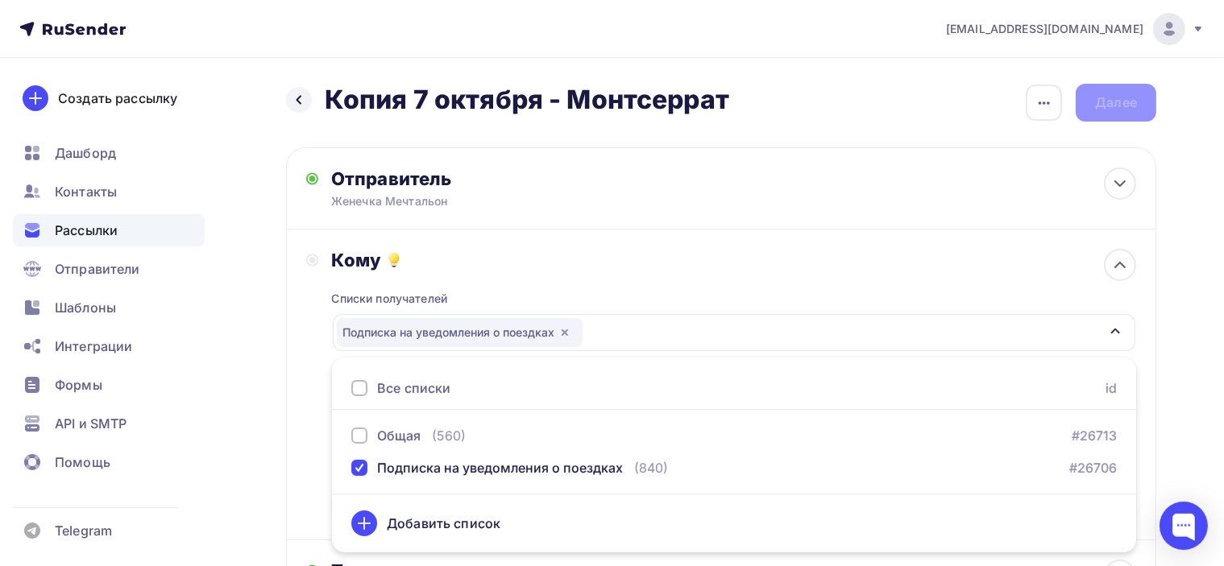
click at [313, 309] on div "Кому Списки получателей Подписка на уведомления о поездках Все списки id Общая …" at bounding box center [721, 384] width 830 height 271
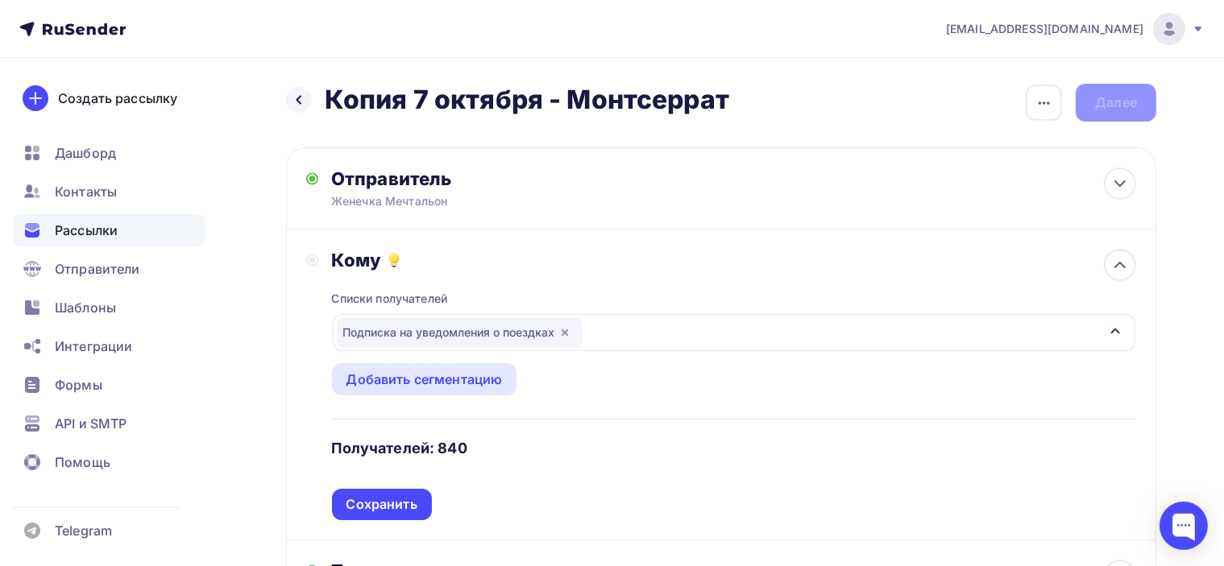
scroll to position [81, 0]
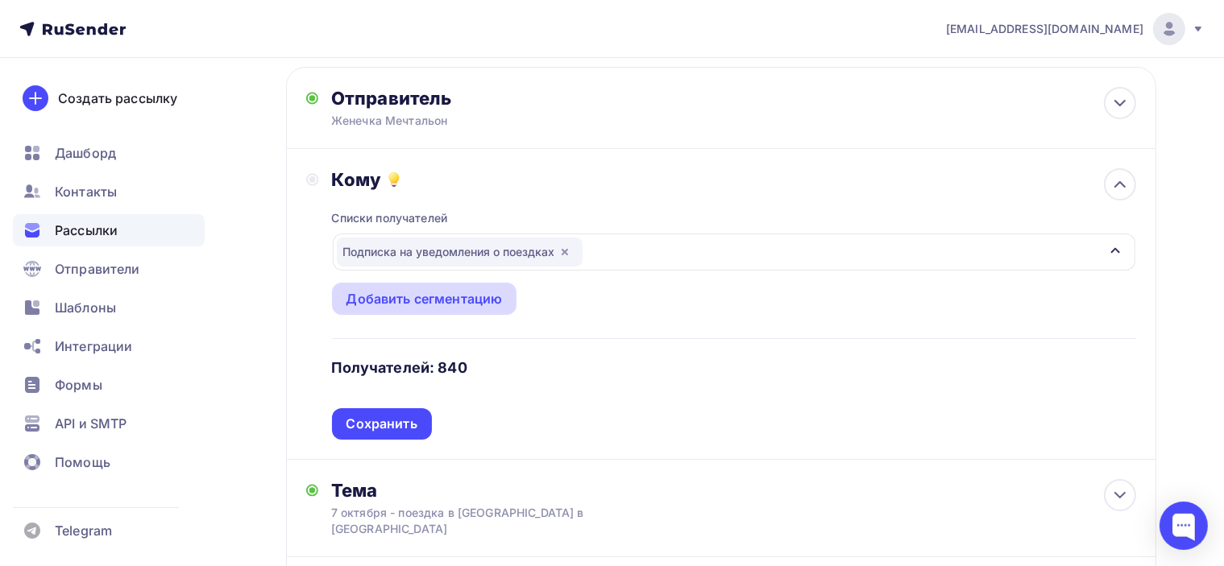
click at [406, 292] on div "Добавить сегментацию" at bounding box center [424, 298] width 156 height 19
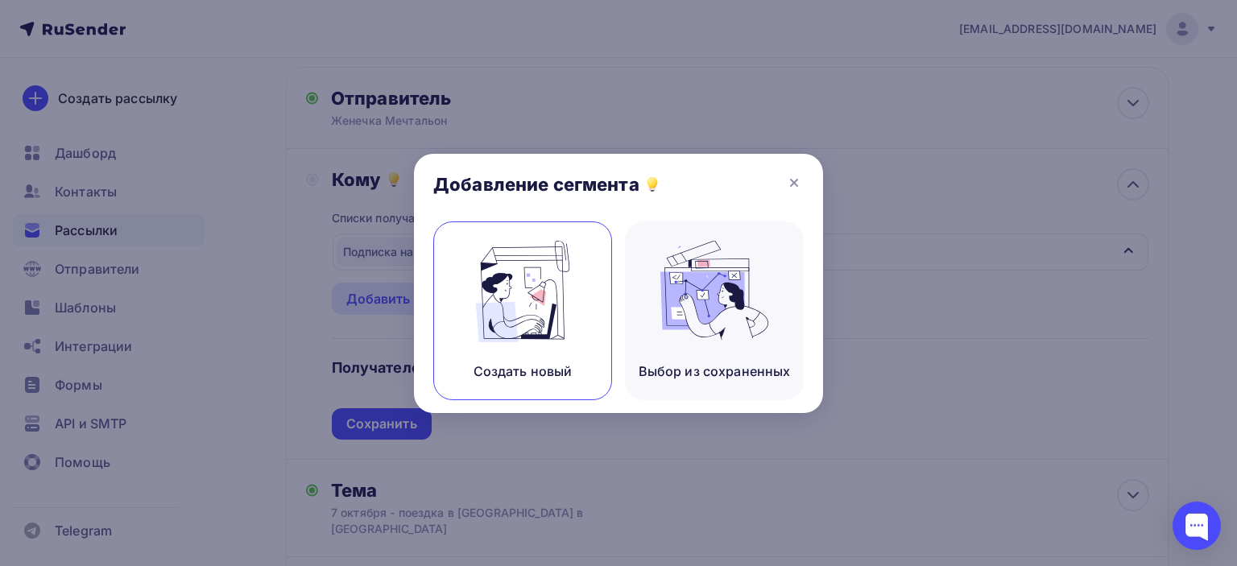
click at [496, 309] on img at bounding box center [523, 291] width 108 height 101
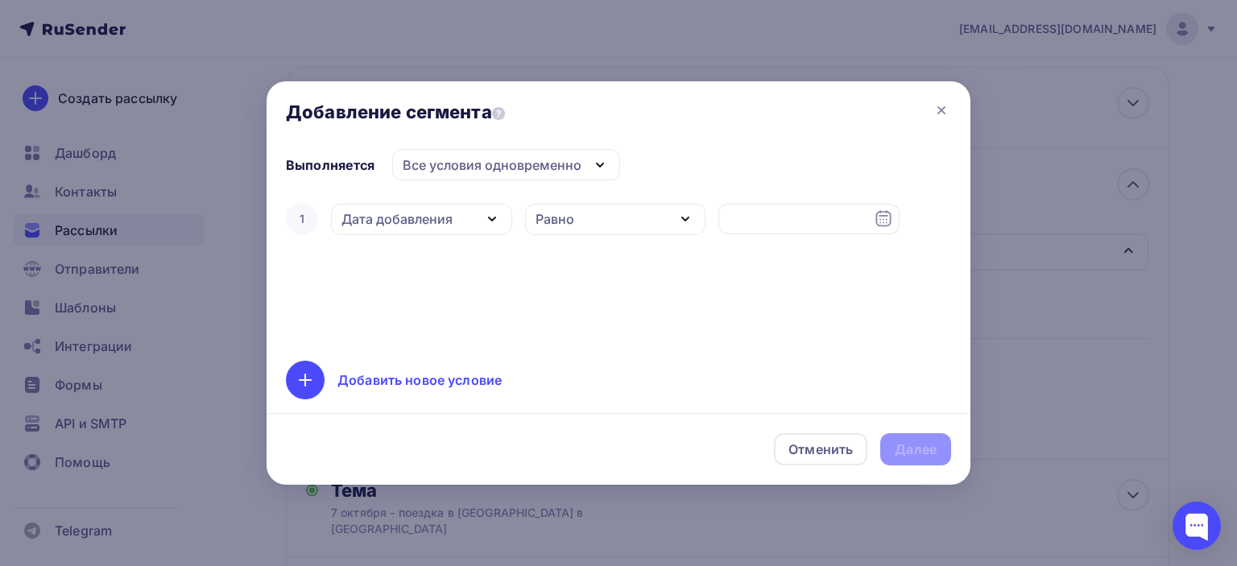
click at [454, 219] on div "Дата добавления" at bounding box center [421, 219] width 181 height 31
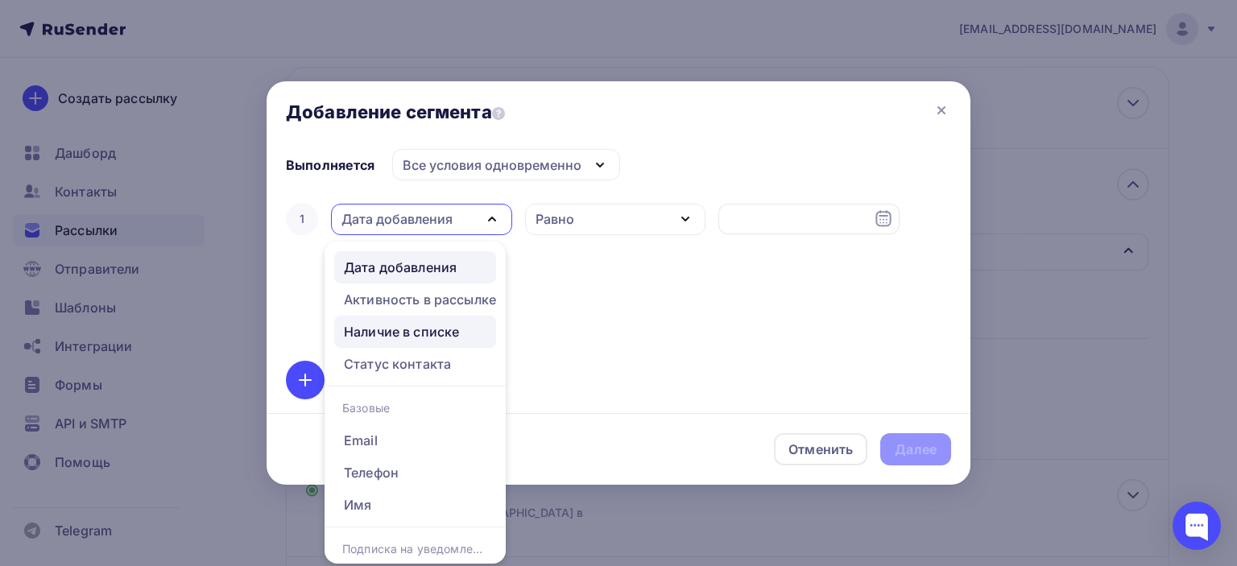
click at [449, 335] on div "Наличие в списке" at bounding box center [401, 331] width 115 height 19
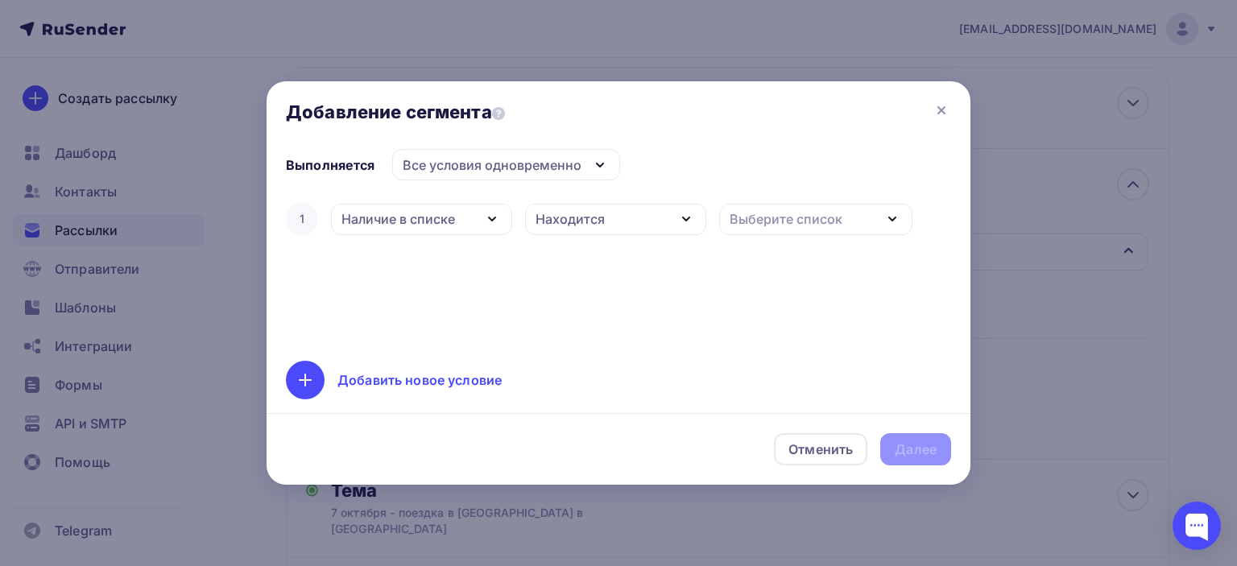
click at [590, 218] on div "Находится" at bounding box center [570, 218] width 69 height 19
click at [594, 292] on div "Не находится" at bounding box center [582, 297] width 89 height 19
click at [737, 225] on div "Выберите список" at bounding box center [786, 218] width 113 height 19
click at [760, 321] on div "Общая" at bounding box center [754, 323] width 44 height 19
click at [918, 447] on div "Далее" at bounding box center [916, 450] width 42 height 19
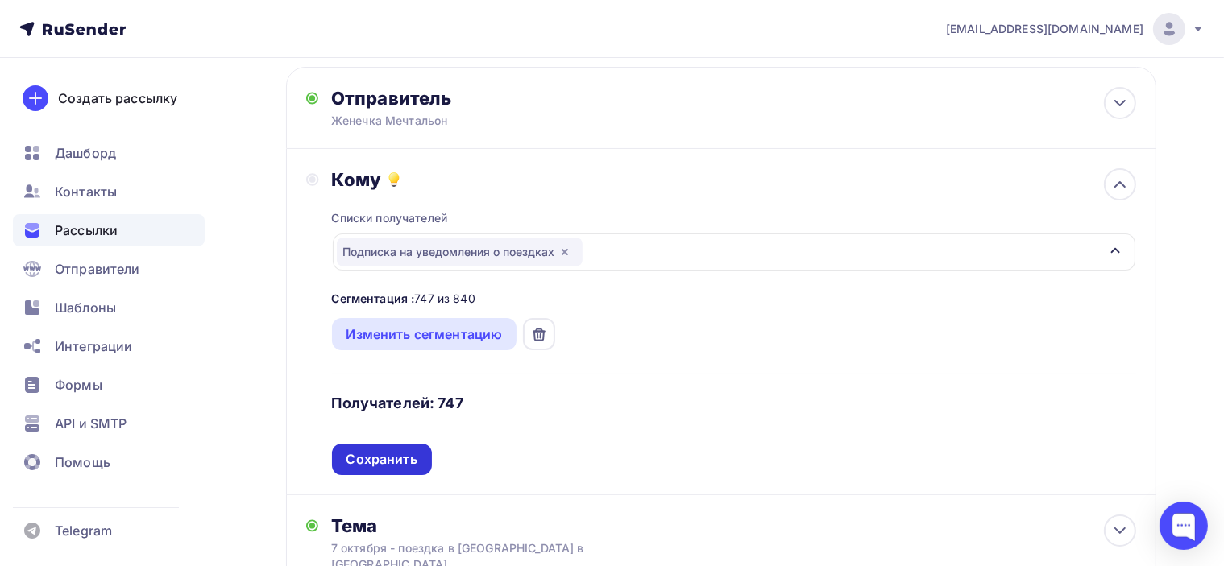
click at [390, 458] on div "Сохранить" at bounding box center [381, 459] width 71 height 19
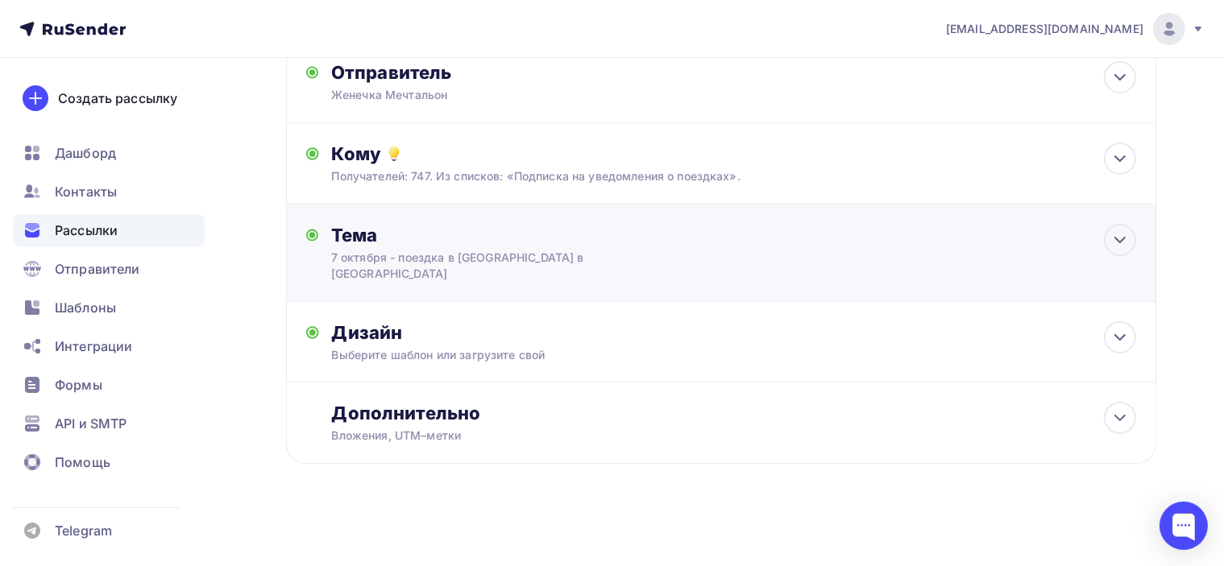
scroll to position [106, 0]
click at [709, 325] on div "Дизайн" at bounding box center [734, 332] width 804 height 23
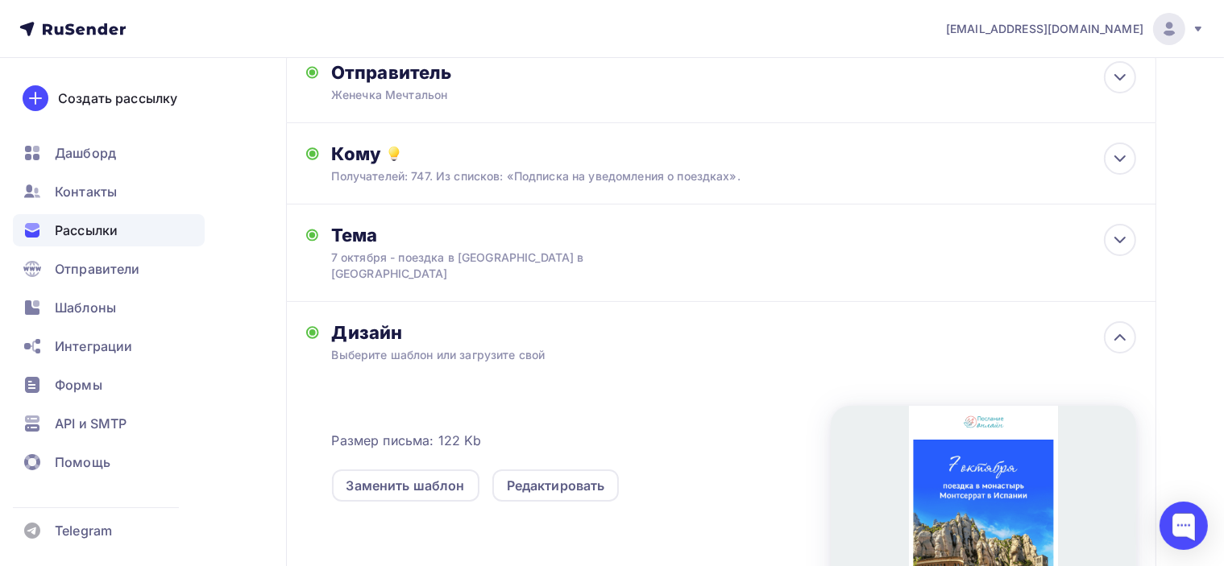
click at [715, 325] on div "Дизайн" at bounding box center [734, 332] width 804 height 23
click at [1128, 341] on icon at bounding box center [1119, 337] width 19 height 19
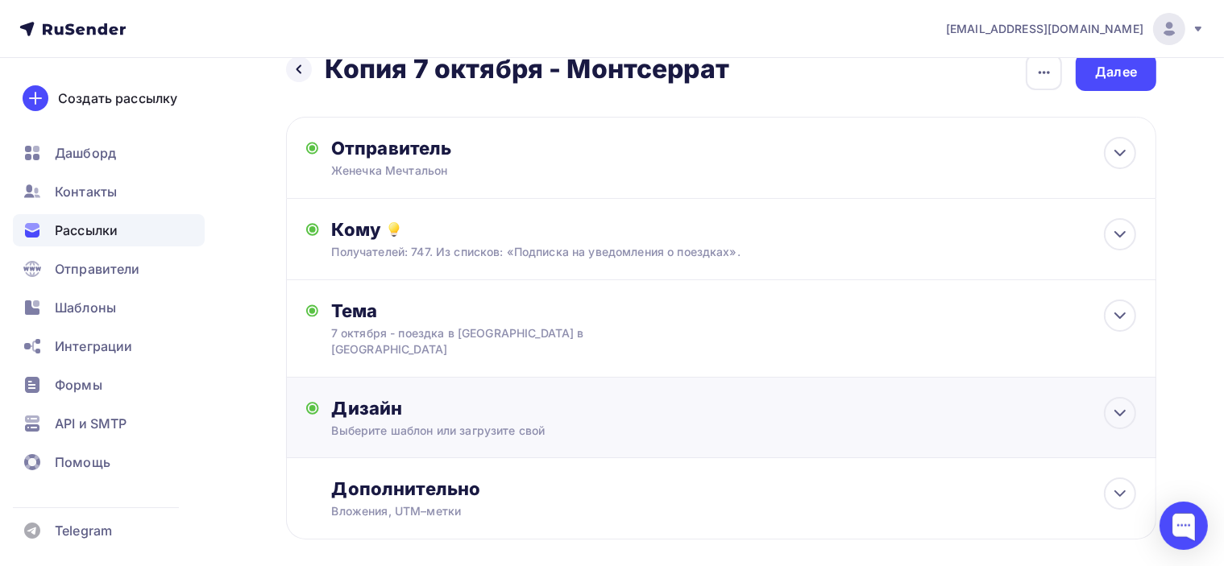
scroll to position [0, 0]
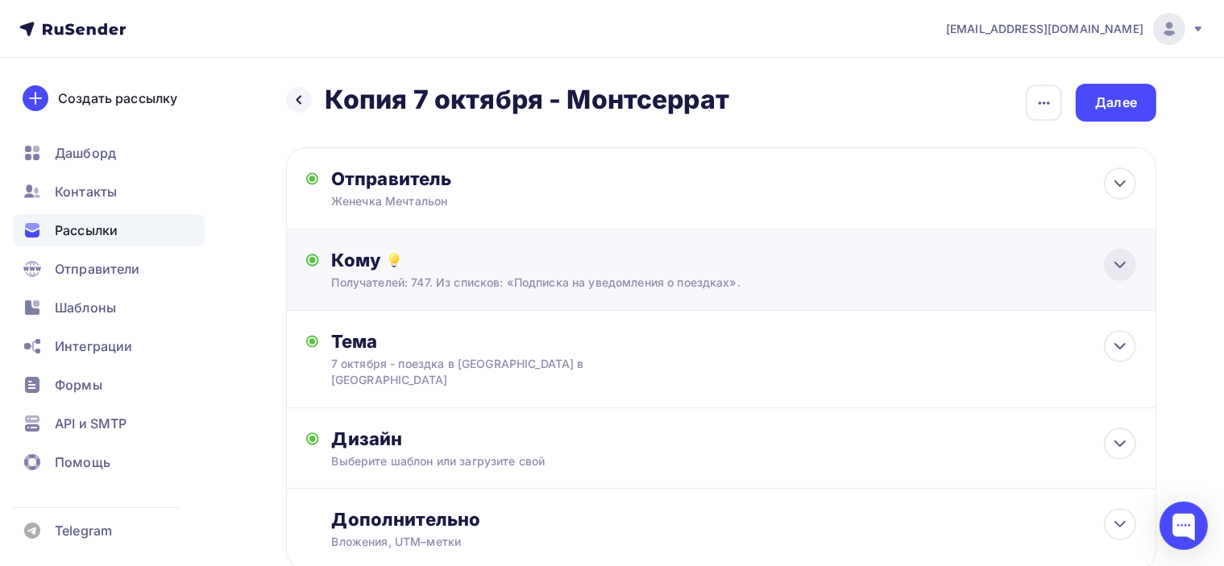
click at [1123, 269] on icon at bounding box center [1119, 264] width 19 height 19
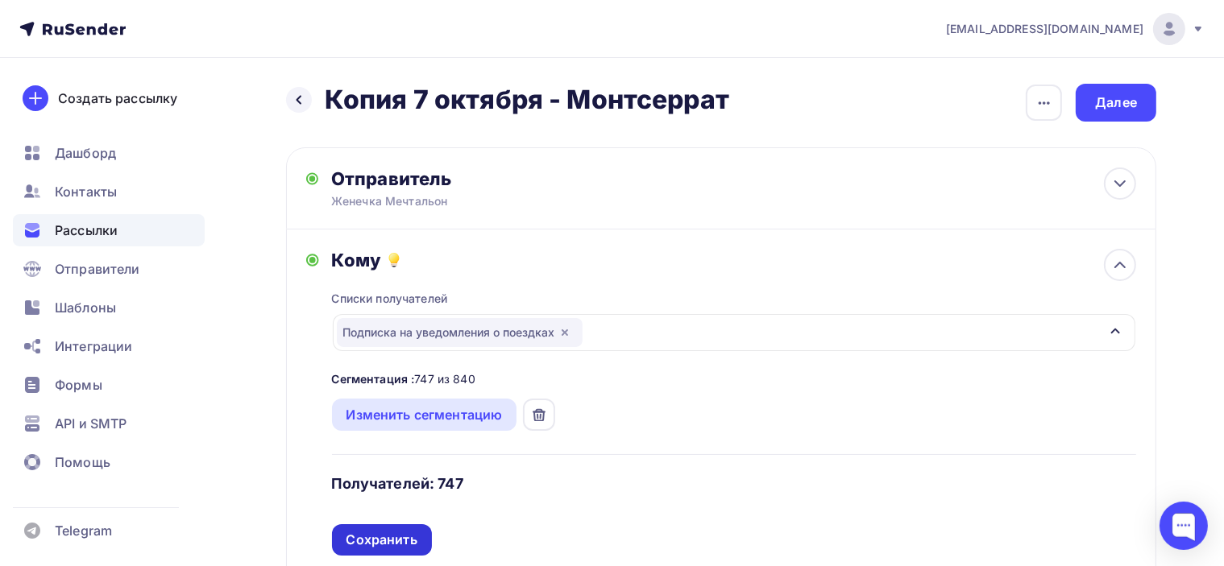
click at [395, 545] on div "Сохранить" at bounding box center [381, 540] width 71 height 19
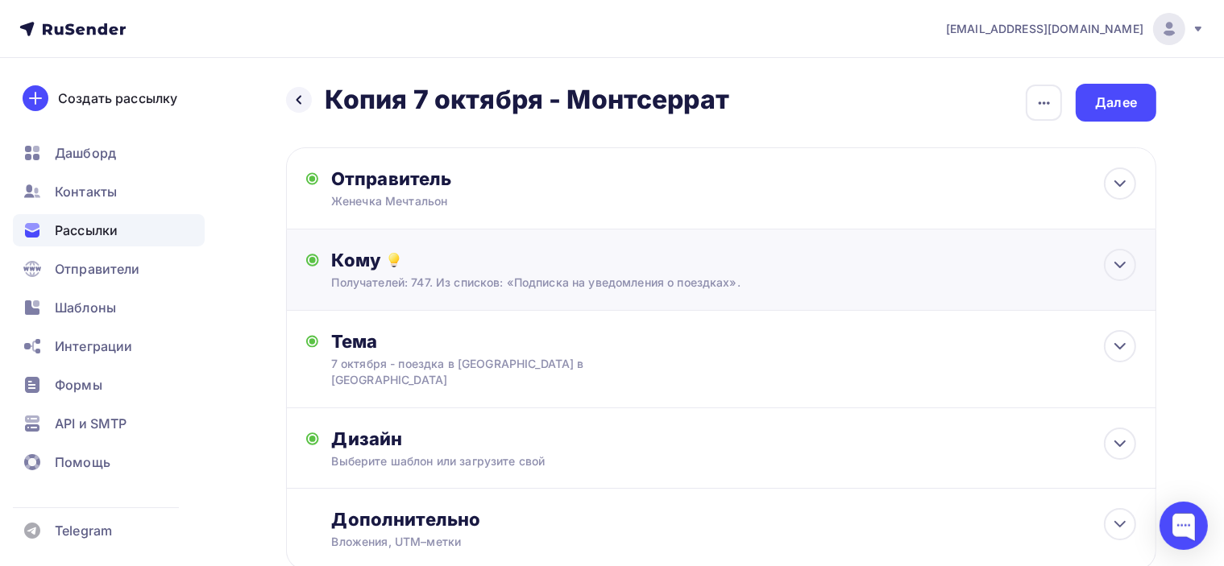
click at [470, 262] on div "Кому" at bounding box center [734, 260] width 804 height 23
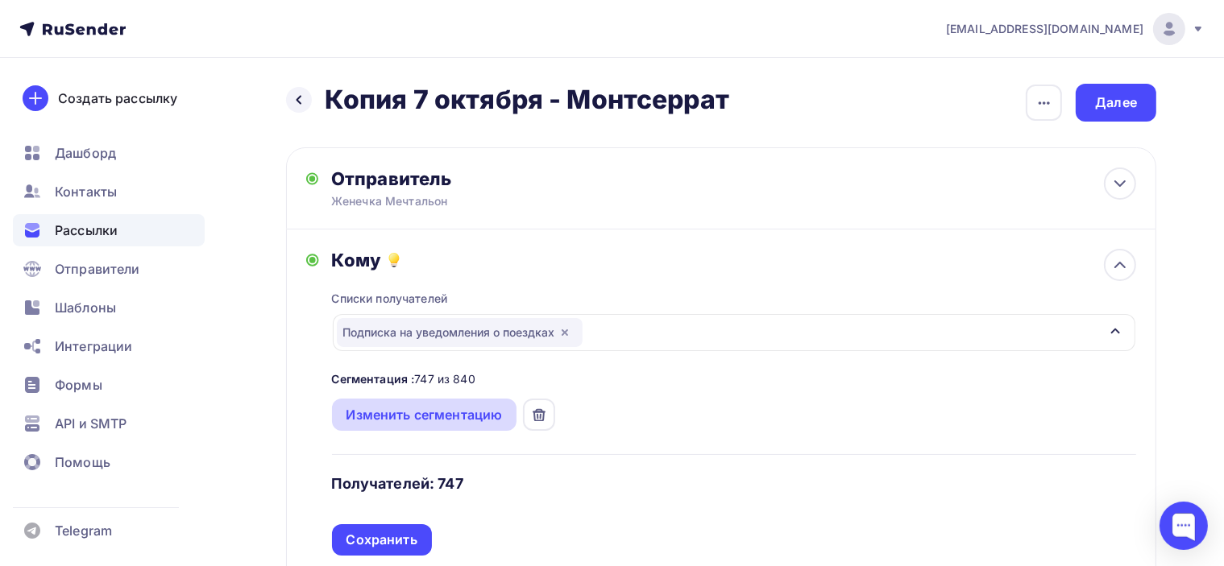
click at [437, 412] on div "Изменить сегментацию" at bounding box center [424, 414] width 156 height 19
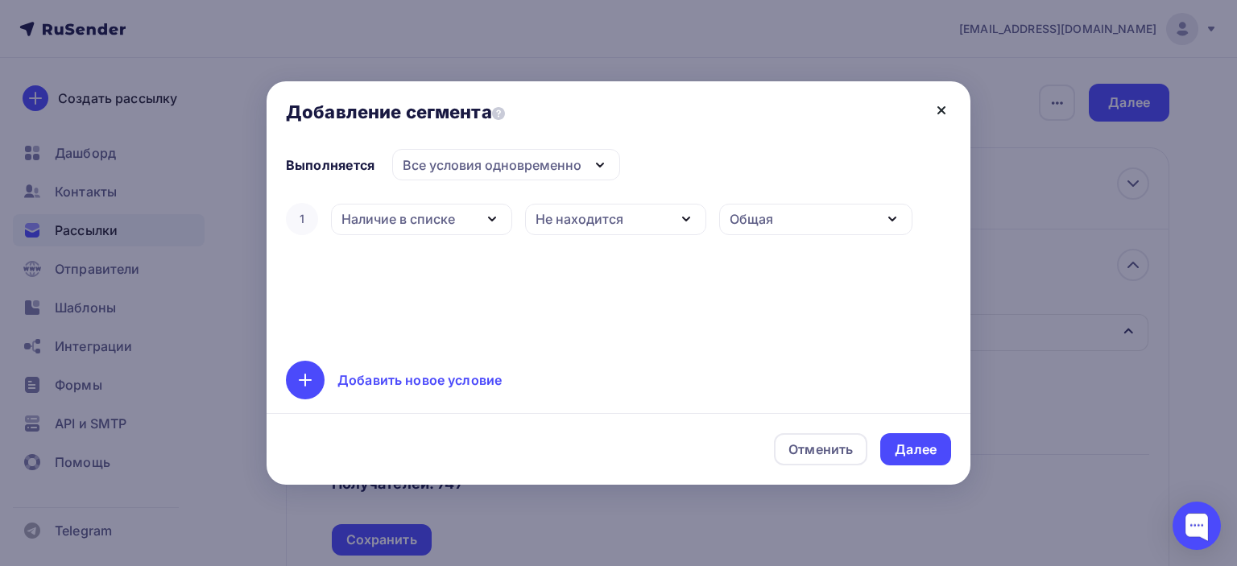
click at [937, 106] on icon at bounding box center [941, 110] width 19 height 19
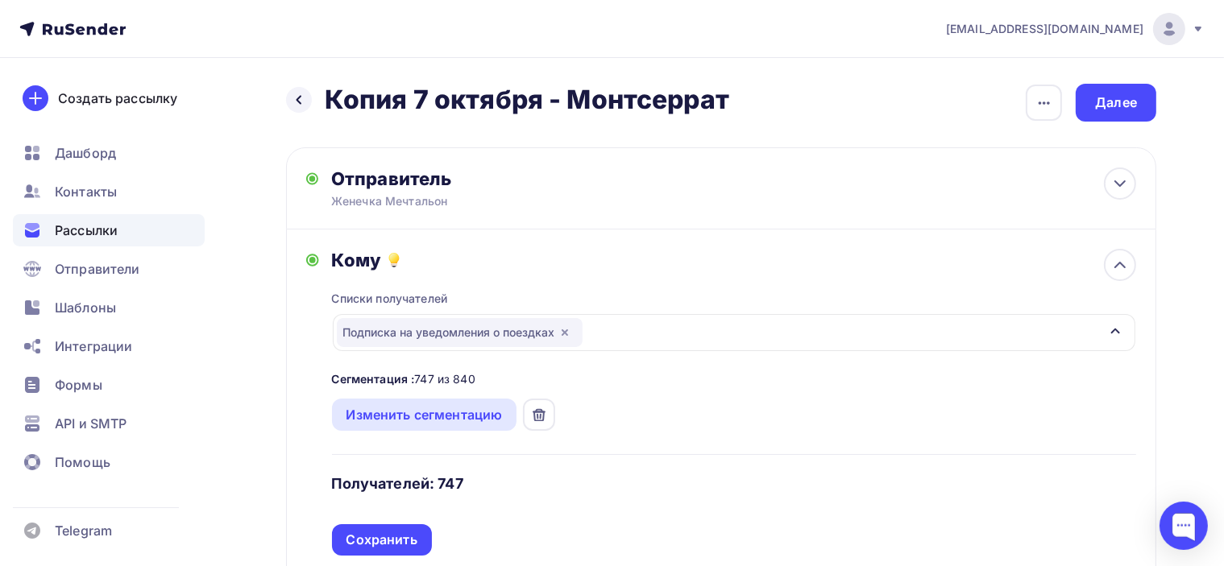
click at [1150, 105] on div at bounding box center [612, 283] width 1224 height 566
click at [1108, 100] on div "Далее" at bounding box center [1116, 102] width 42 height 19
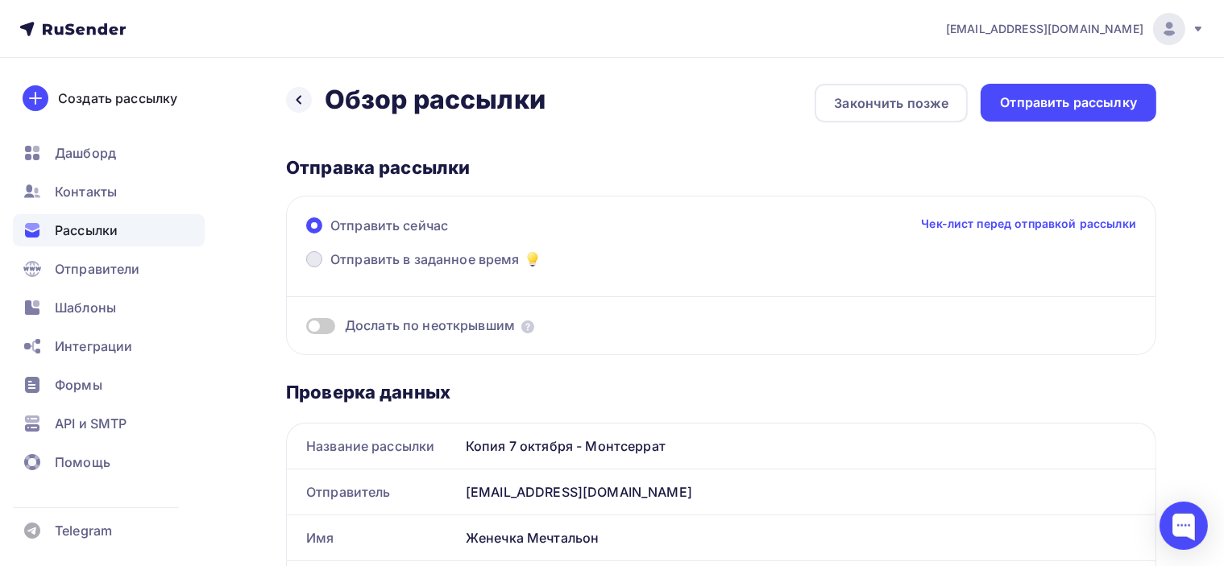
click at [414, 263] on span "Отправить в заданное время" at bounding box center [424, 259] width 189 height 19
click at [330, 269] on input "Отправить в заданное время" at bounding box center [330, 269] width 0 height 0
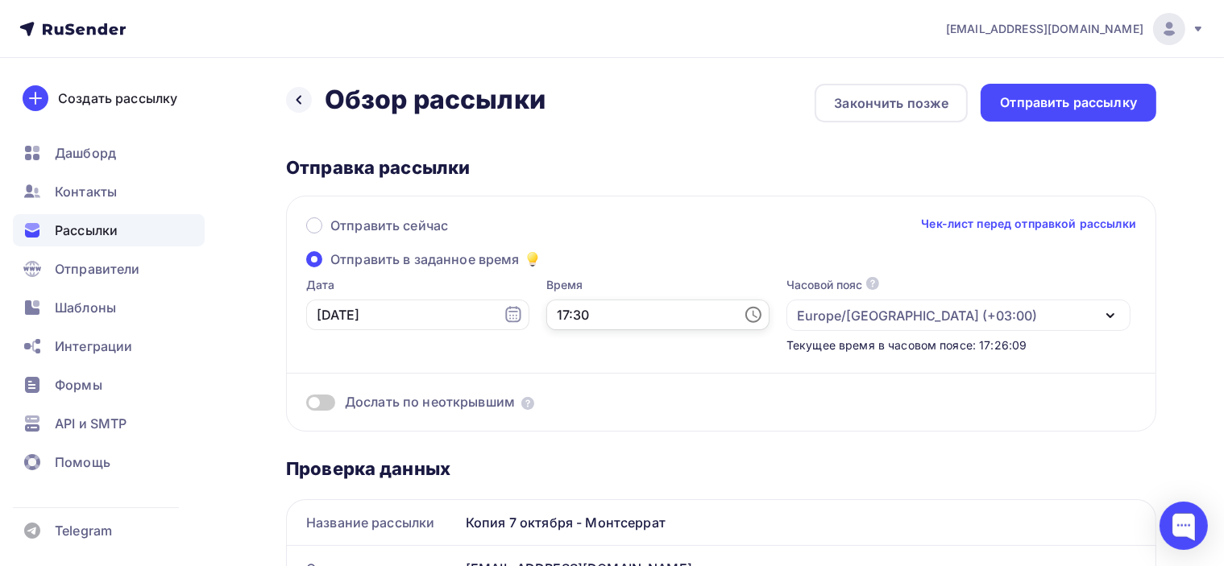
click at [704, 313] on input "17:30" at bounding box center [657, 315] width 223 height 31
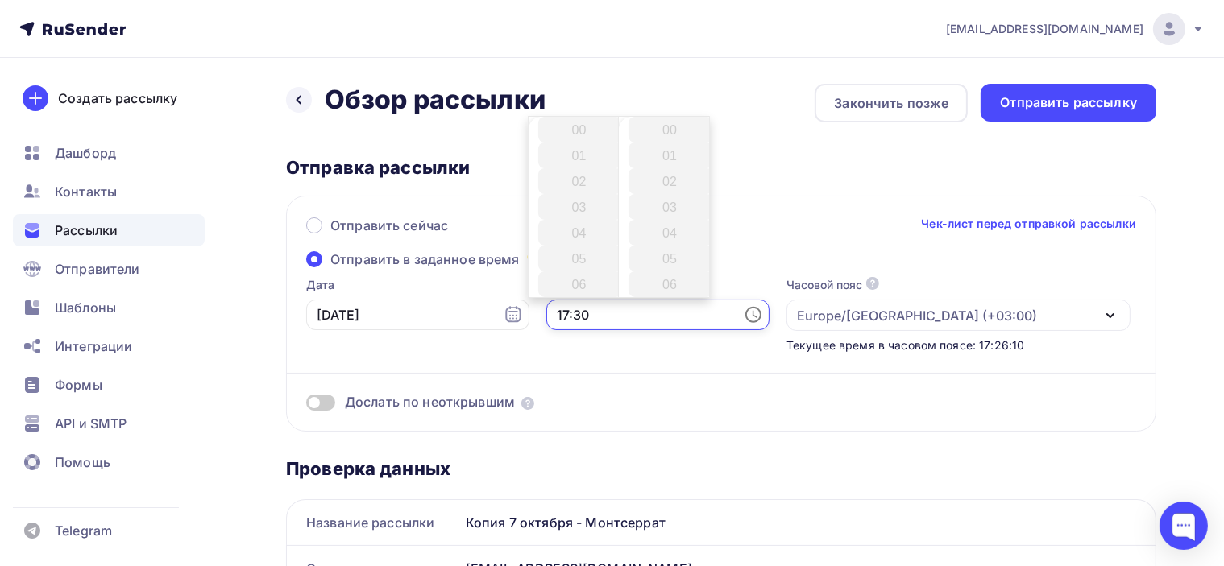
scroll to position [773, 0]
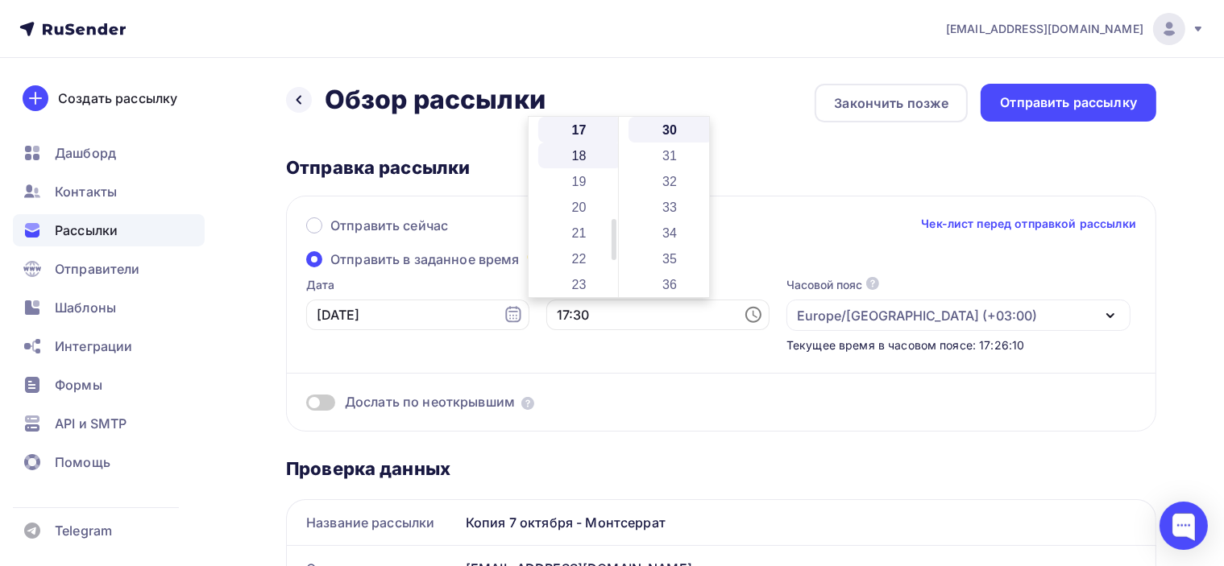
click at [584, 160] on li "18" at bounding box center [580, 156] width 85 height 26
click at [677, 225] on li "15" at bounding box center [670, 226] width 85 height 26
type input "18:15"
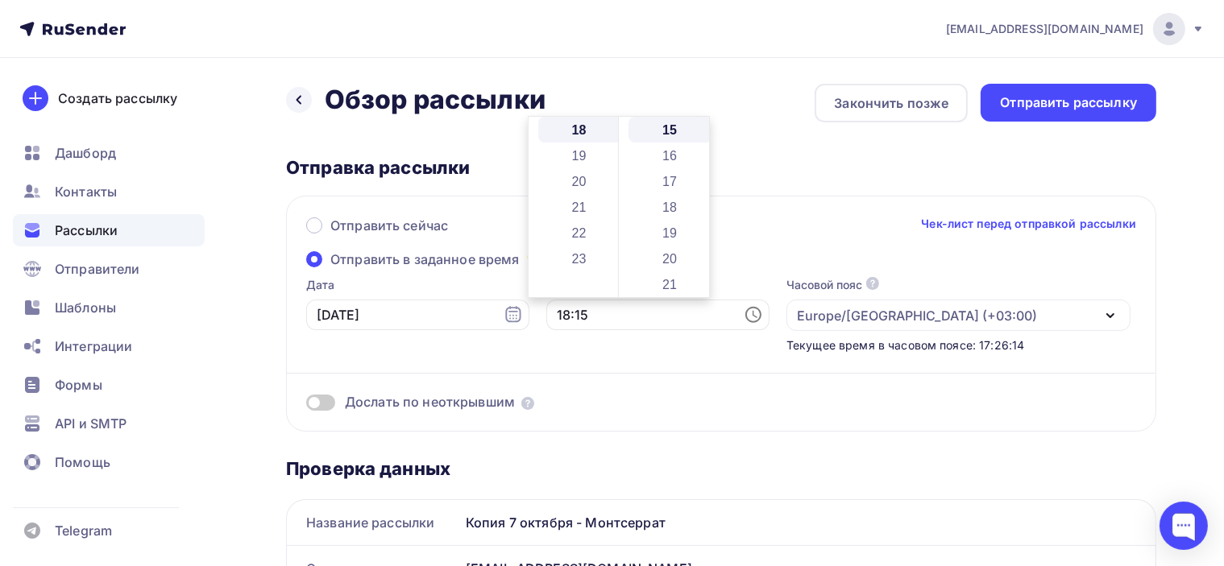
click at [812, 172] on div "Отправка рассылки" at bounding box center [721, 167] width 870 height 23
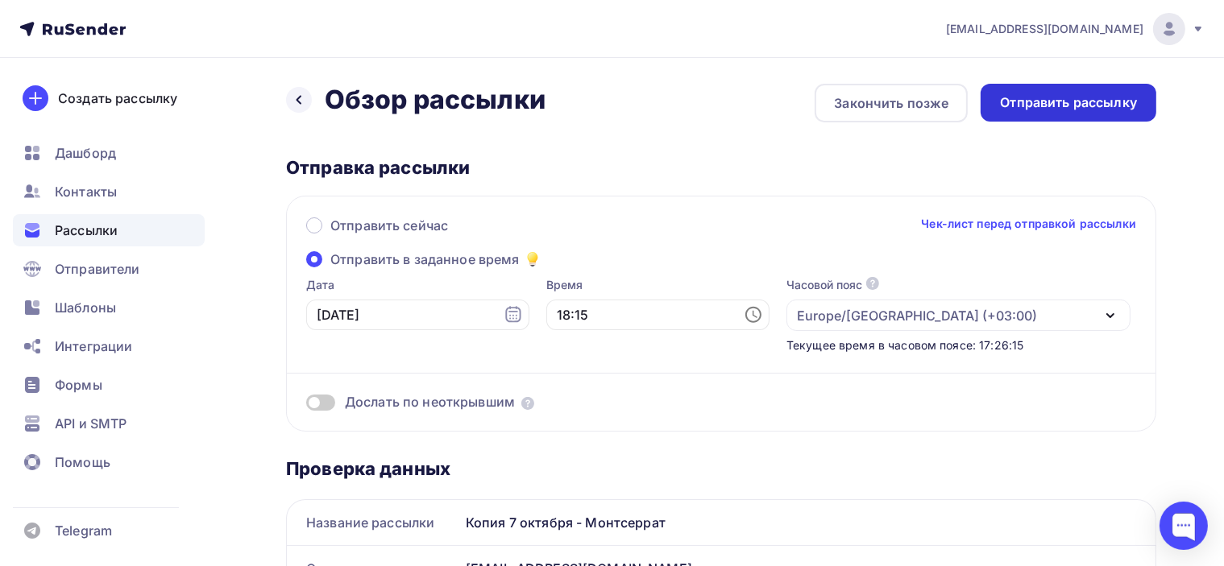
click at [1082, 101] on div "Отправить рассылку" at bounding box center [1068, 102] width 137 height 19
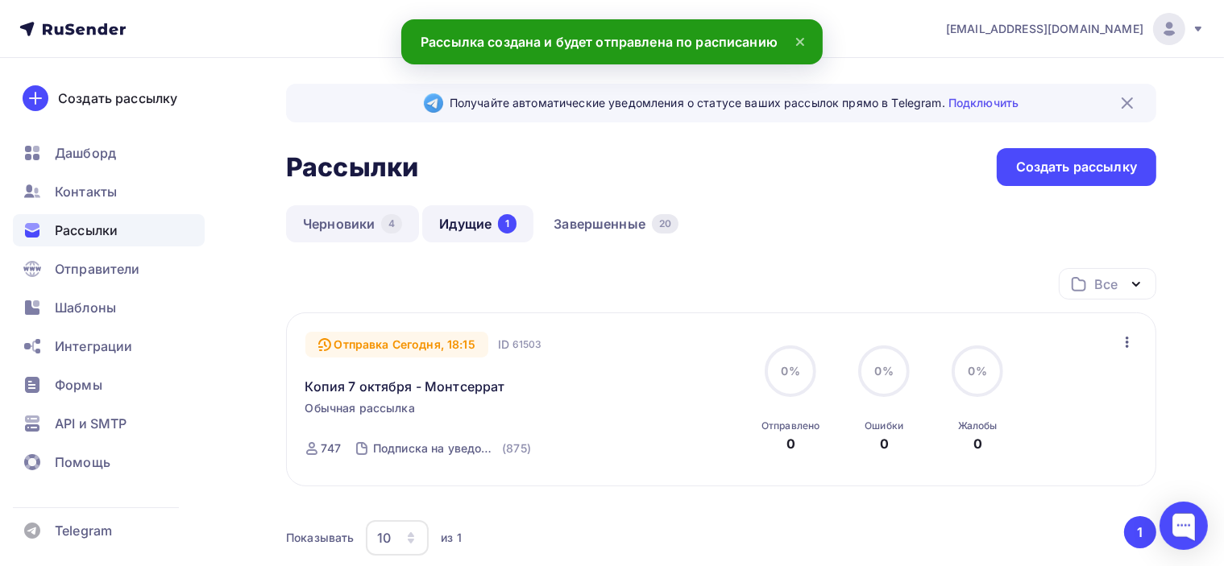
click at [329, 225] on link "Черновики 4" at bounding box center [352, 223] width 133 height 37
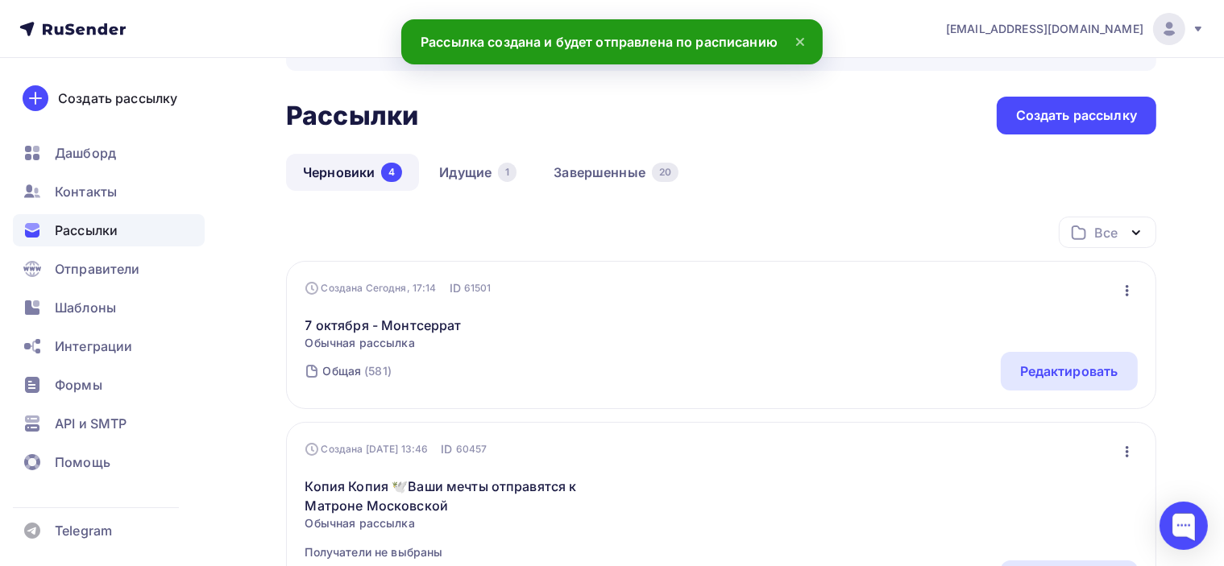
scroll to position [81, 0]
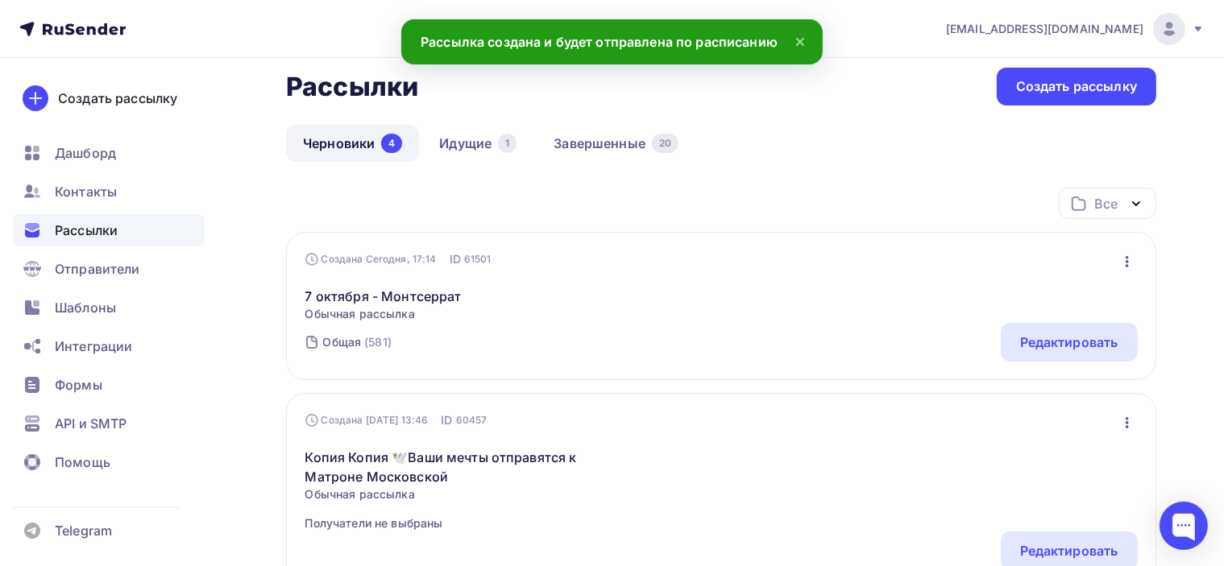
click at [1128, 257] on icon "button" at bounding box center [1126, 261] width 19 height 19
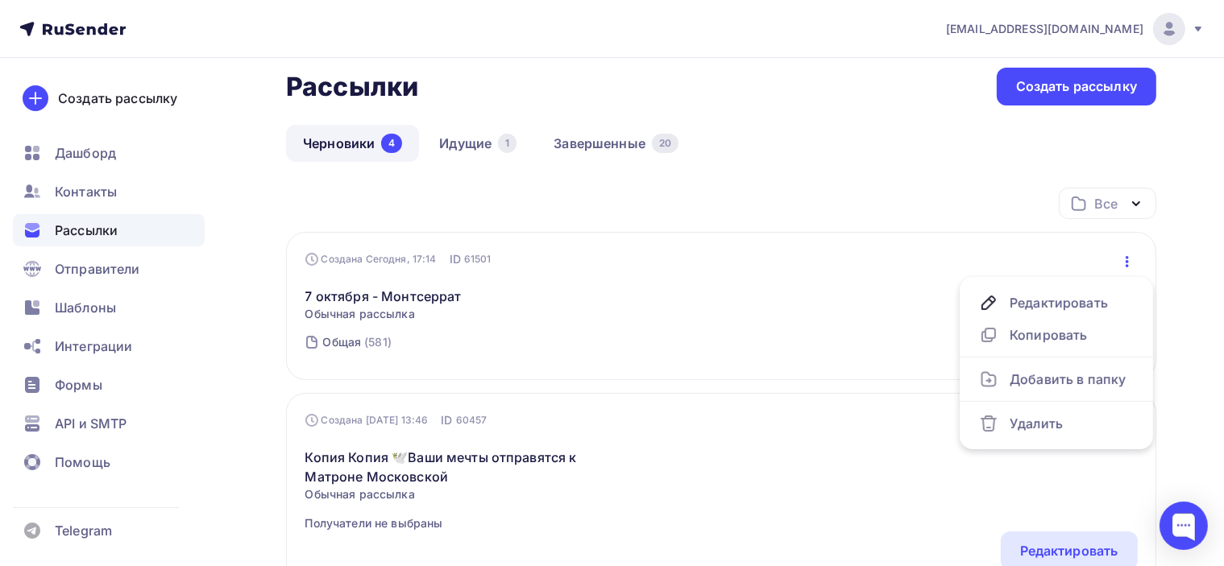
click at [918, 181] on div "Черновики 4 Идущие 1 Завершенные 20" at bounding box center [721, 156] width 870 height 63
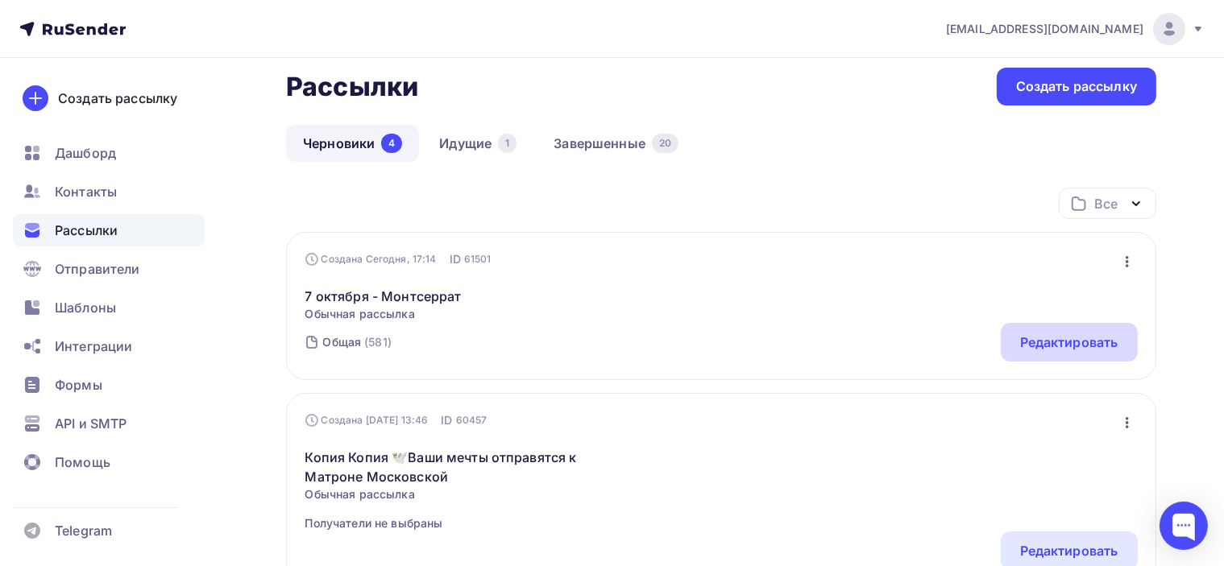
click at [1089, 334] on div "Редактировать" at bounding box center [1069, 342] width 98 height 19
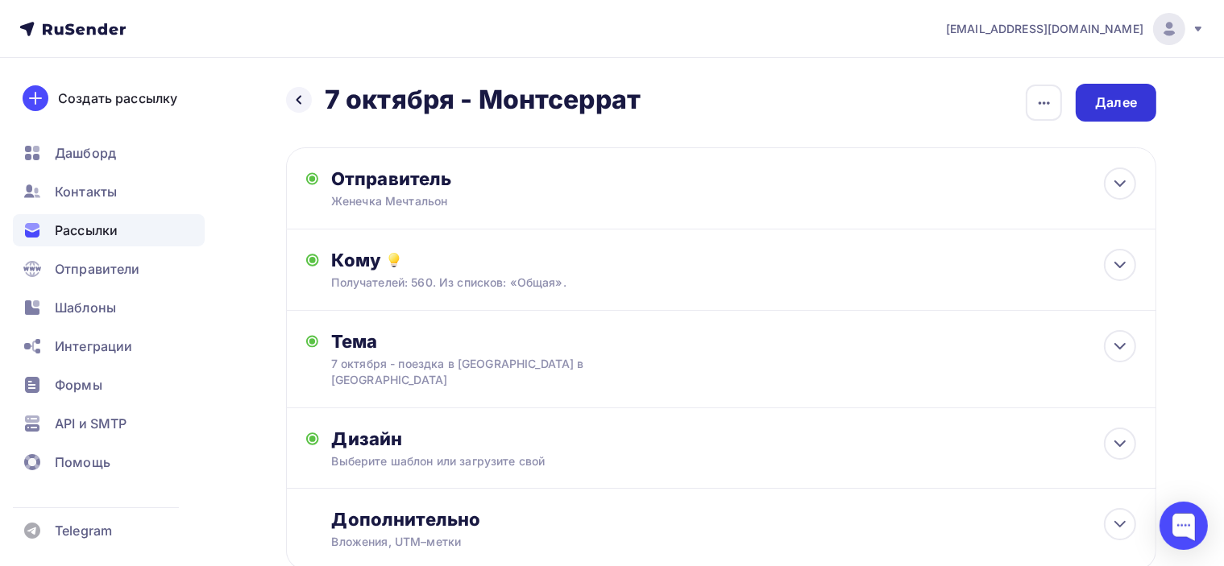
click at [1118, 96] on div "Далее" at bounding box center [1116, 102] width 42 height 19
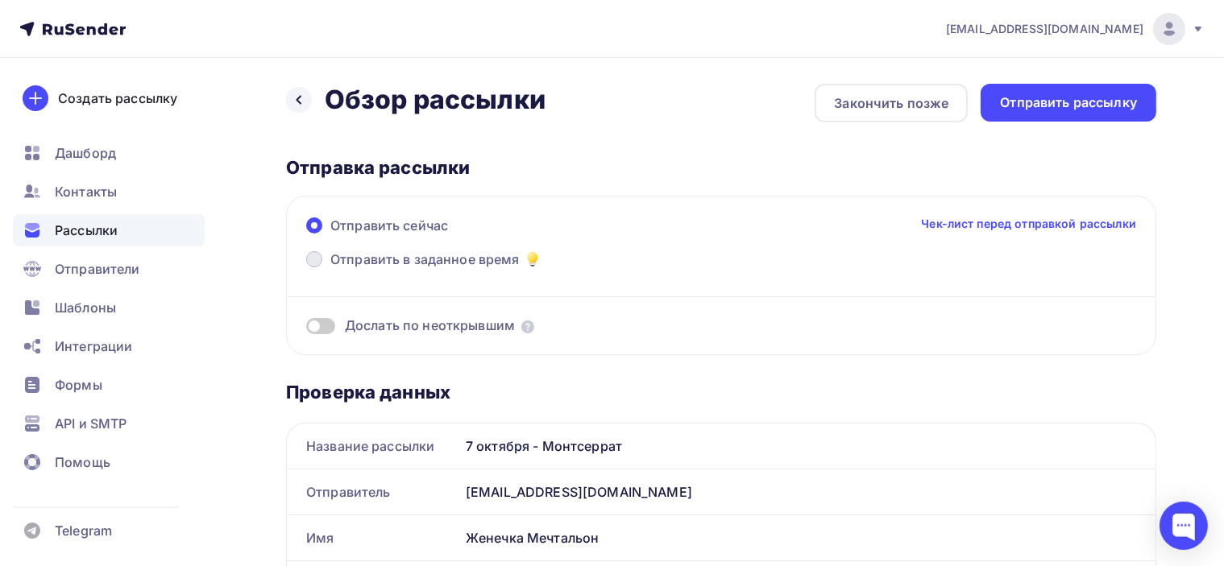
click at [338, 254] on span "Отправить в заданное время" at bounding box center [424, 259] width 189 height 19
click at [330, 269] on input "Отправить в заданное время" at bounding box center [330, 269] width 0 height 0
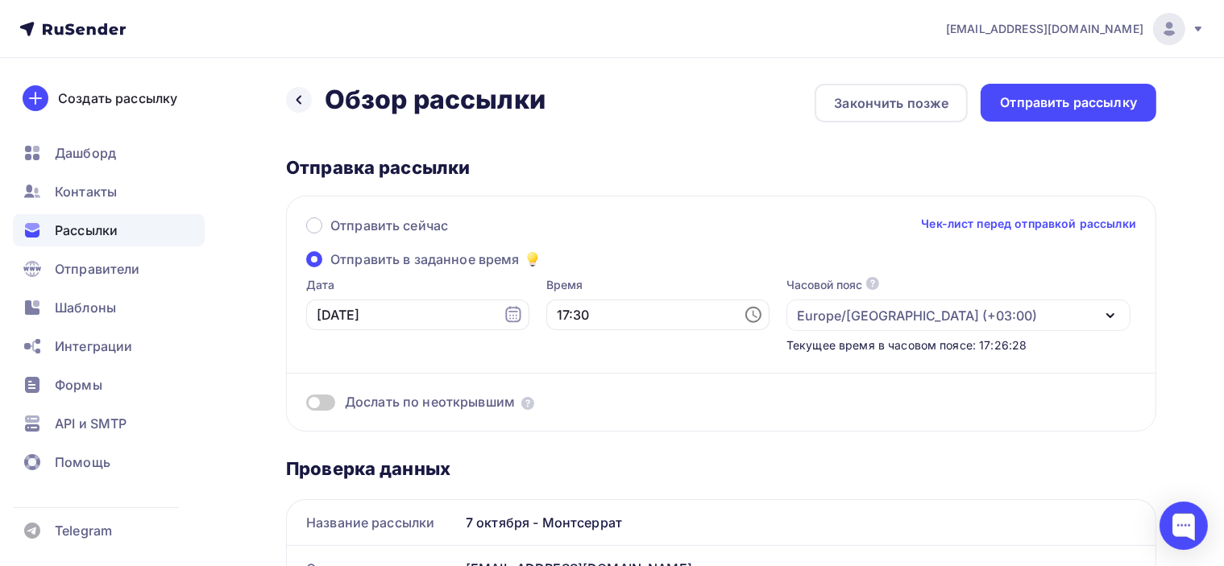
click at [745, 307] on icon at bounding box center [753, 315] width 16 height 16
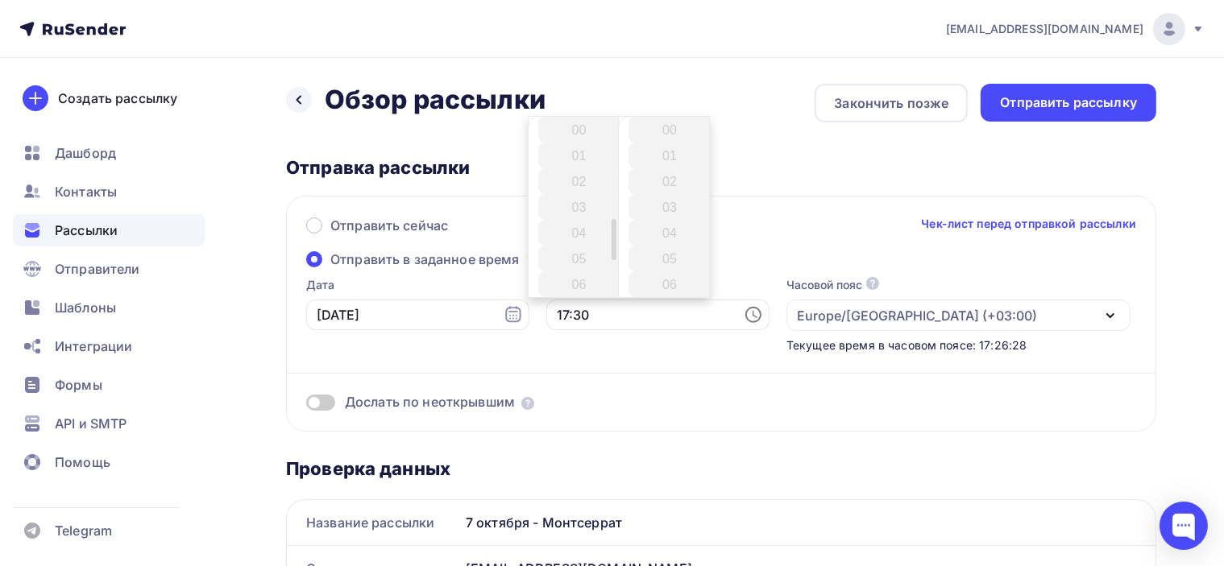
scroll to position [773, 0]
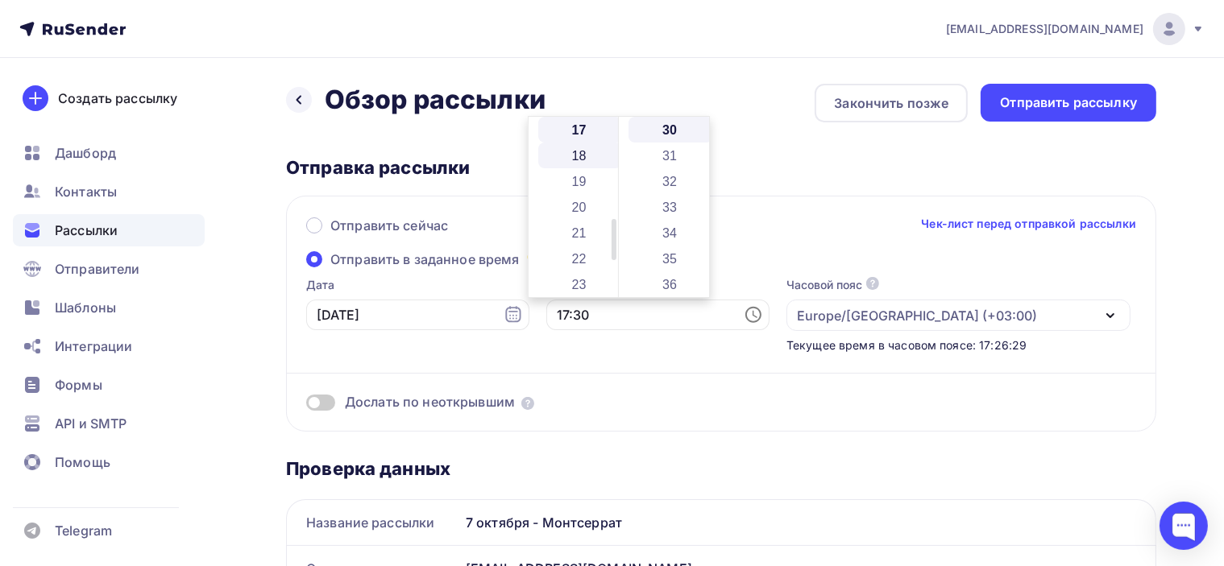
click at [572, 155] on li "18" at bounding box center [580, 156] width 85 height 26
click at [673, 170] on li "10" at bounding box center [670, 178] width 85 height 26
type input "18:10"
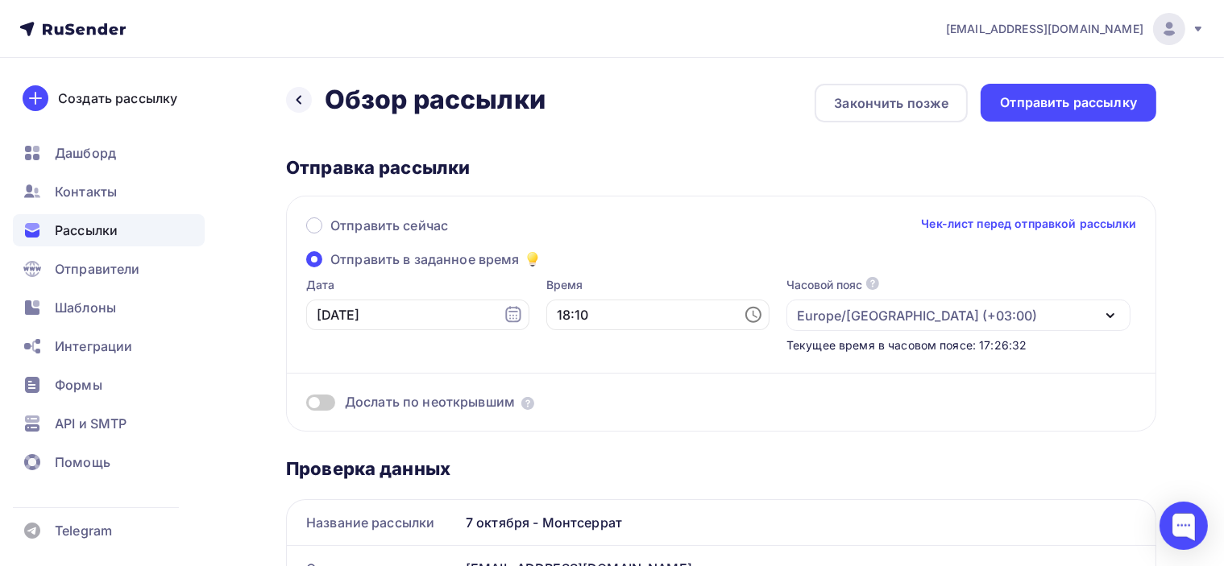
click at [809, 157] on div "Отправка рассылки" at bounding box center [721, 167] width 870 height 23
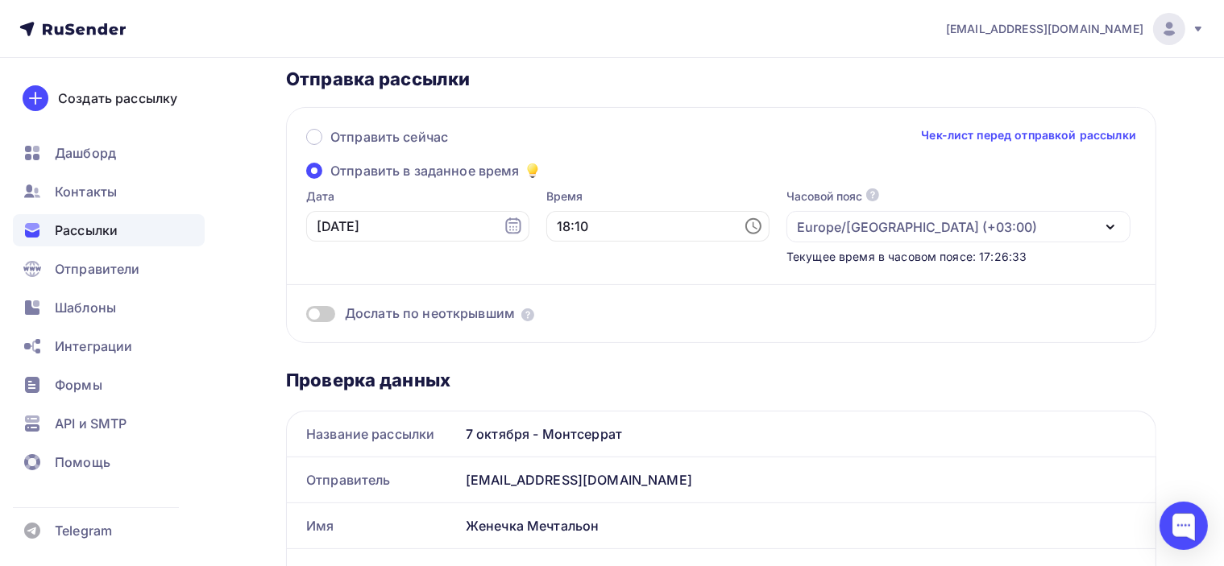
scroll to position [0, 0]
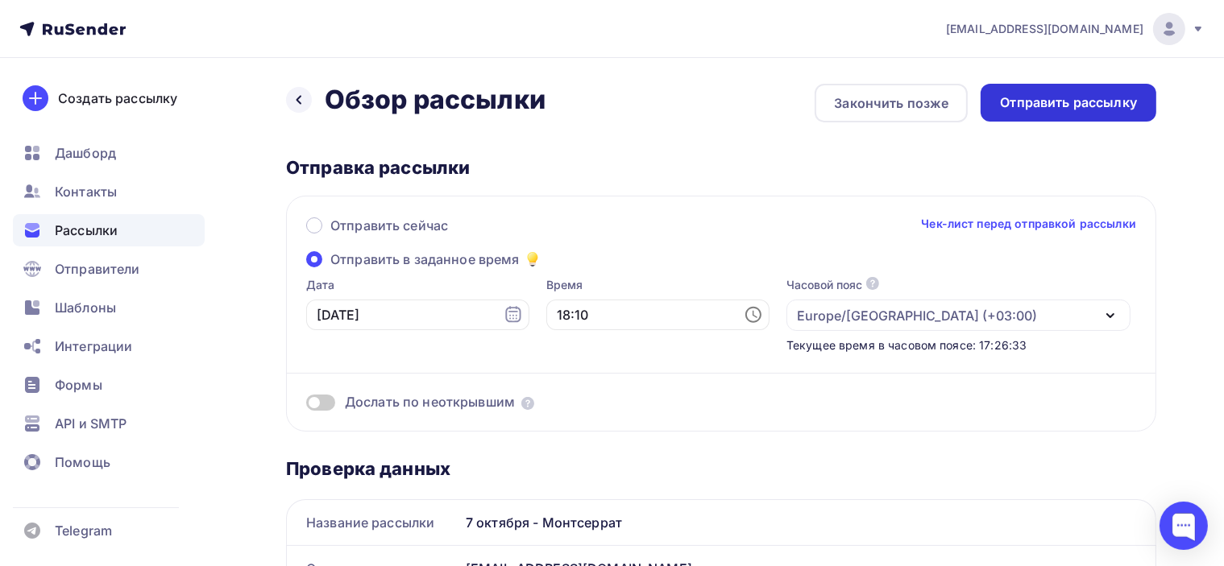
click at [1092, 95] on div "Отправить рассылку" at bounding box center [1068, 102] width 137 height 19
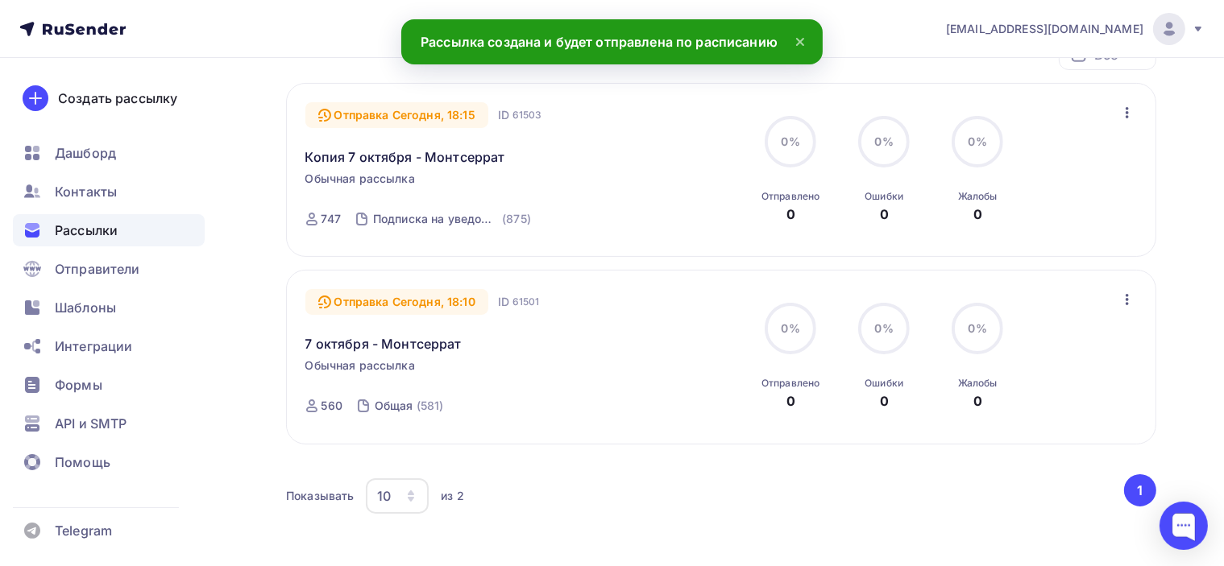
scroll to position [81, 0]
